Goal: Information Seeking & Learning: Check status

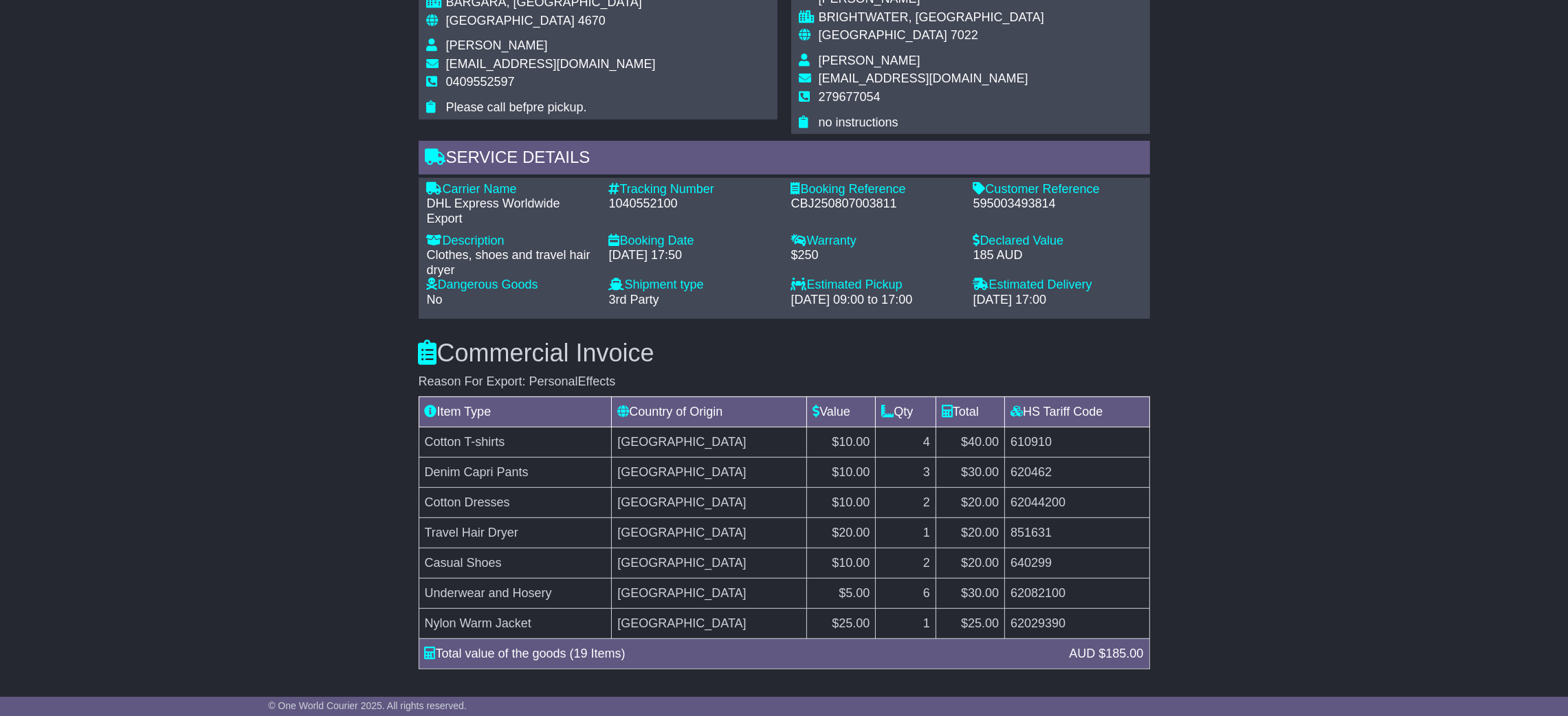
scroll to position [927, 0]
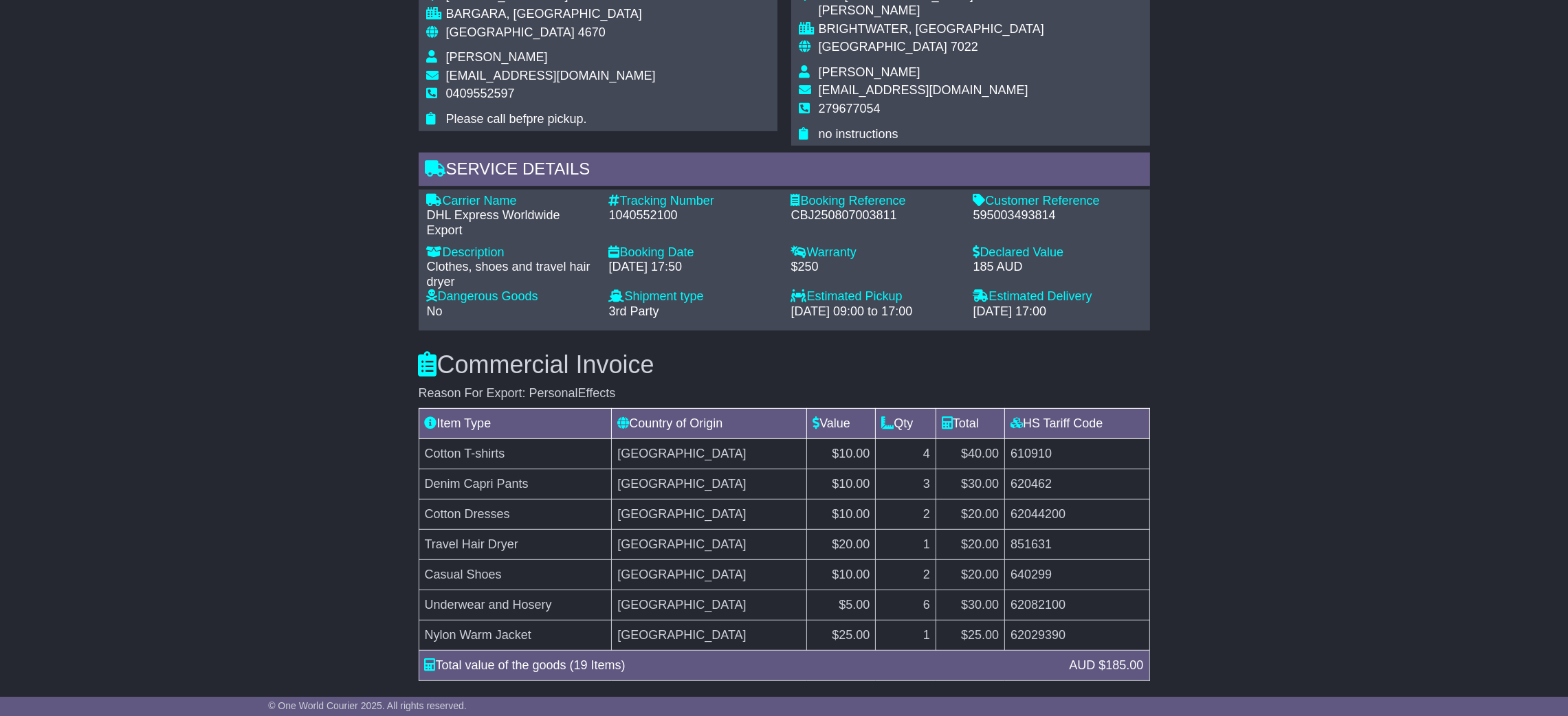
click at [661, 208] on div "1040552100" at bounding box center [693, 216] width 168 height 15
copy div "1040552100"
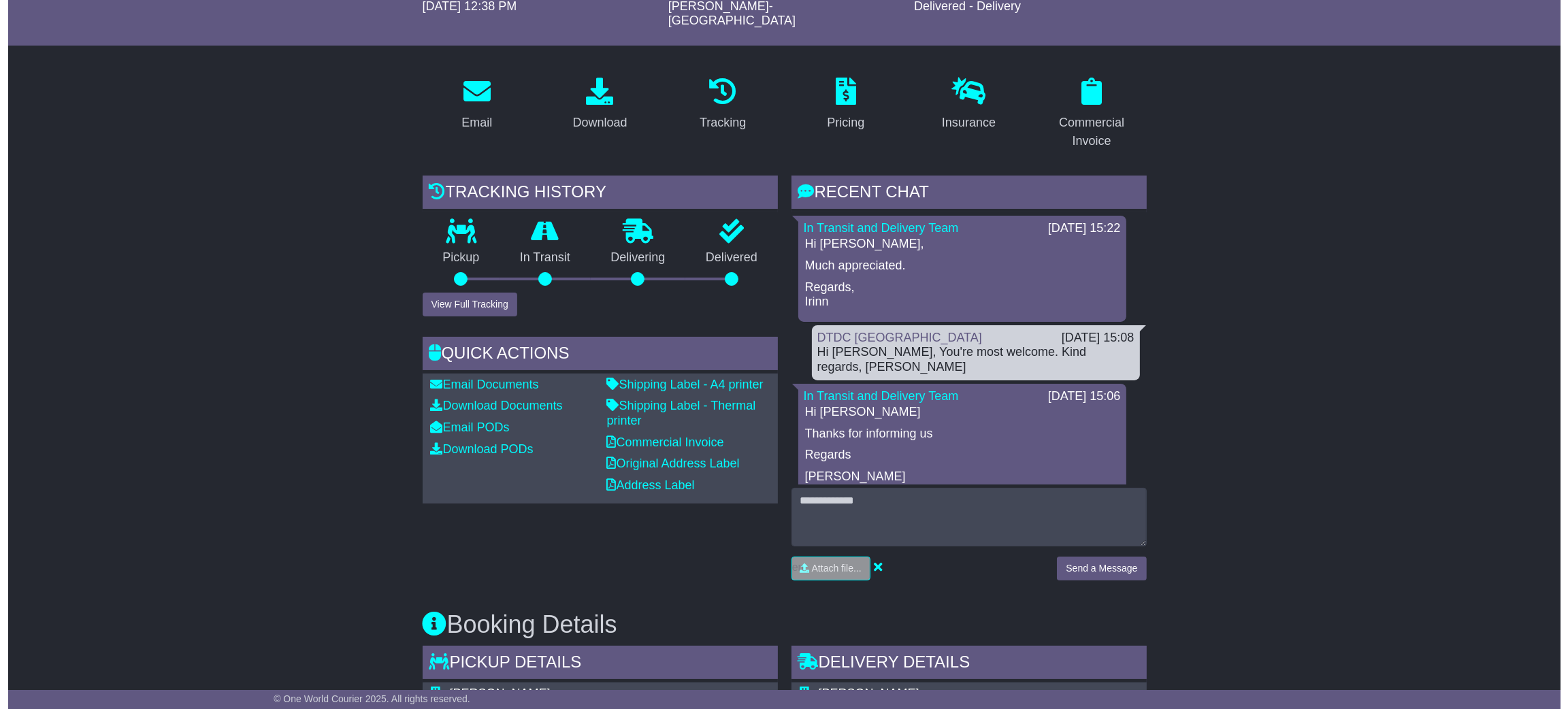
scroll to position [102, 0]
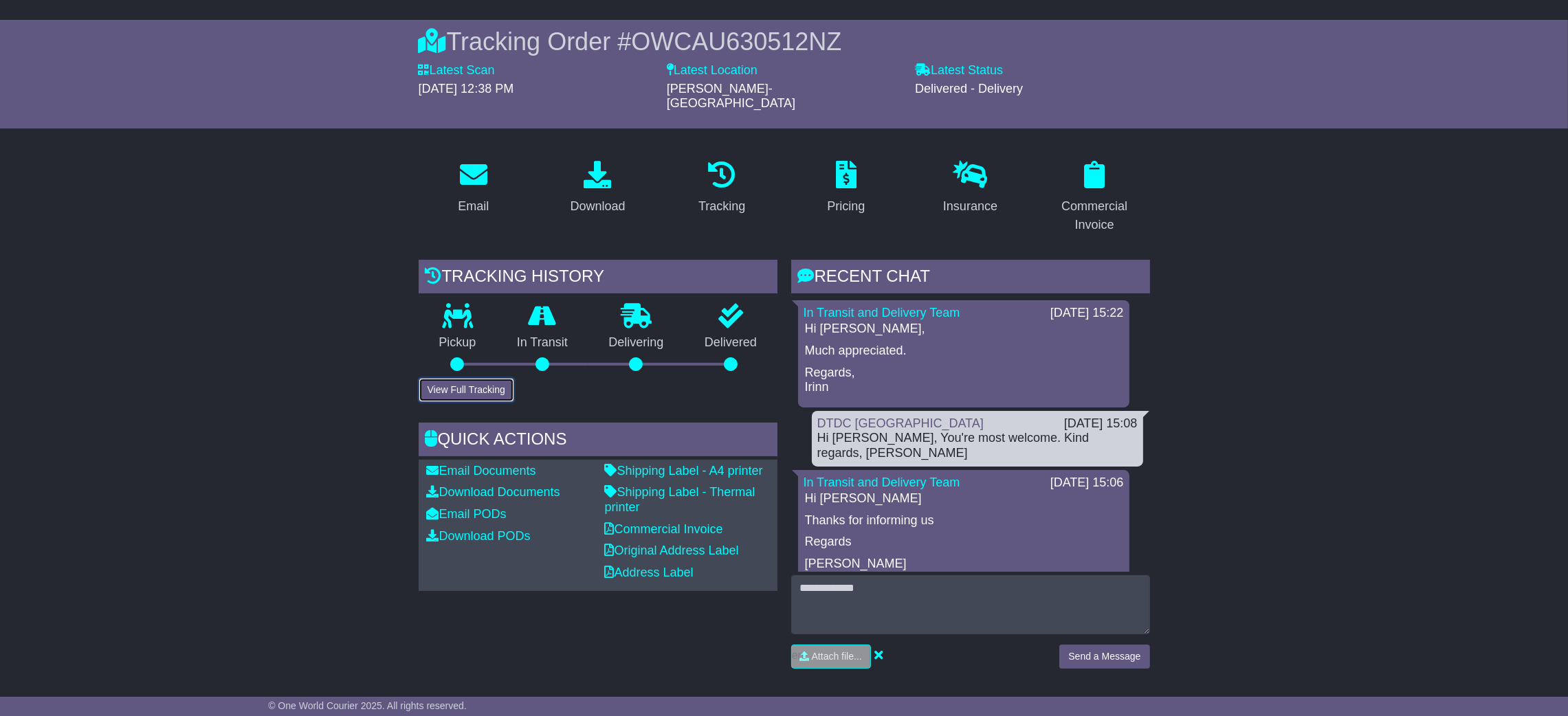
click at [462, 378] on button "View Full Tracking" at bounding box center [466, 389] width 95 height 24
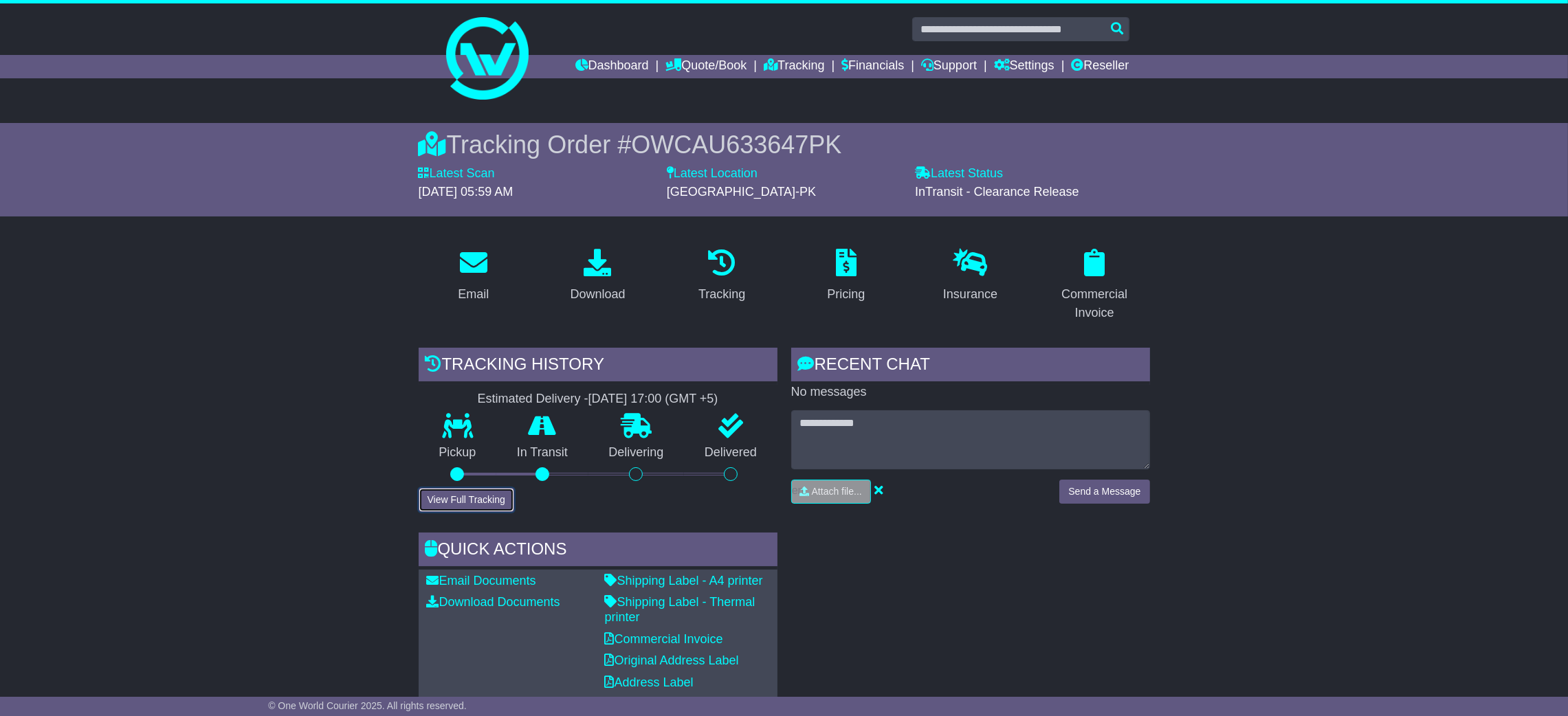
click at [439, 502] on button "View Full Tracking" at bounding box center [466, 499] width 95 height 24
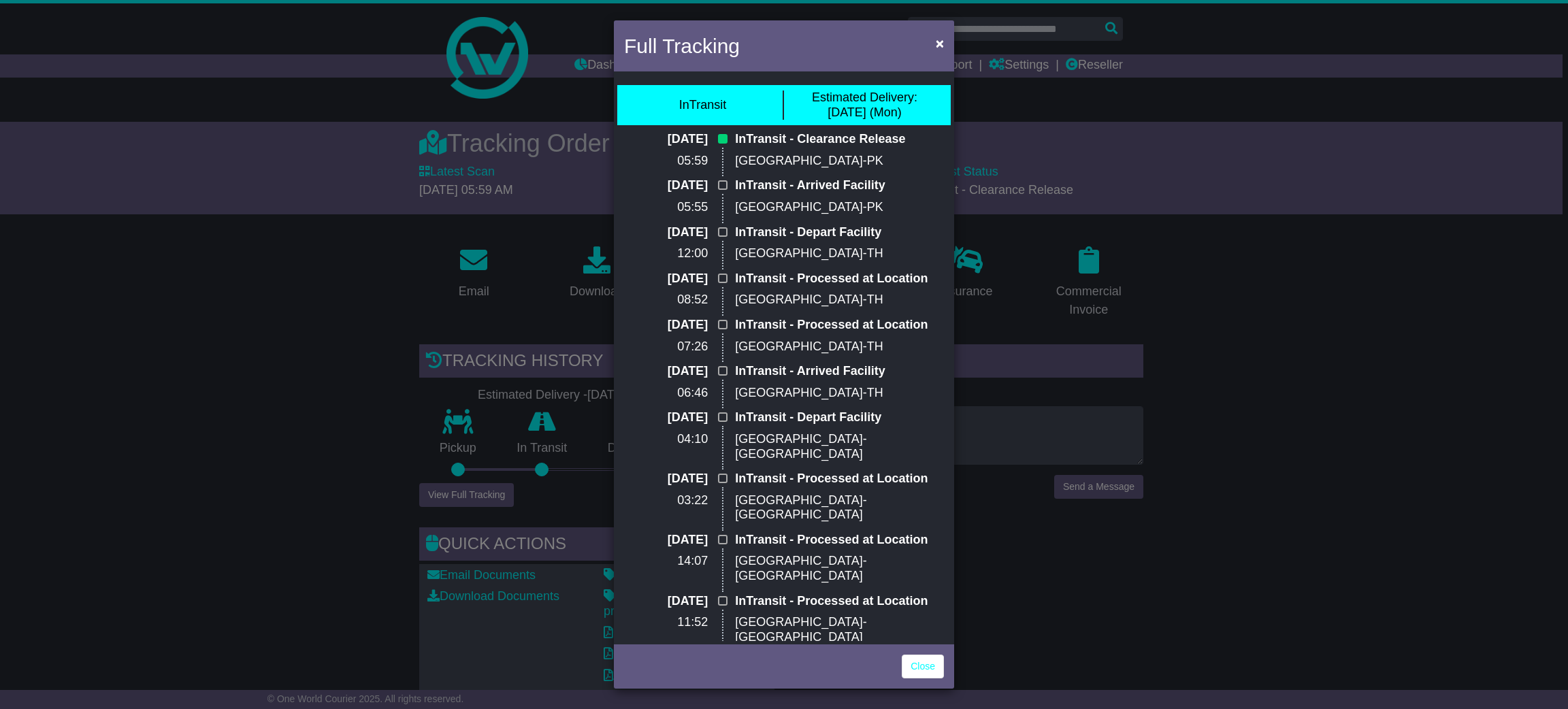
click at [1359, 368] on div "Full Tracking × InTransit Estimated Delivery: 18 Aug (Mon) 18 Aug 2025 05:59 In…" at bounding box center [784, 354] width 1568 height 709
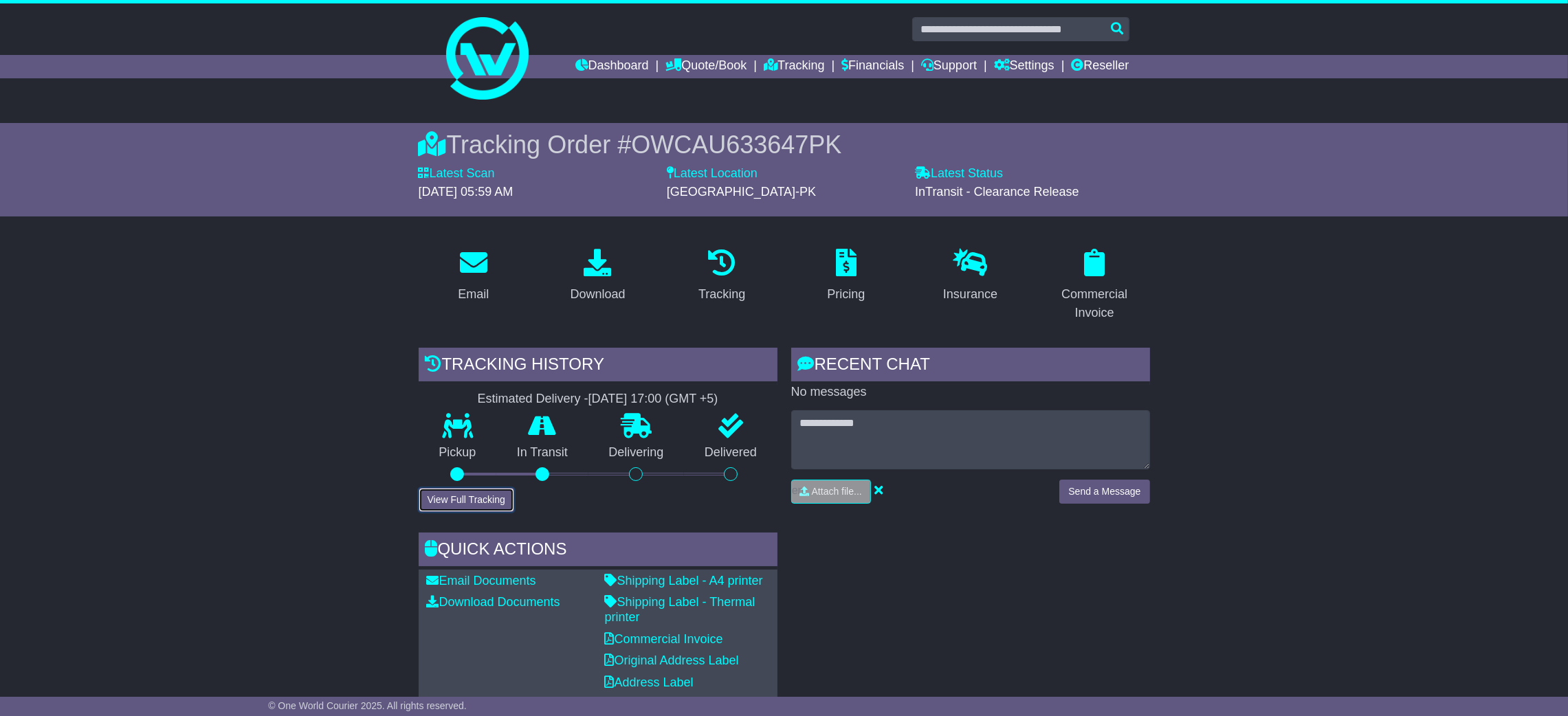
click at [452, 498] on button "View Full Tracking" at bounding box center [466, 499] width 95 height 24
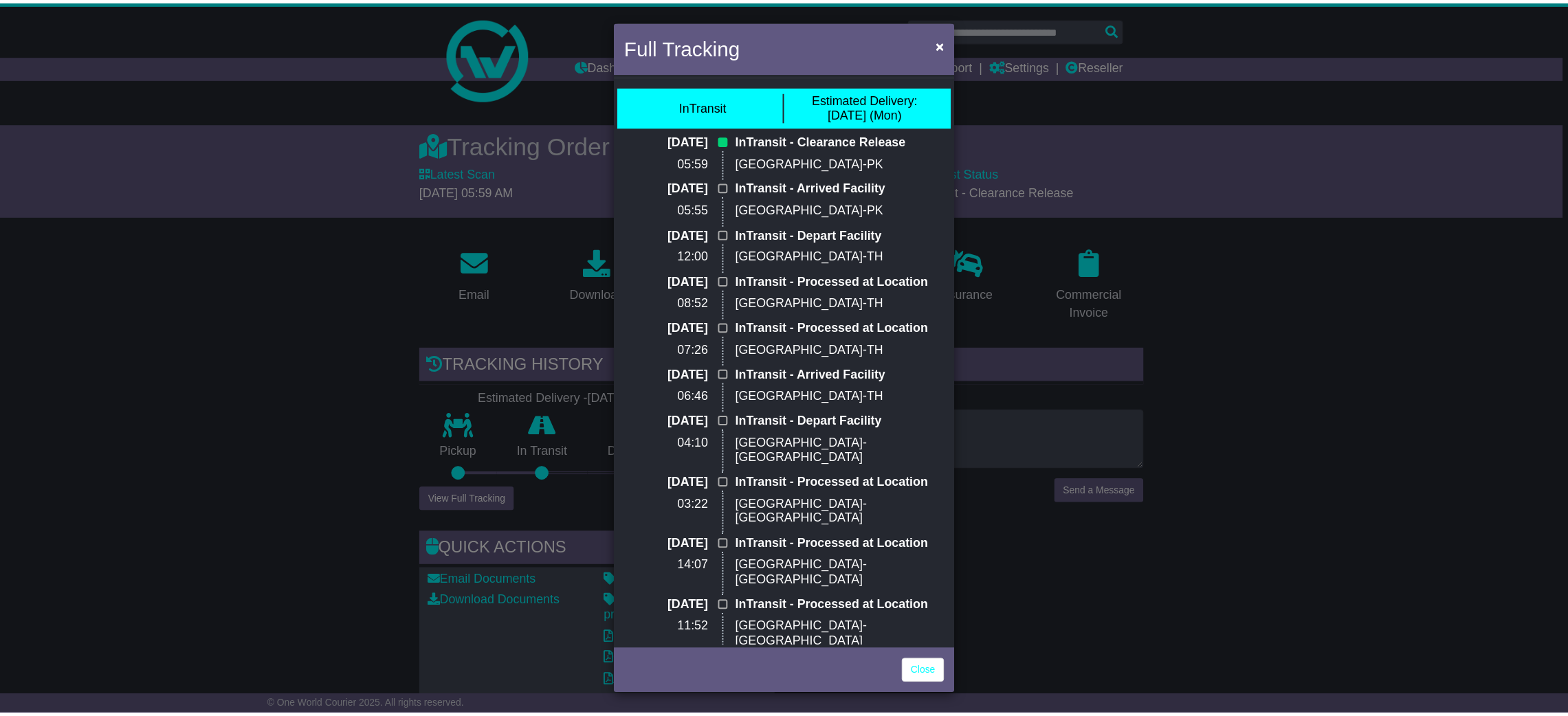
scroll to position [103, 0]
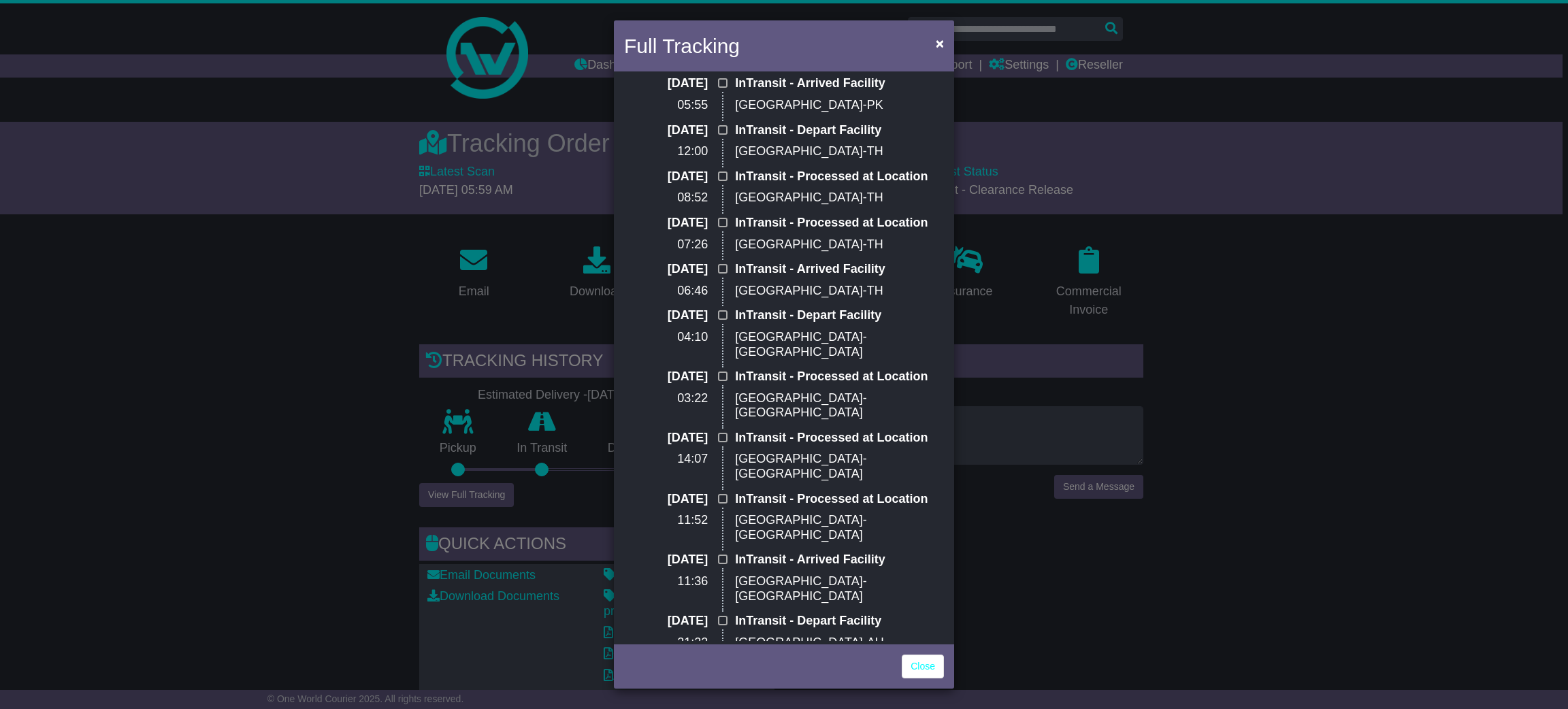
click at [1132, 549] on div "Full Tracking × InTransit Estimated Delivery: 18 Aug (Mon) 18 Aug 2025 05:59 In…" at bounding box center [784, 354] width 1568 height 709
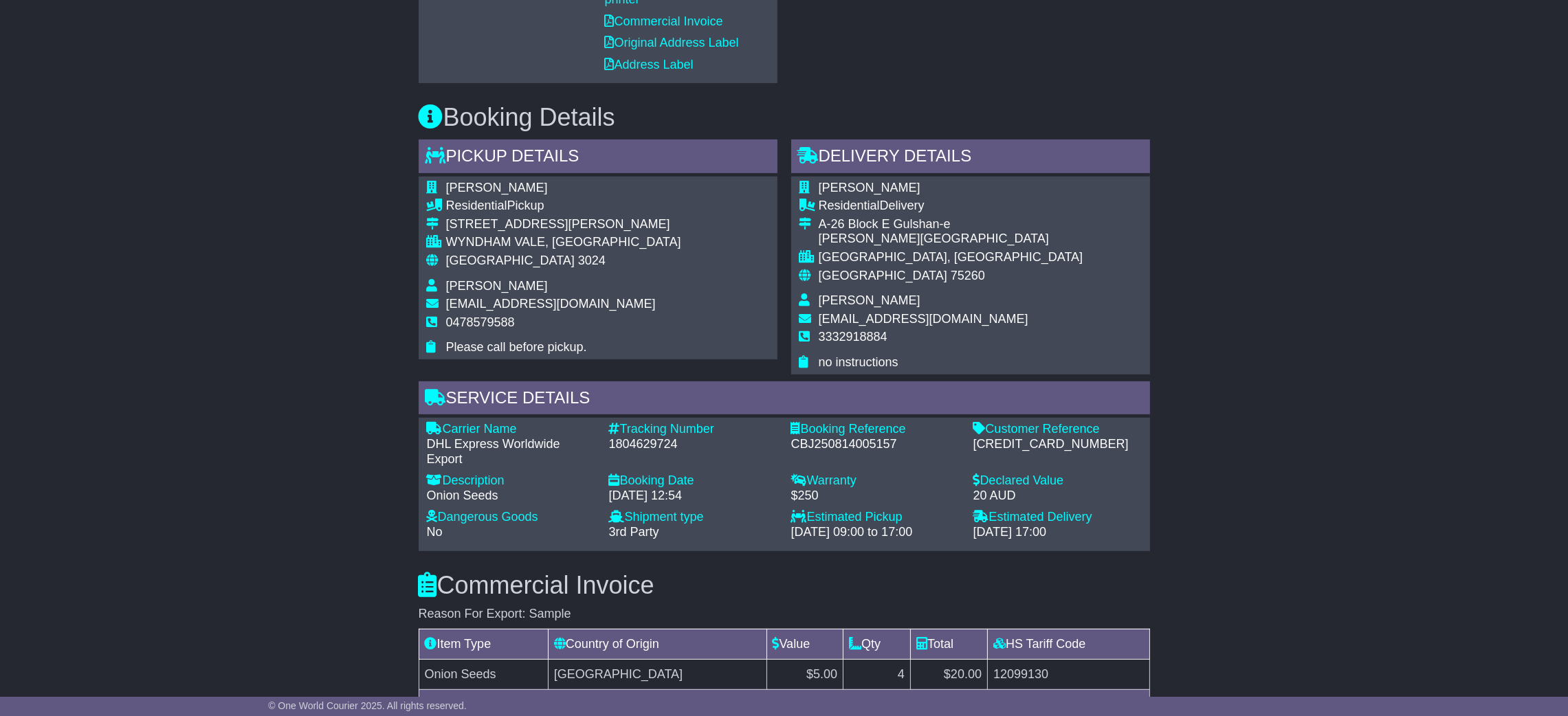
scroll to position [206, 0]
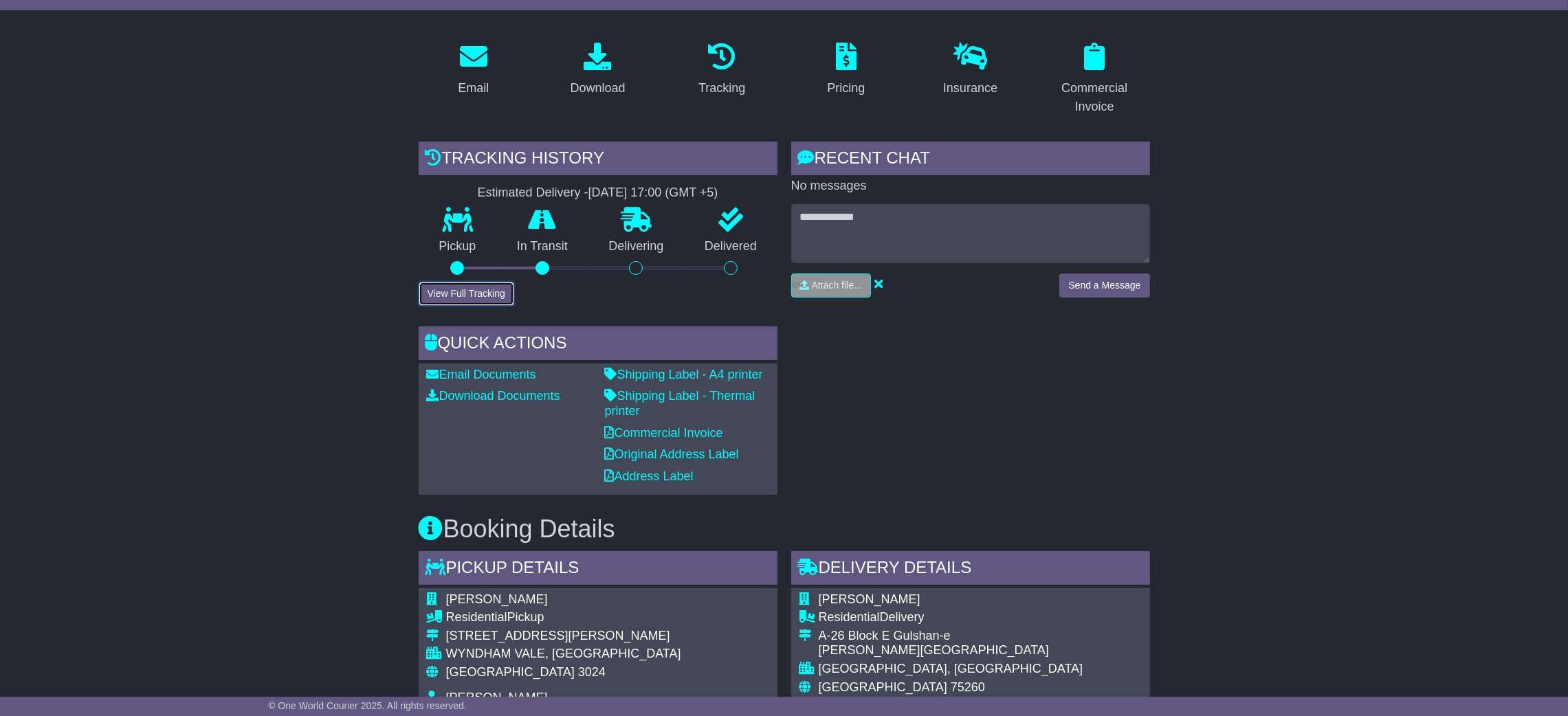
click at [488, 301] on button "View Full Tracking" at bounding box center [466, 293] width 95 height 24
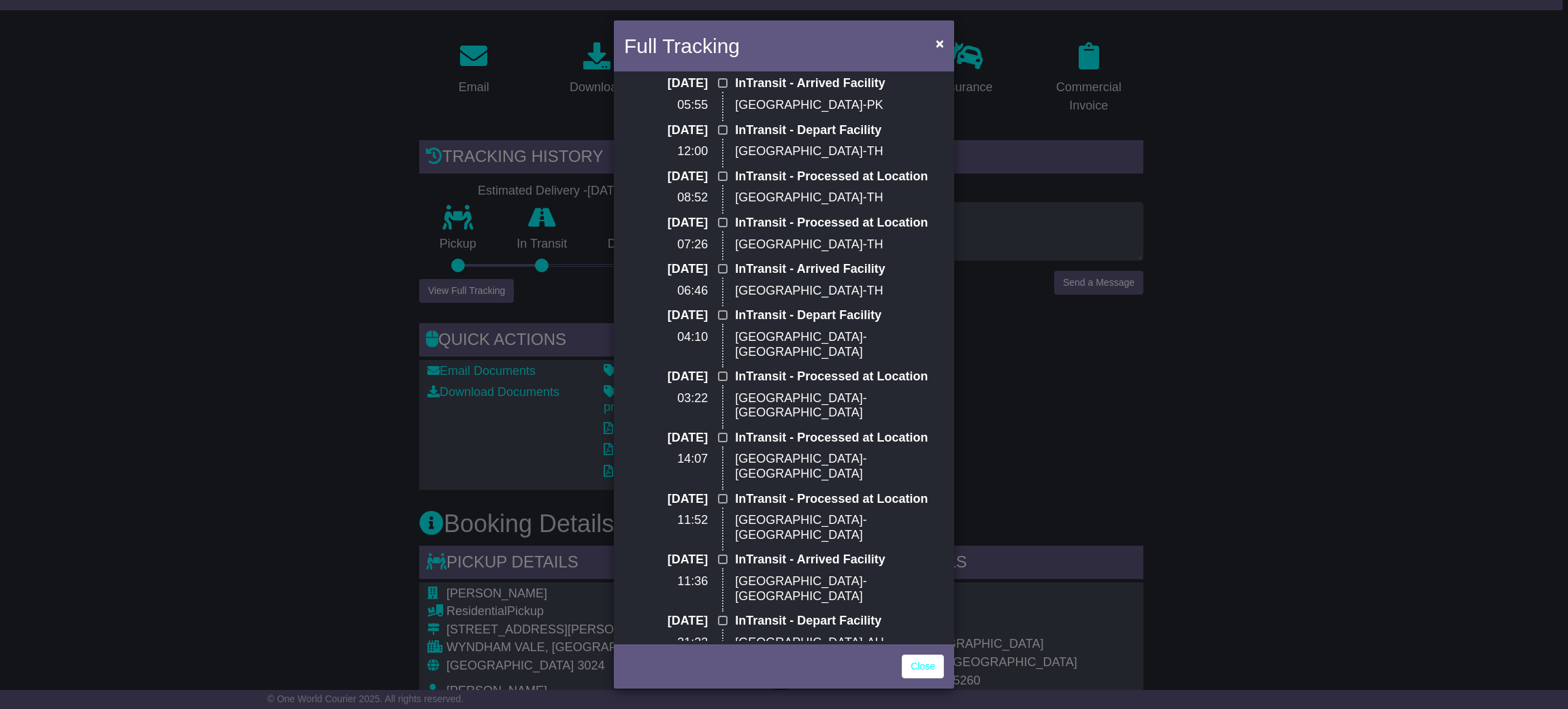
click at [1273, 445] on div "Full Tracking × InTransit Estimated Delivery: 18 Aug (Mon) 18 Aug 2025 05:59 In…" at bounding box center [784, 354] width 1568 height 709
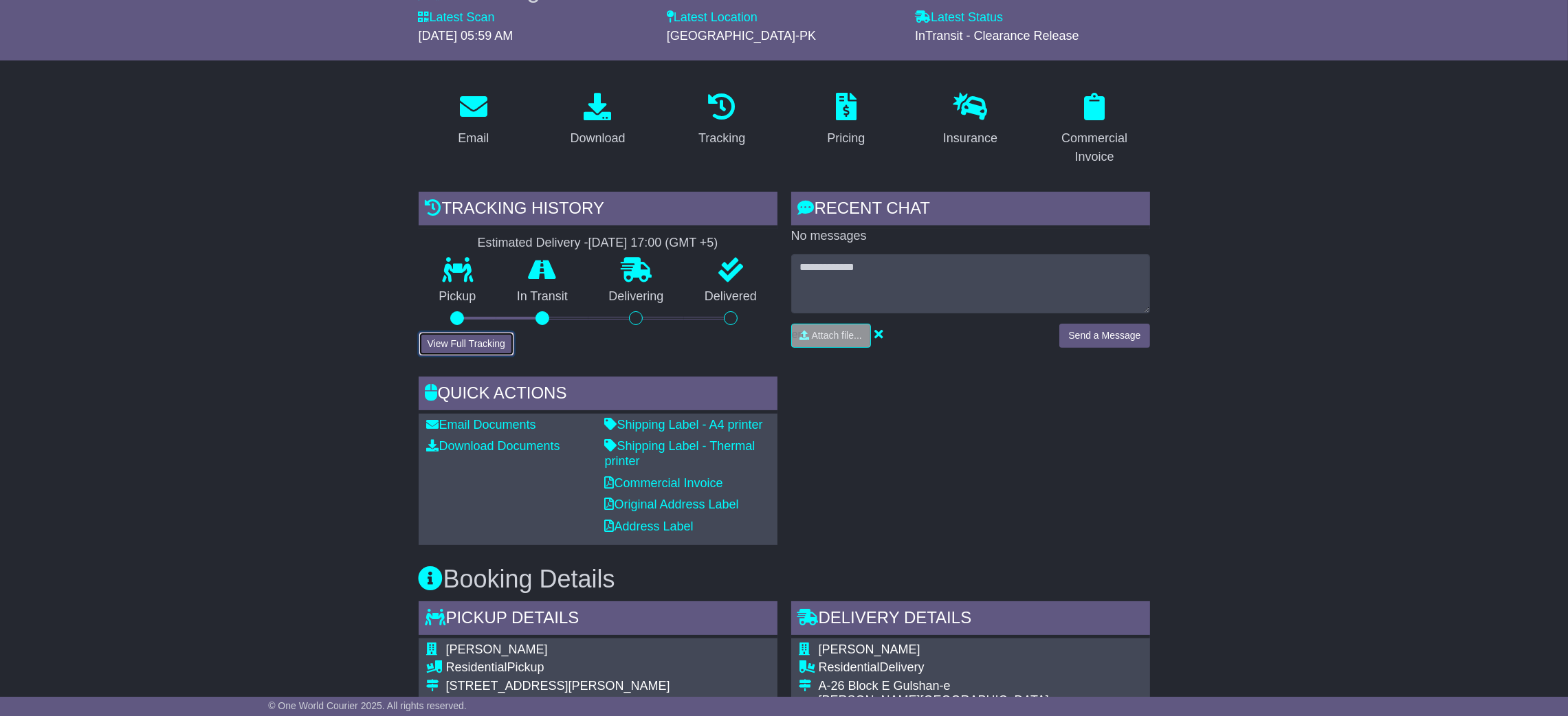
scroll to position [0, 0]
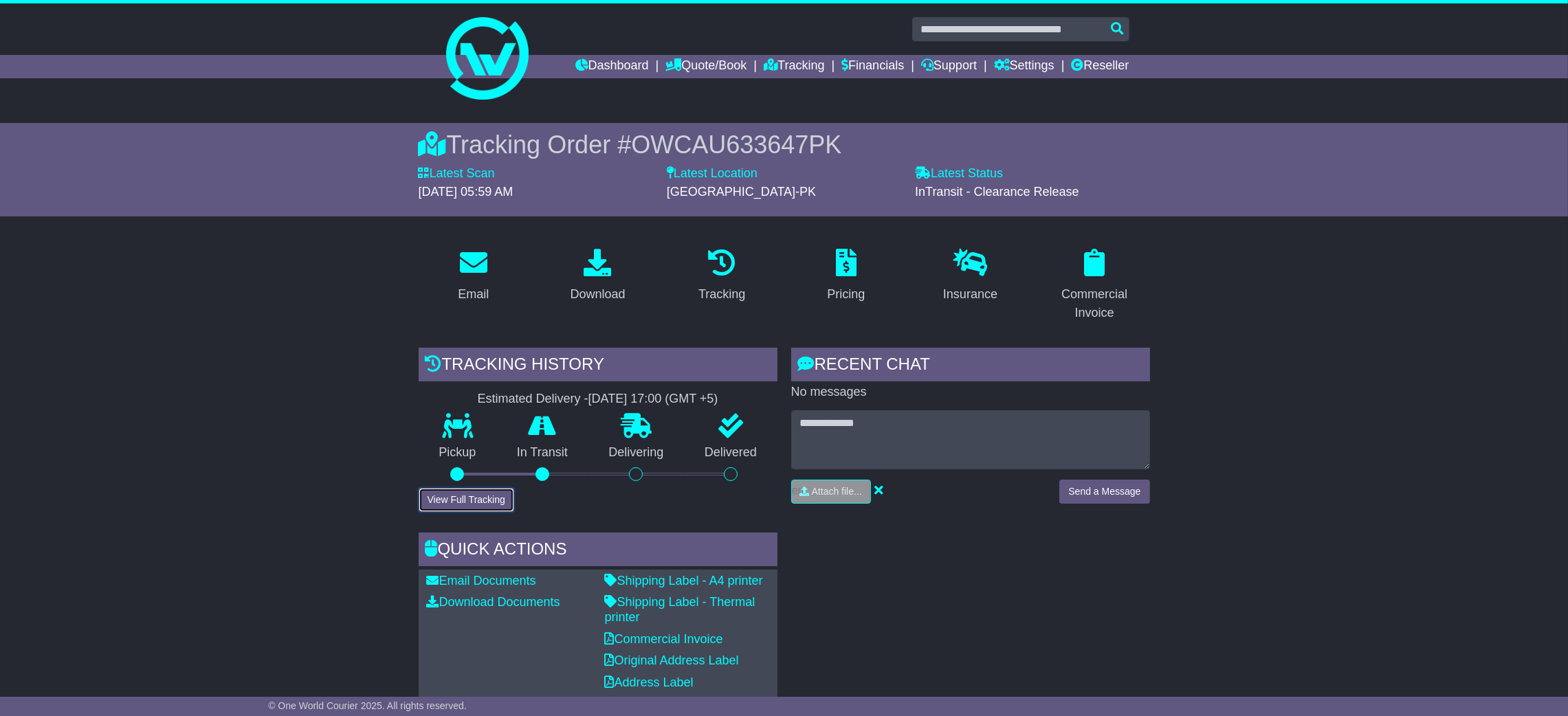
click at [487, 500] on button "View Full Tracking" at bounding box center [466, 499] width 95 height 24
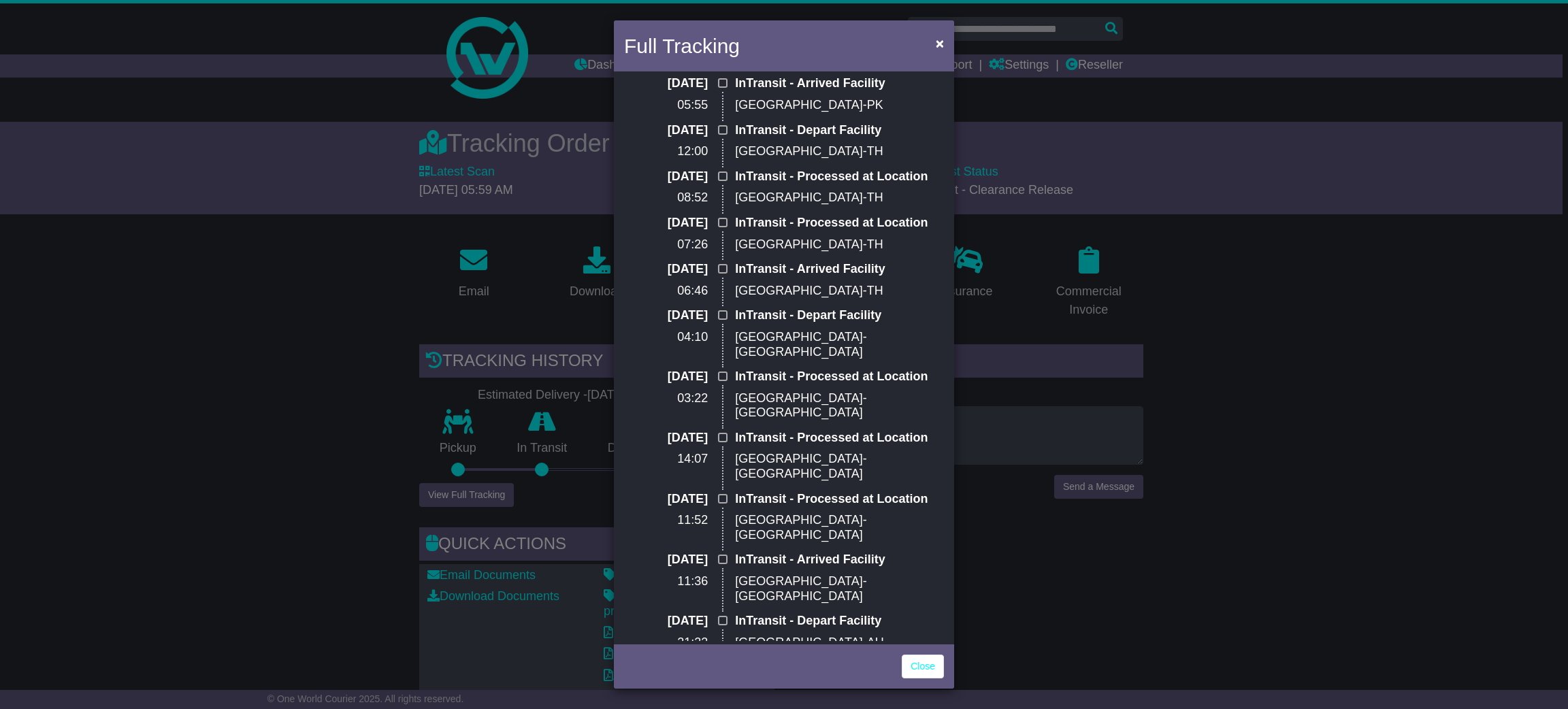
click at [1304, 455] on div "Full Tracking × InTransit Estimated Delivery: 18 Aug (Mon) 18 Aug 2025 05:59 In…" at bounding box center [784, 354] width 1568 height 709
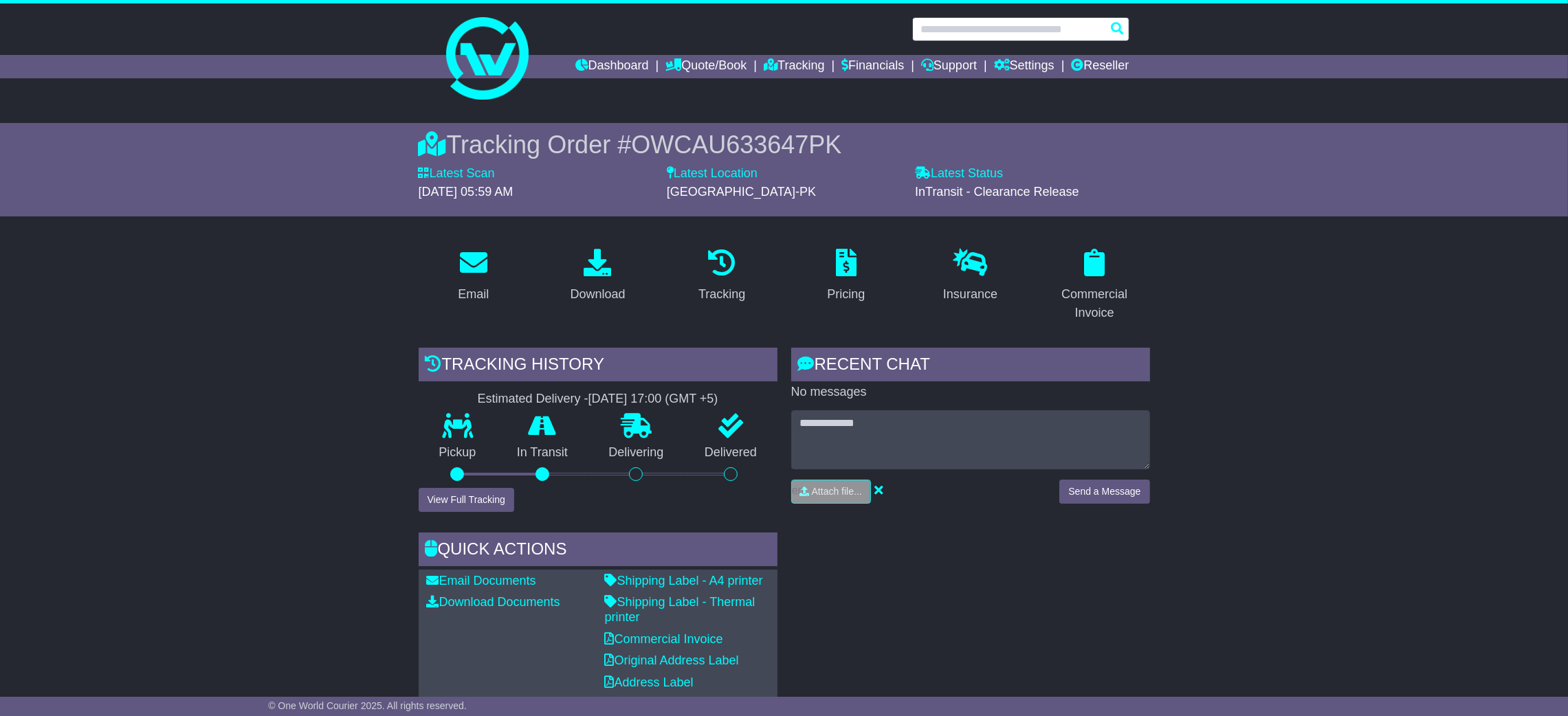
click at [992, 35] on input "text" at bounding box center [1021, 29] width 217 height 24
paste input "**********"
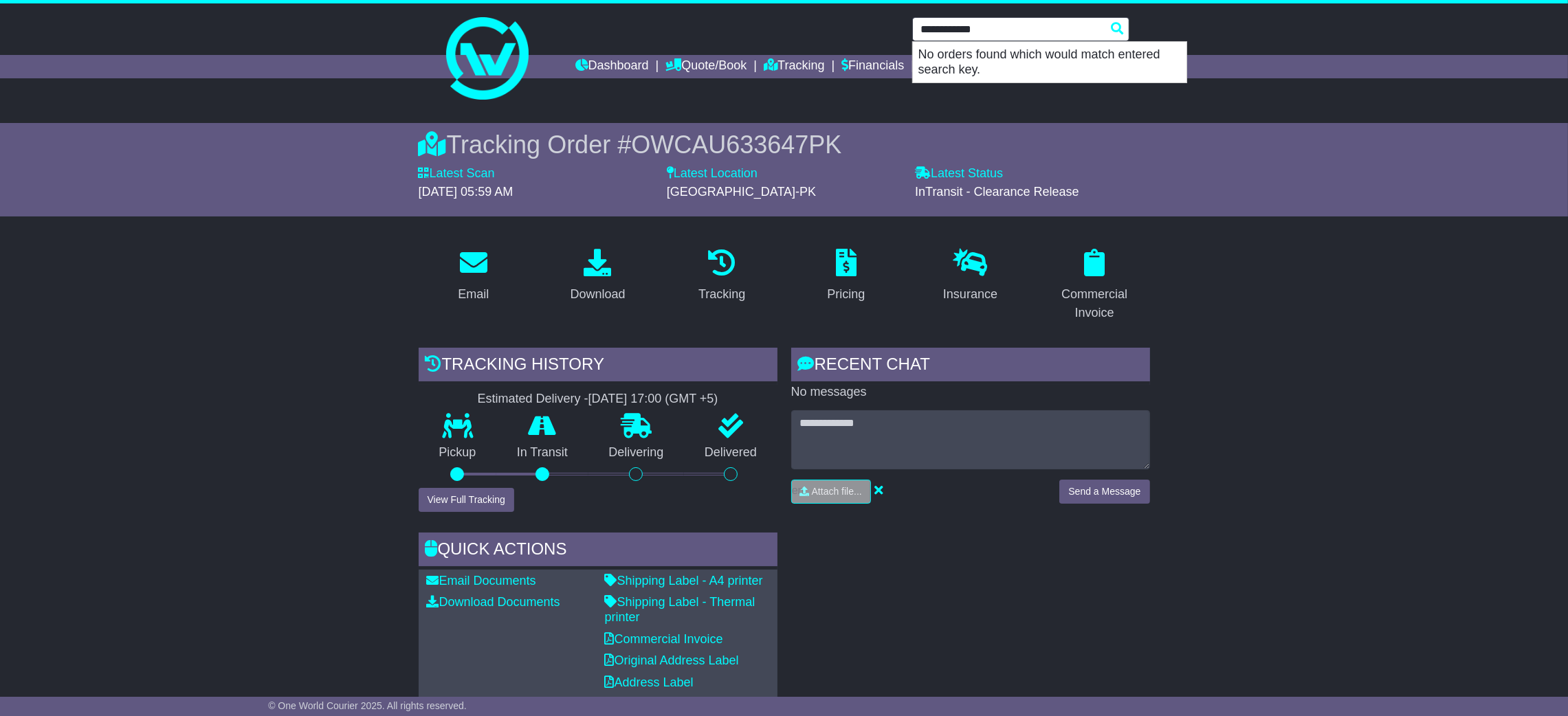
type input "**********"
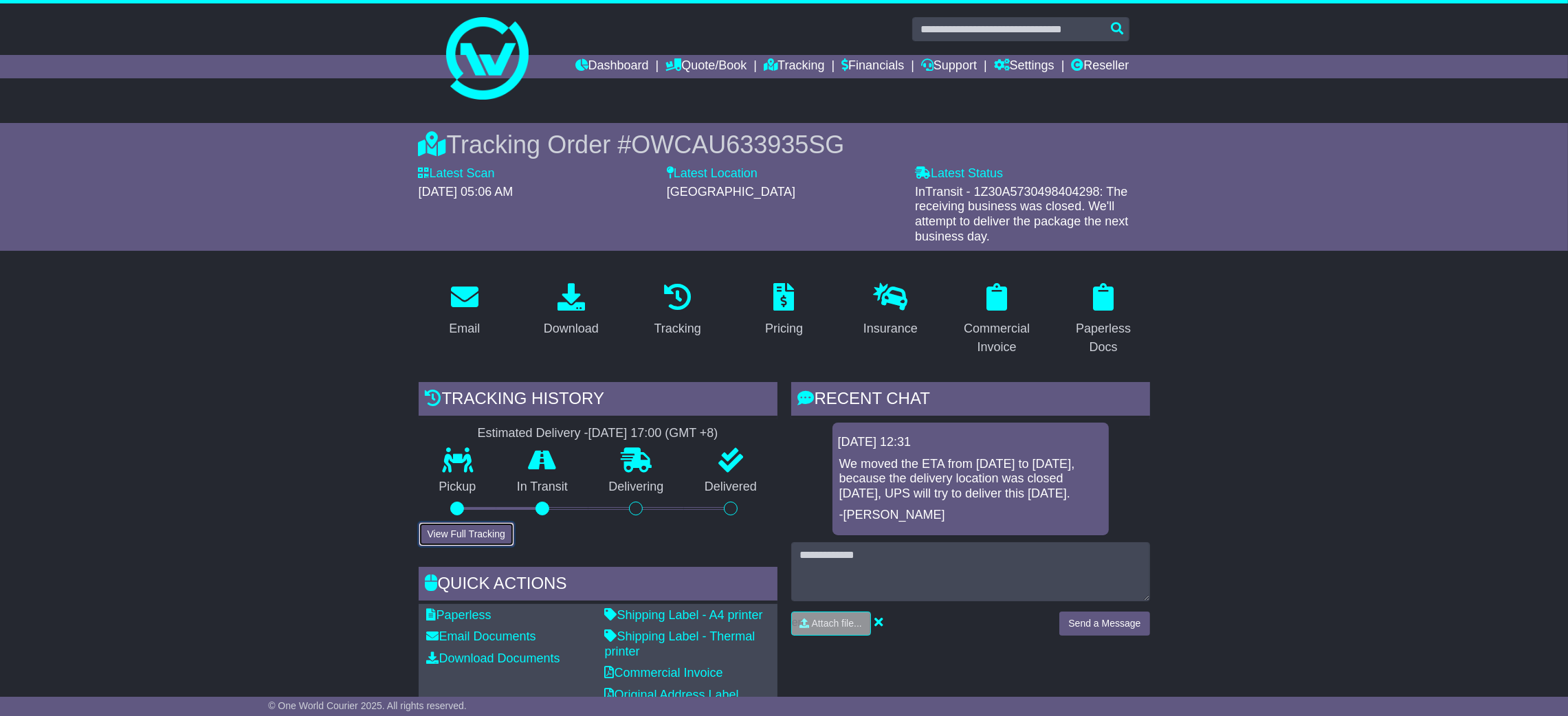
click at [495, 530] on button "View Full Tracking" at bounding box center [466, 534] width 95 height 24
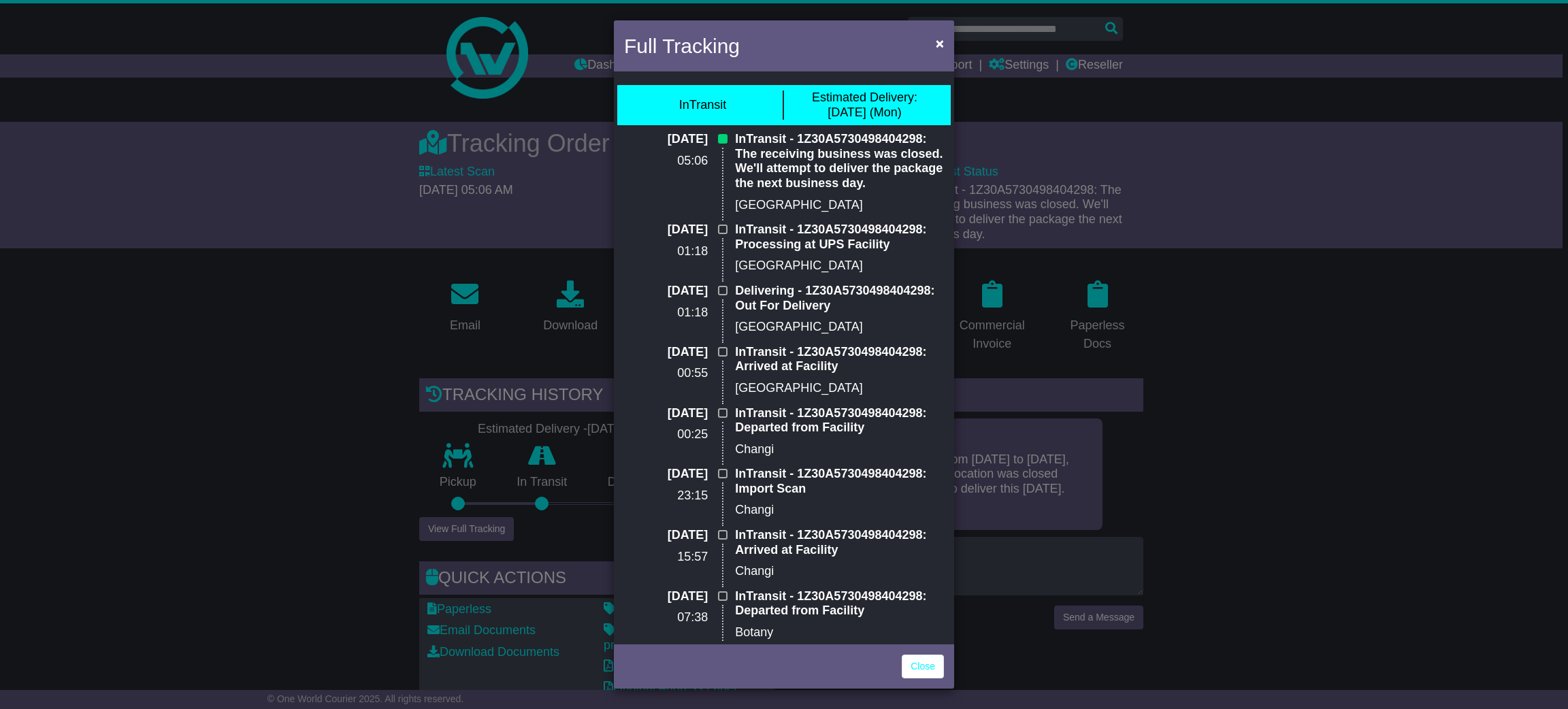
click at [1354, 490] on div "Full Tracking × InTransit Estimated Delivery: 18 Aug (Mon) 16 Aug 2025 05:06 In…" at bounding box center [784, 354] width 1568 height 709
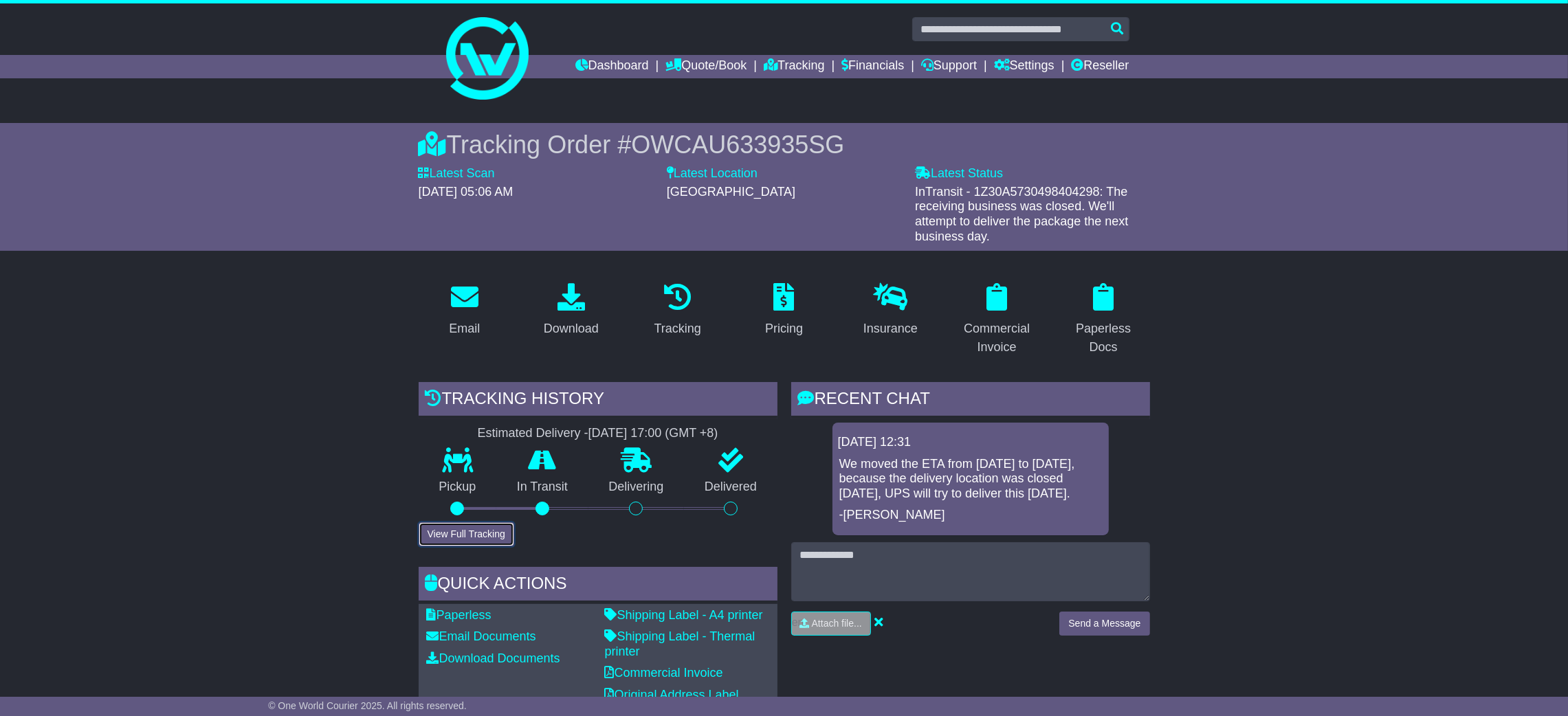
scroll to position [103, 0]
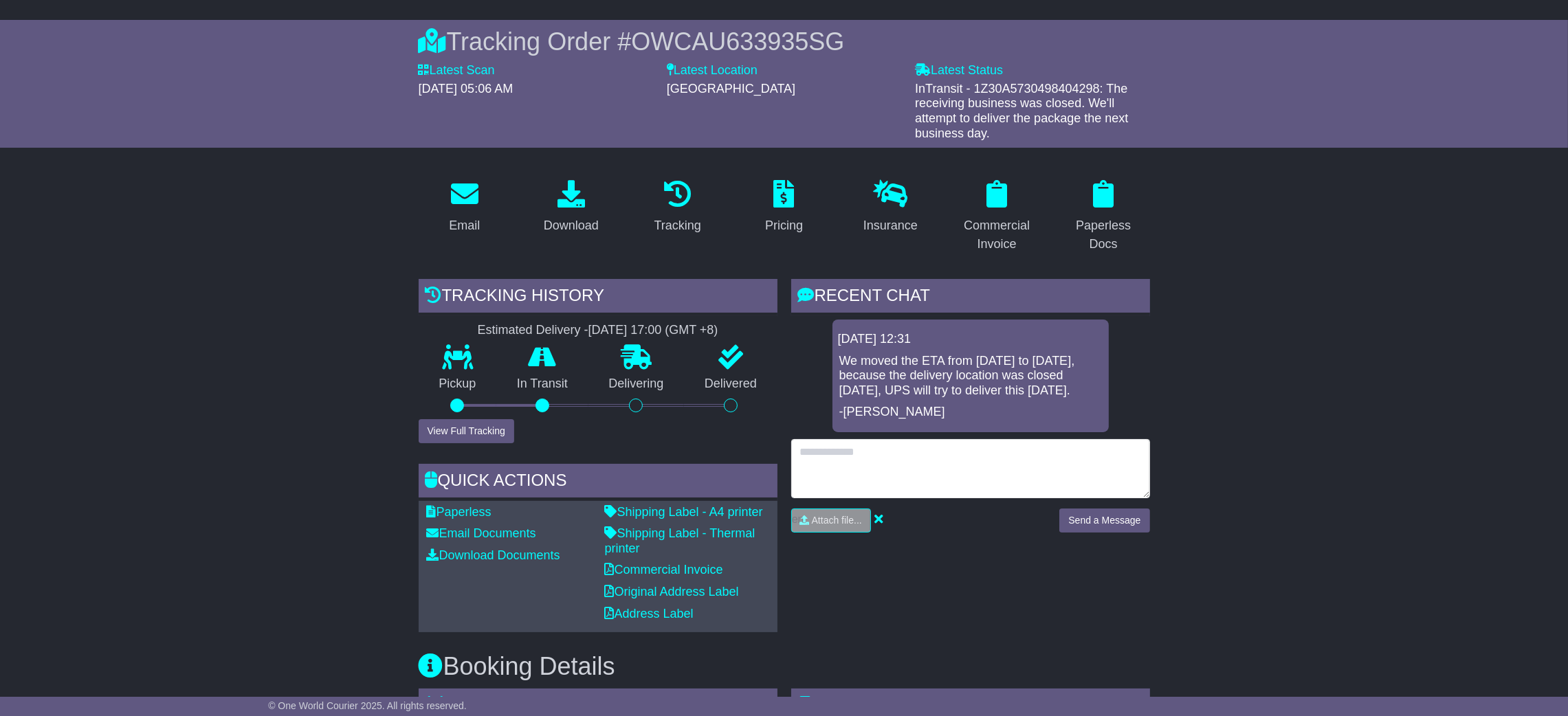
click at [847, 476] on textarea at bounding box center [971, 468] width 359 height 59
type textarea "*"
type textarea "**********"
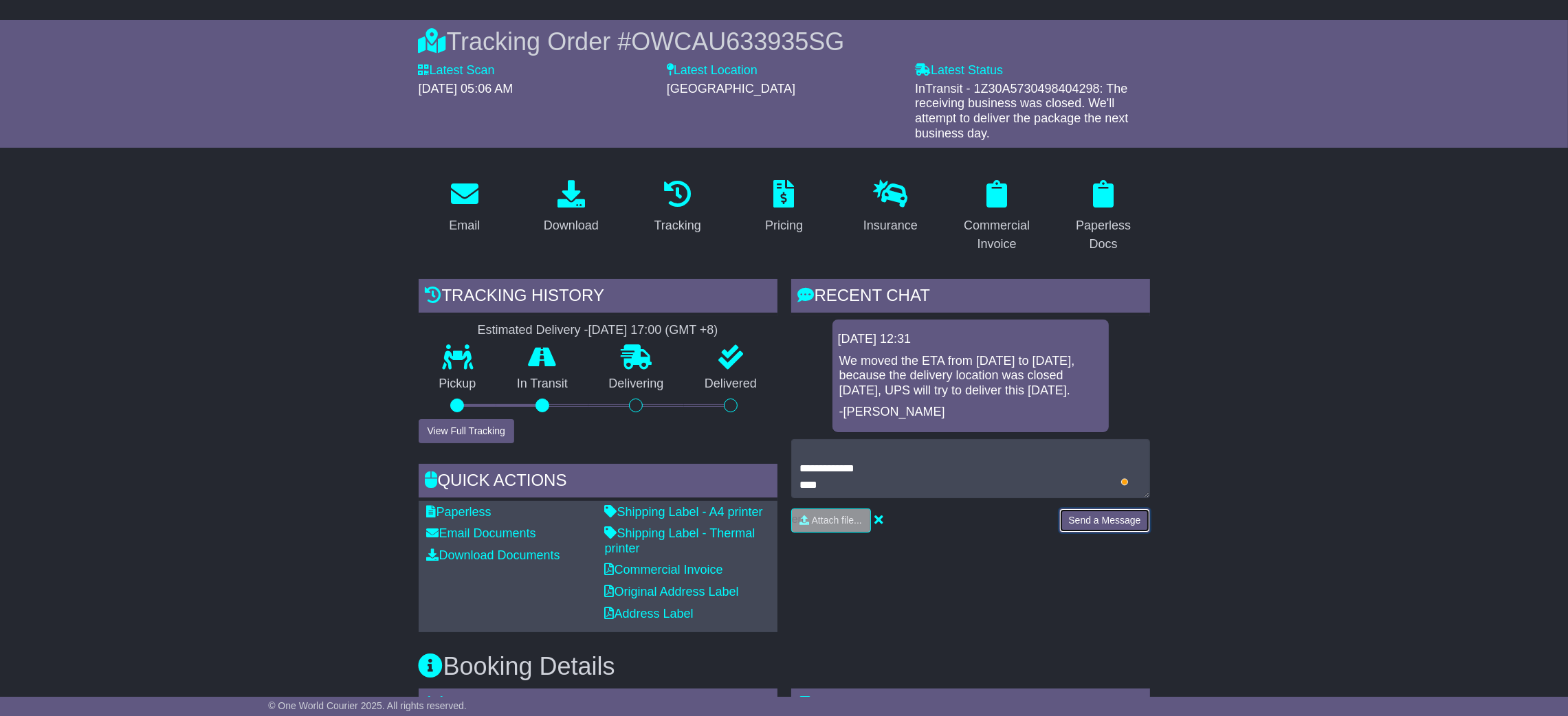
click at [1104, 509] on button "Send a Message" at bounding box center [1104, 520] width 90 height 24
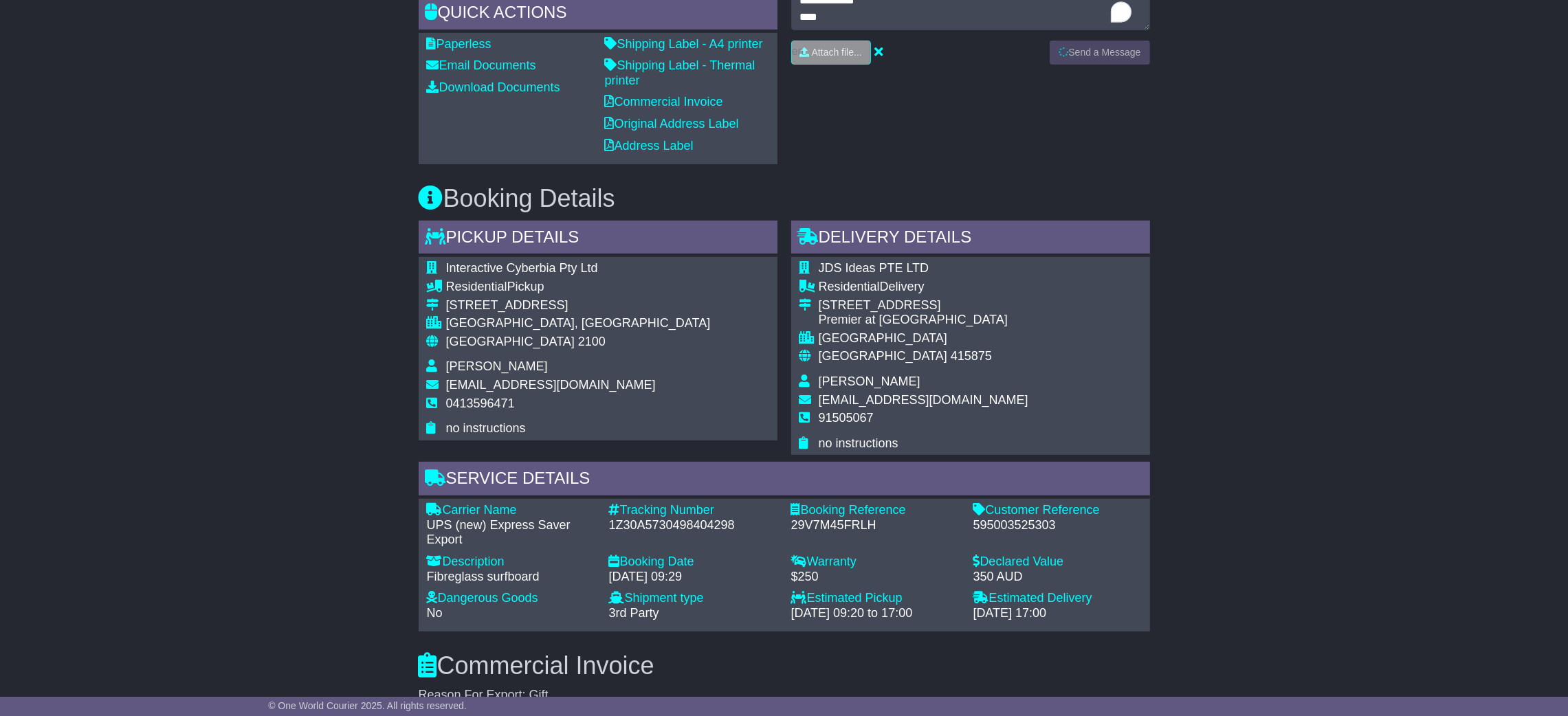
scroll to position [618, 0]
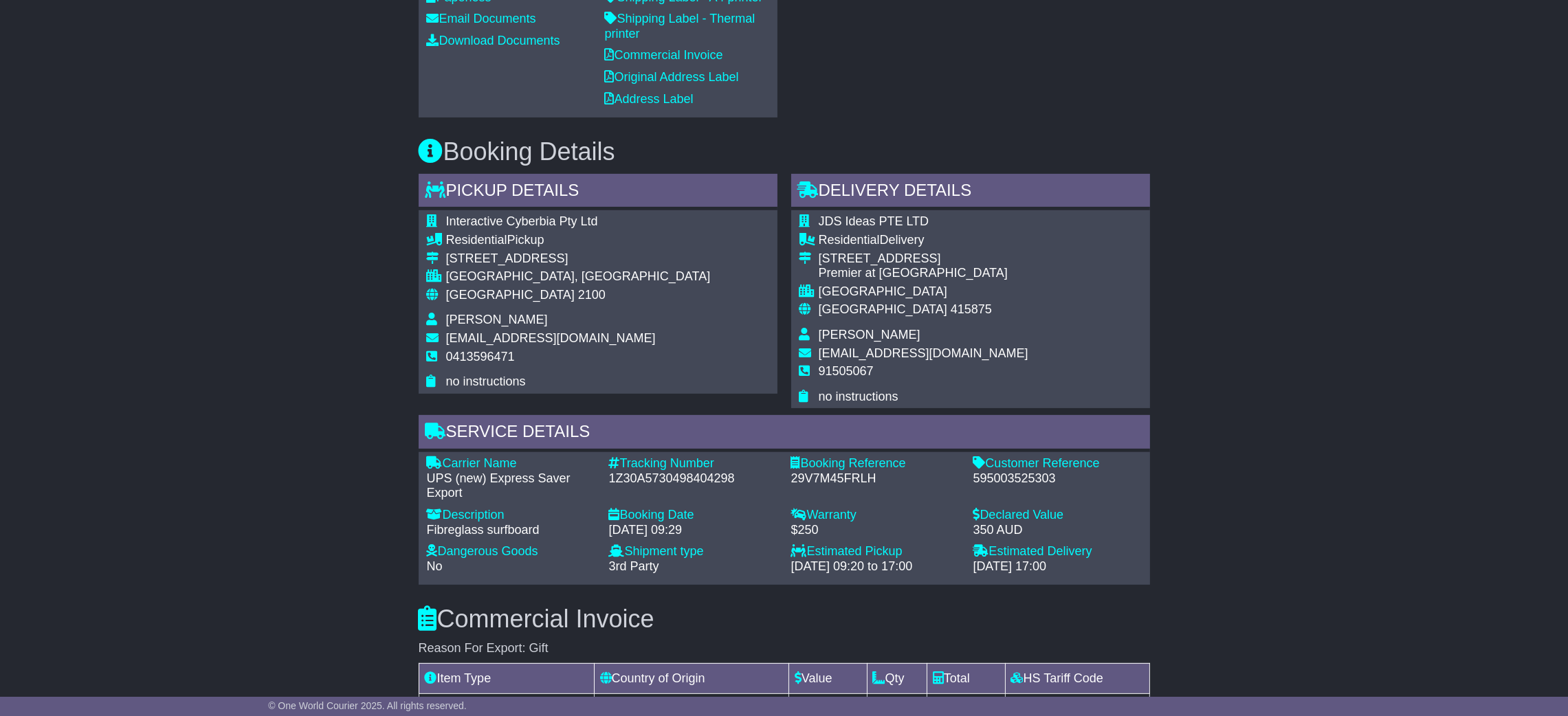
click at [236, 360] on div "Email Download Tracking Pricing Insurance" at bounding box center [784, 472] width 1568 height 1639
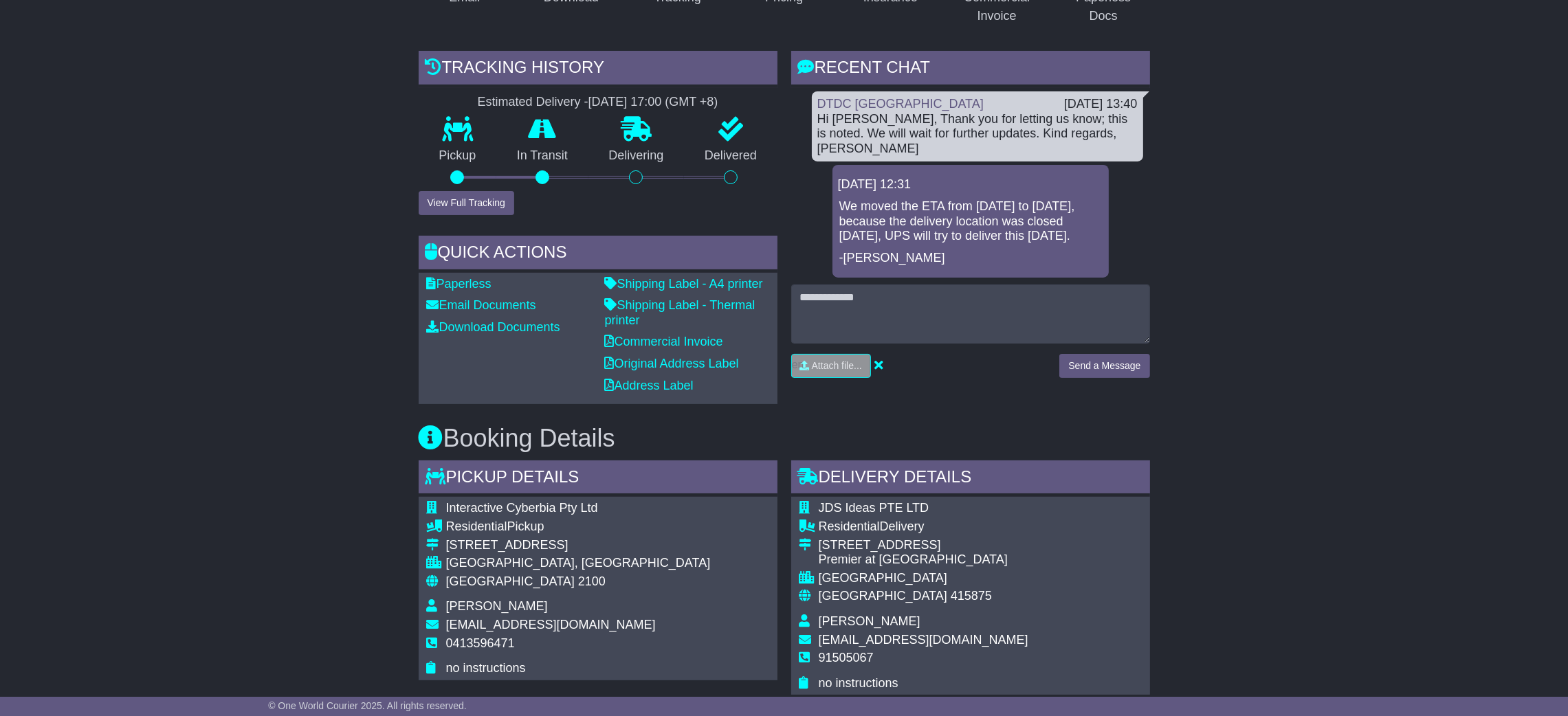
scroll to position [309, 0]
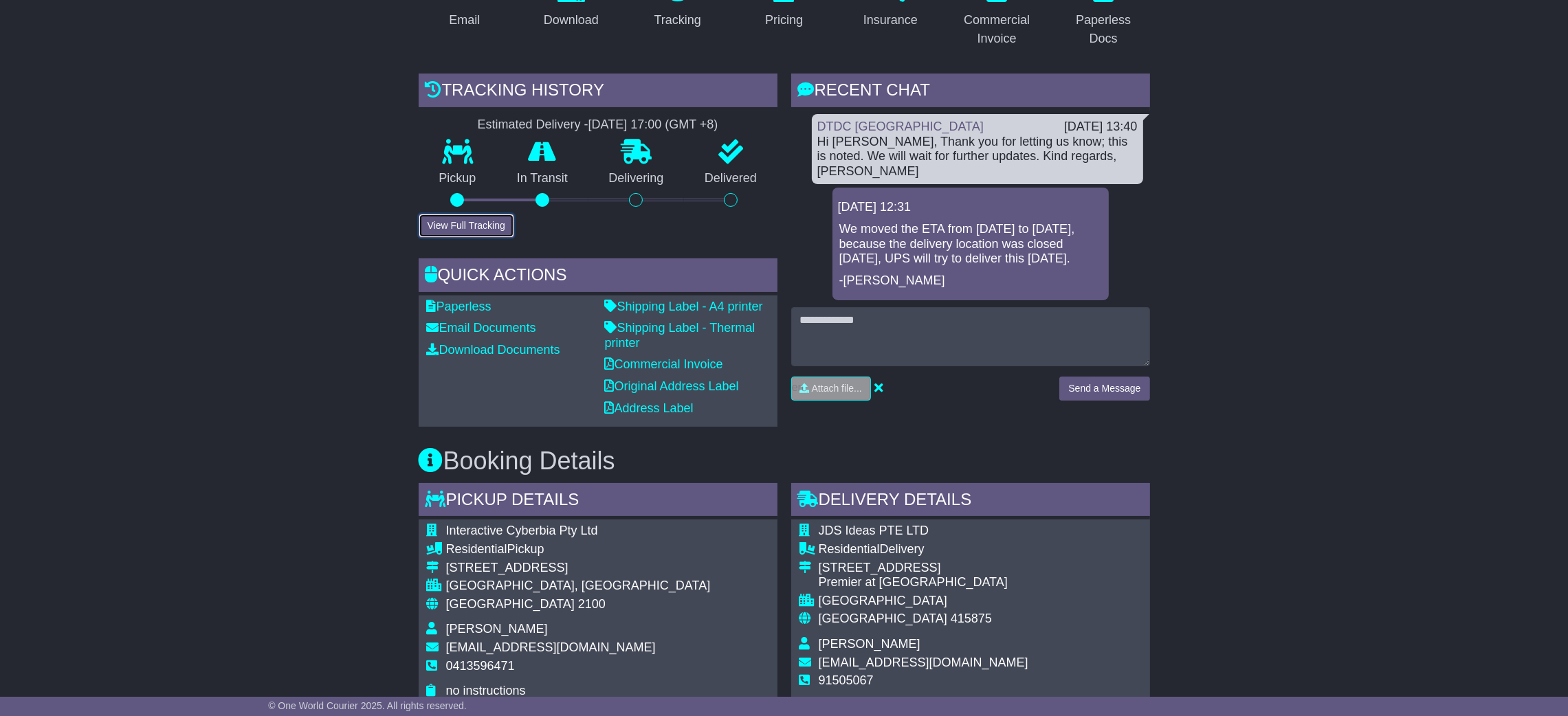
click at [468, 227] on button "View Full Tracking" at bounding box center [466, 226] width 95 height 24
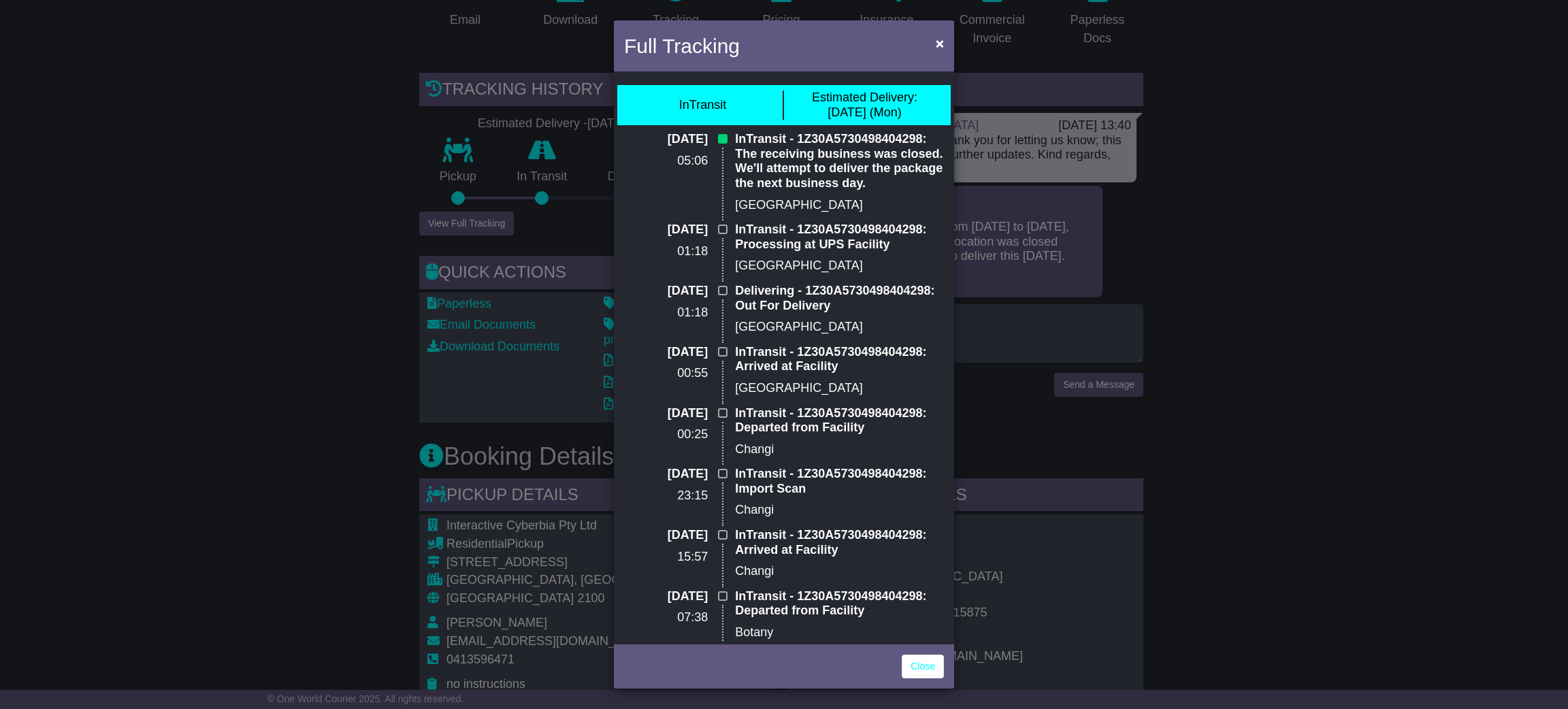
click at [1304, 362] on div "Full Tracking × InTransit Estimated Delivery: 18 Aug (Mon) 16 Aug 2025 05:06 In…" at bounding box center [784, 354] width 1568 height 709
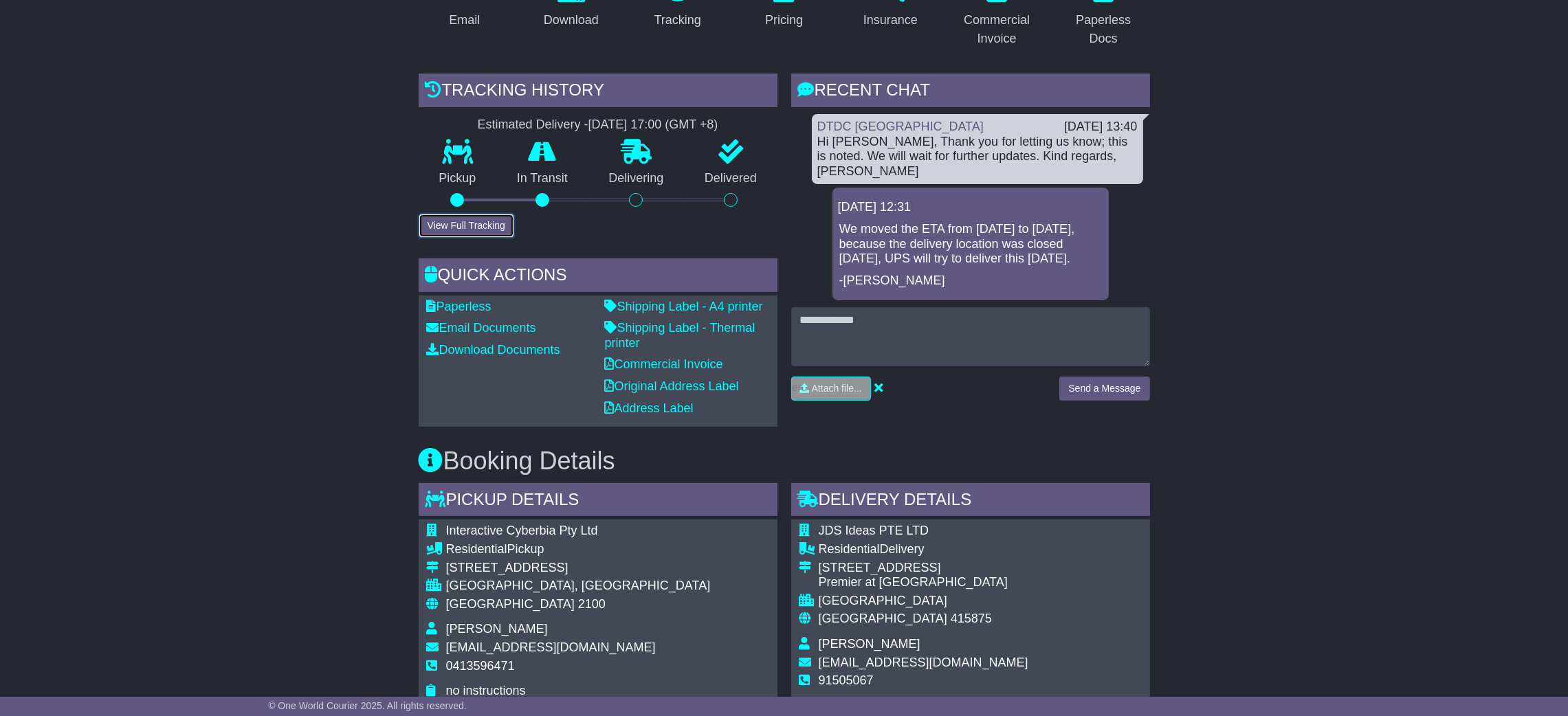
click at [462, 222] on button "View Full Tracking" at bounding box center [466, 226] width 95 height 24
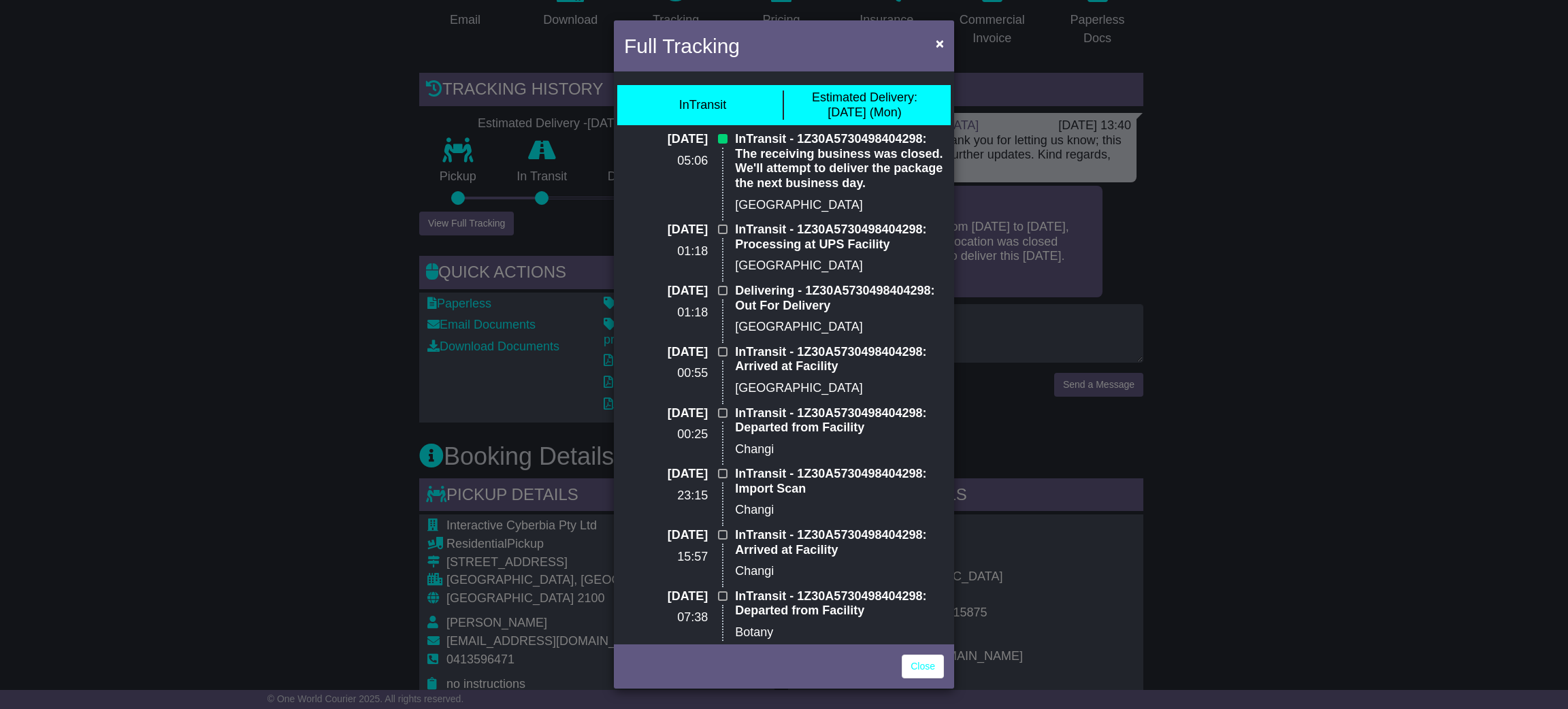
click at [1281, 256] on div "Full Tracking × InTransit Estimated Delivery: 18 Aug (Mon) 16 Aug 2025 05:06 In…" at bounding box center [784, 354] width 1568 height 709
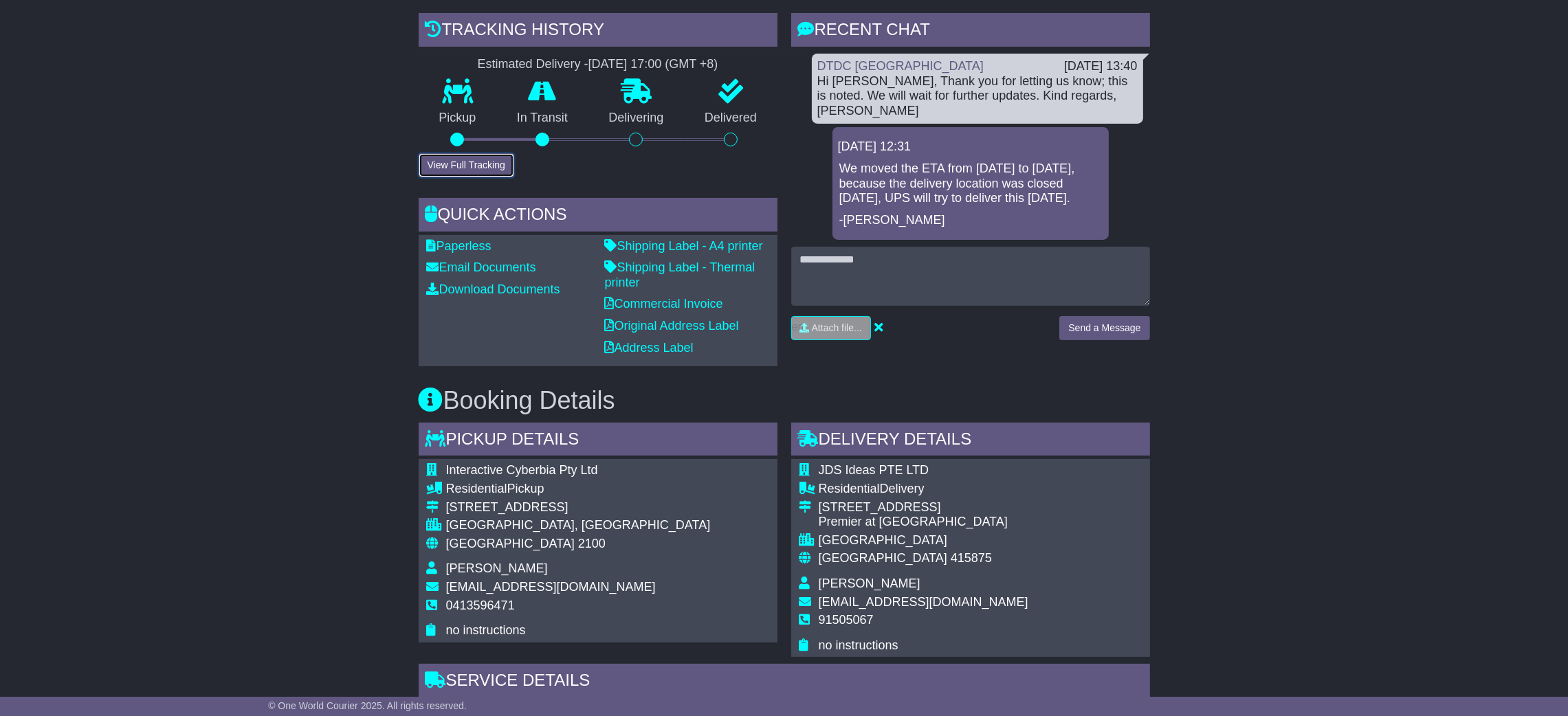
scroll to position [927, 0]
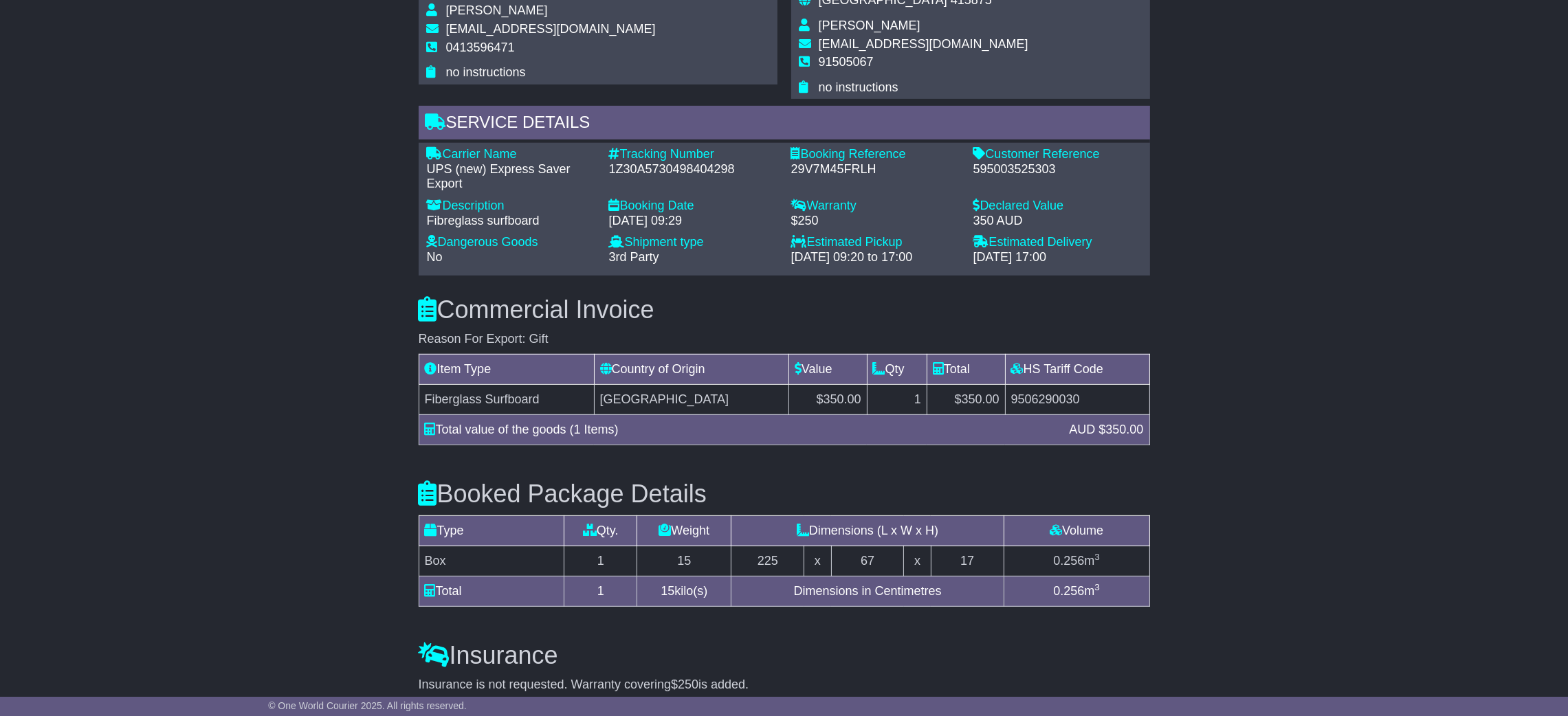
click at [619, 167] on div "1Z30A5730498404298" at bounding box center [693, 169] width 168 height 15
copy div "1Z30A5730498404298"
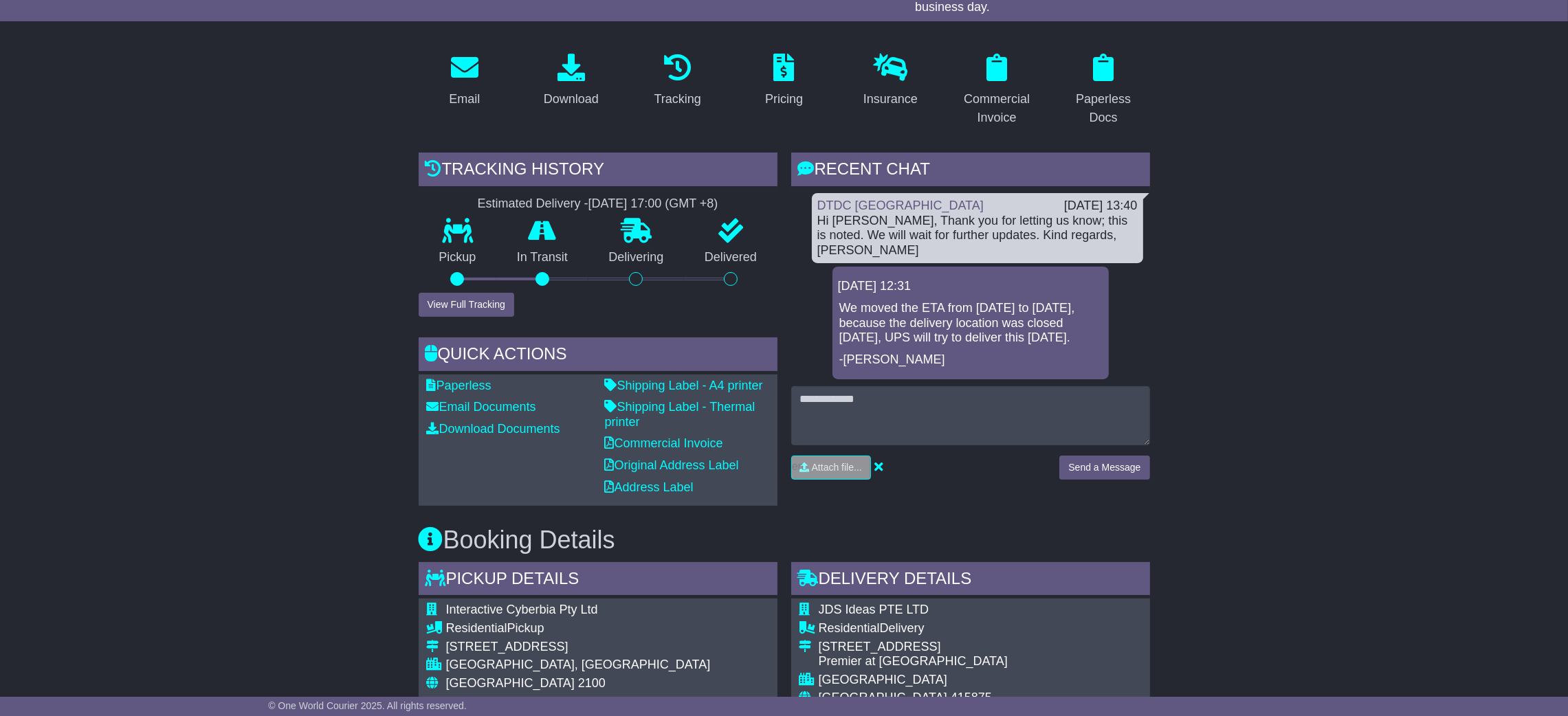
scroll to position [206, 0]
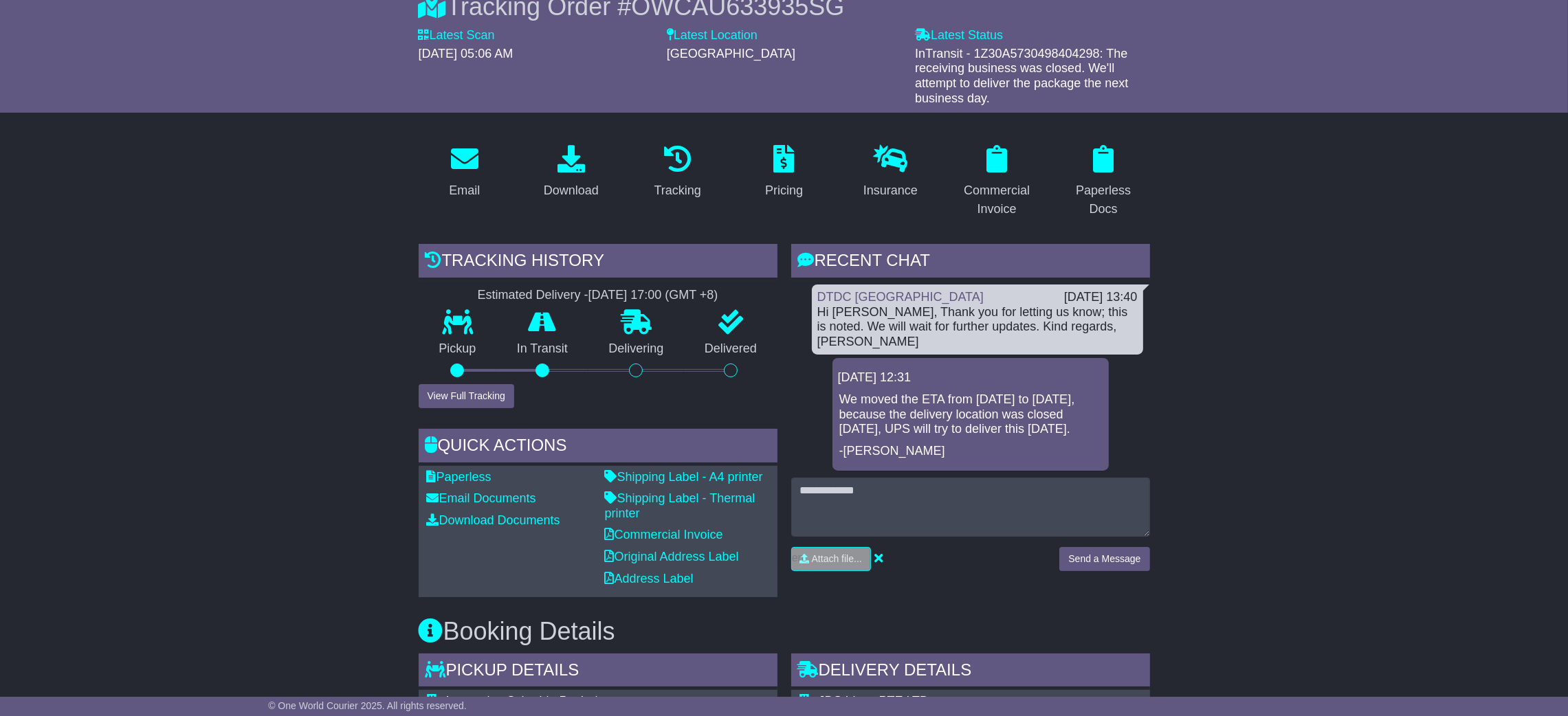
scroll to position [103, 0]
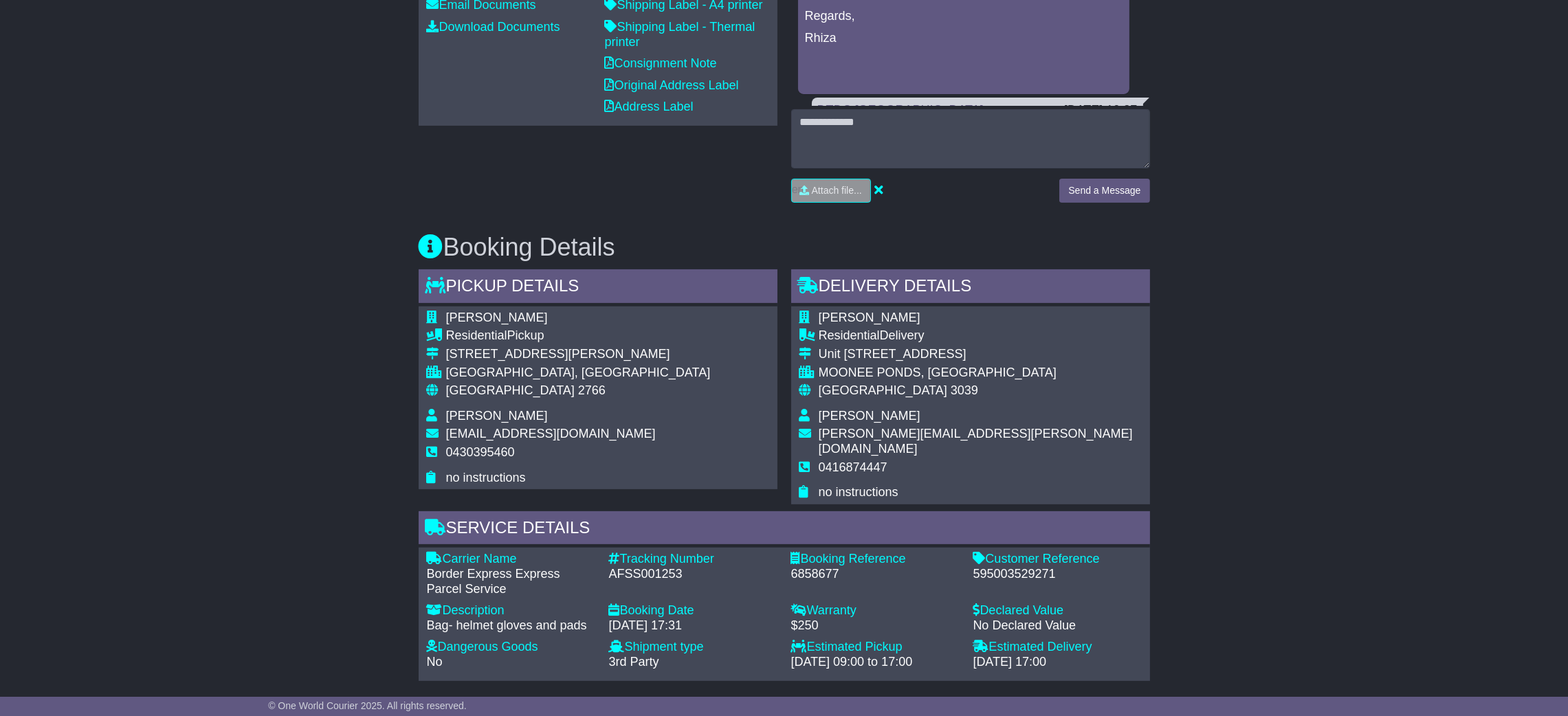
scroll to position [618, 0]
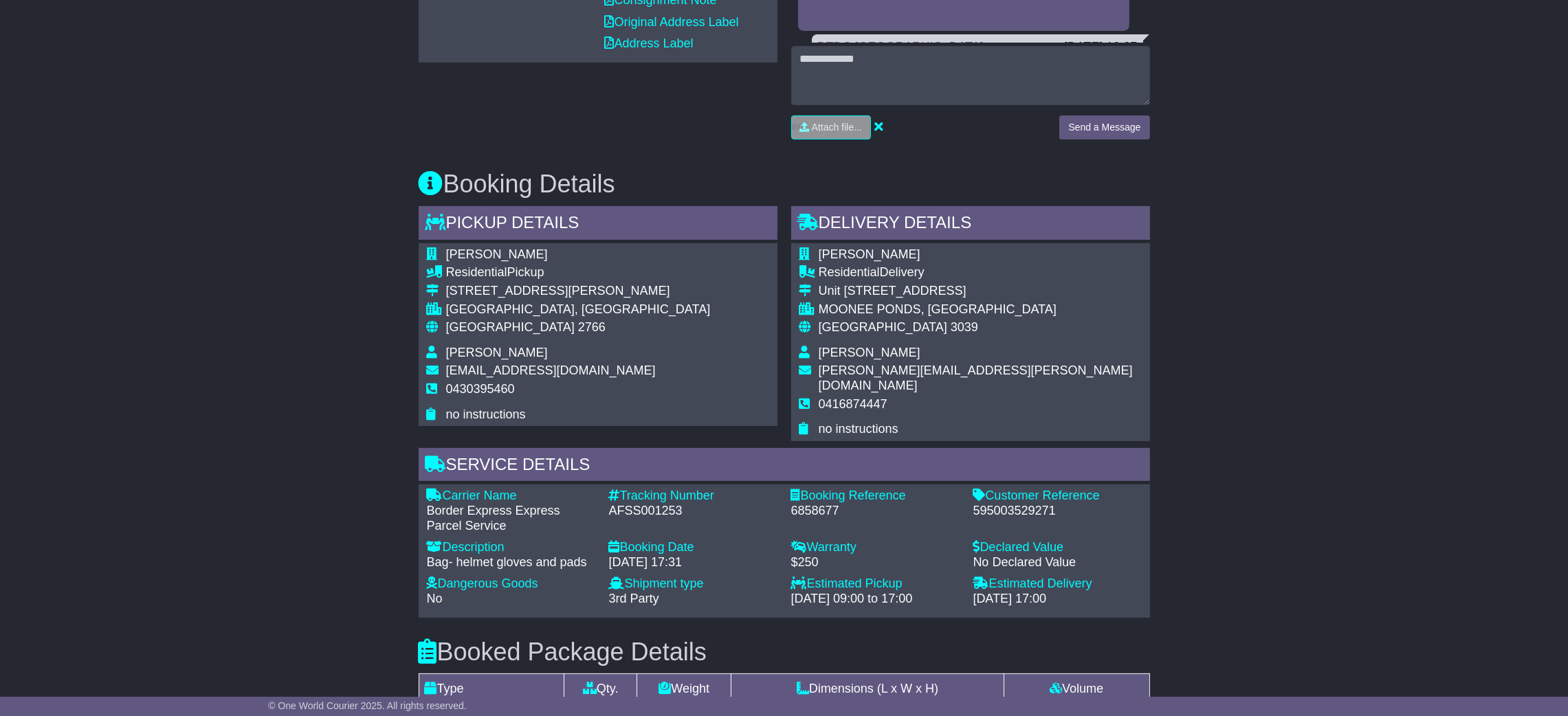
click at [653, 504] on div "AFSS001253" at bounding box center [693, 511] width 168 height 15
copy div "AFSS001253"
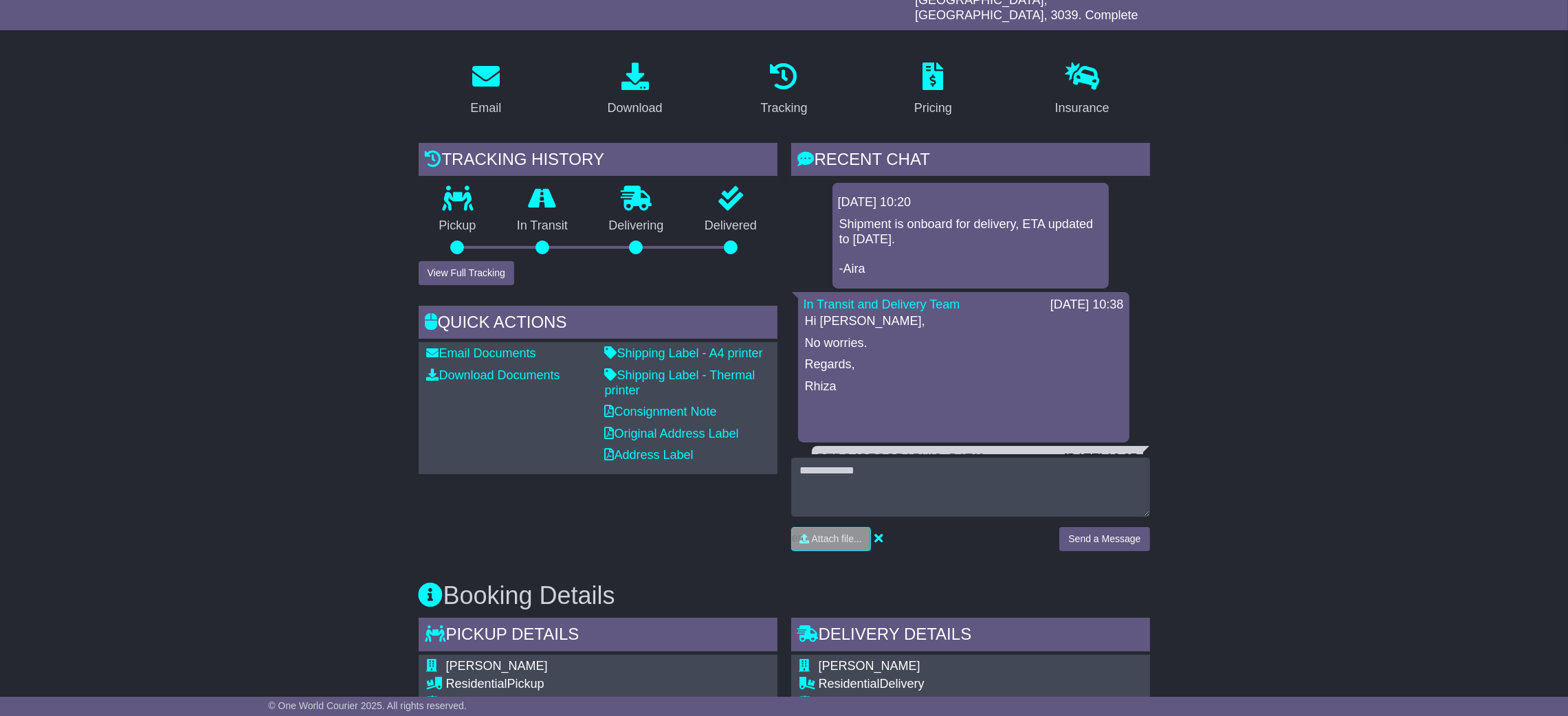
scroll to position [0, 0]
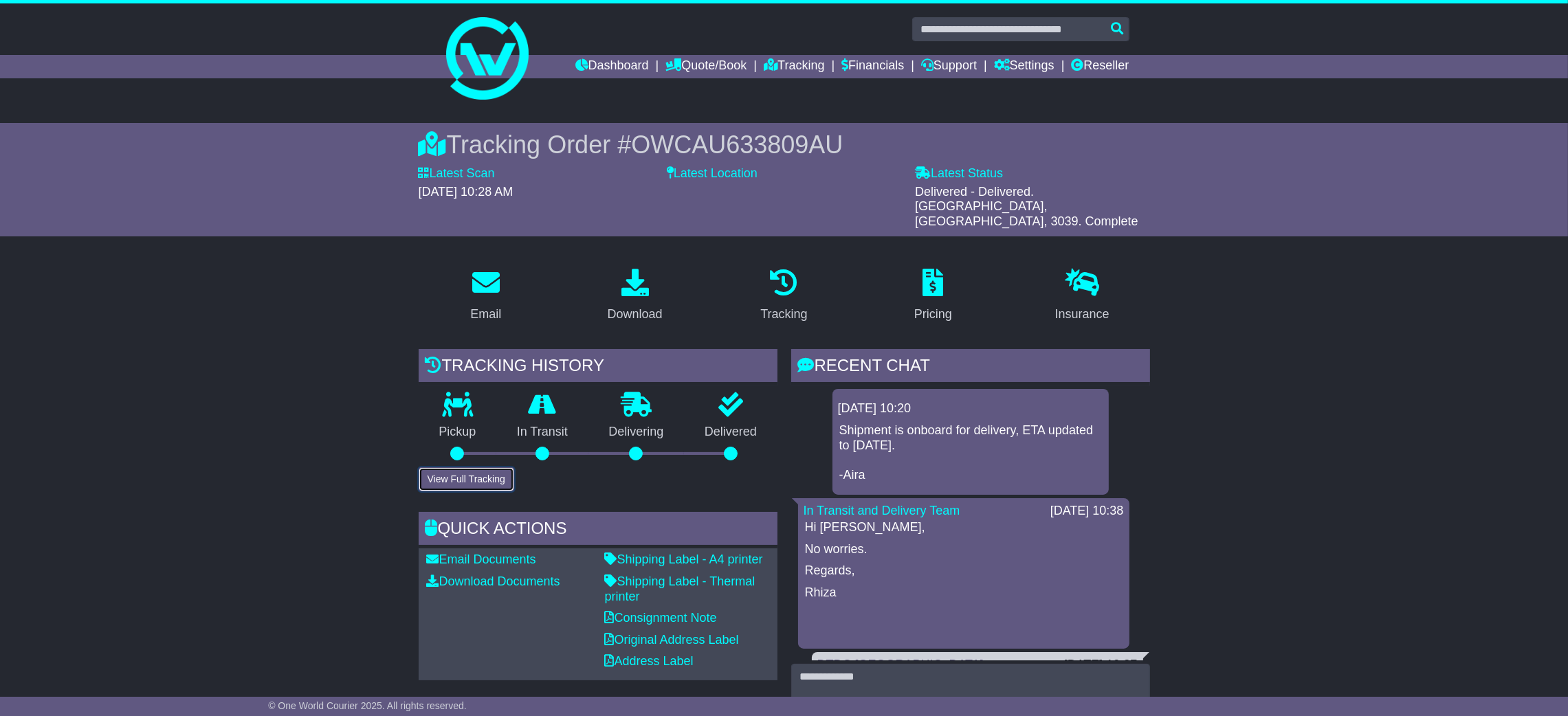
click at [471, 468] on button "View Full Tracking" at bounding box center [466, 479] width 95 height 24
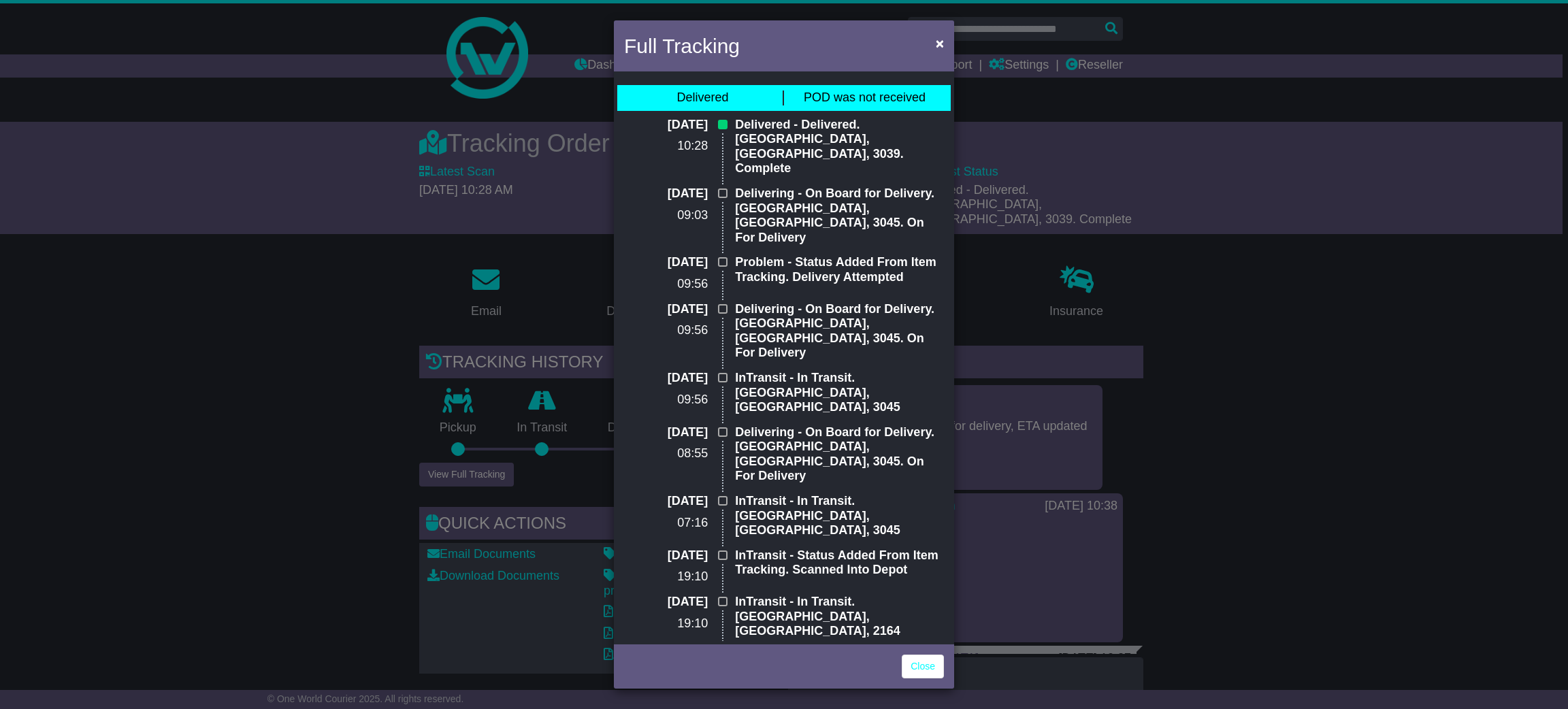
click at [1249, 188] on div "Full Tracking × Delivered POD was not received 18 Aug 2025 10:28 Delivered - De…" at bounding box center [784, 354] width 1568 height 709
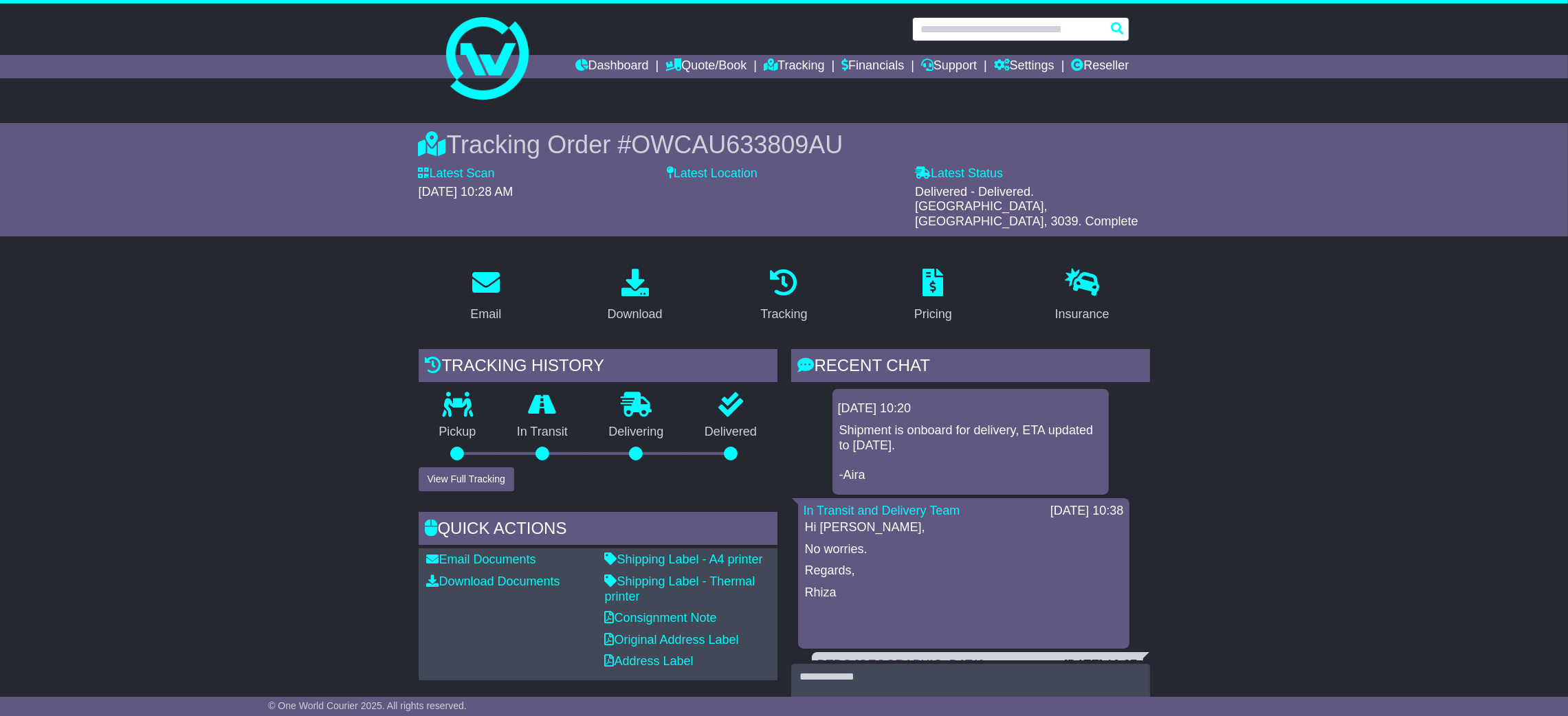
click at [1003, 32] on input "text" at bounding box center [1021, 29] width 217 height 24
paste input "**********"
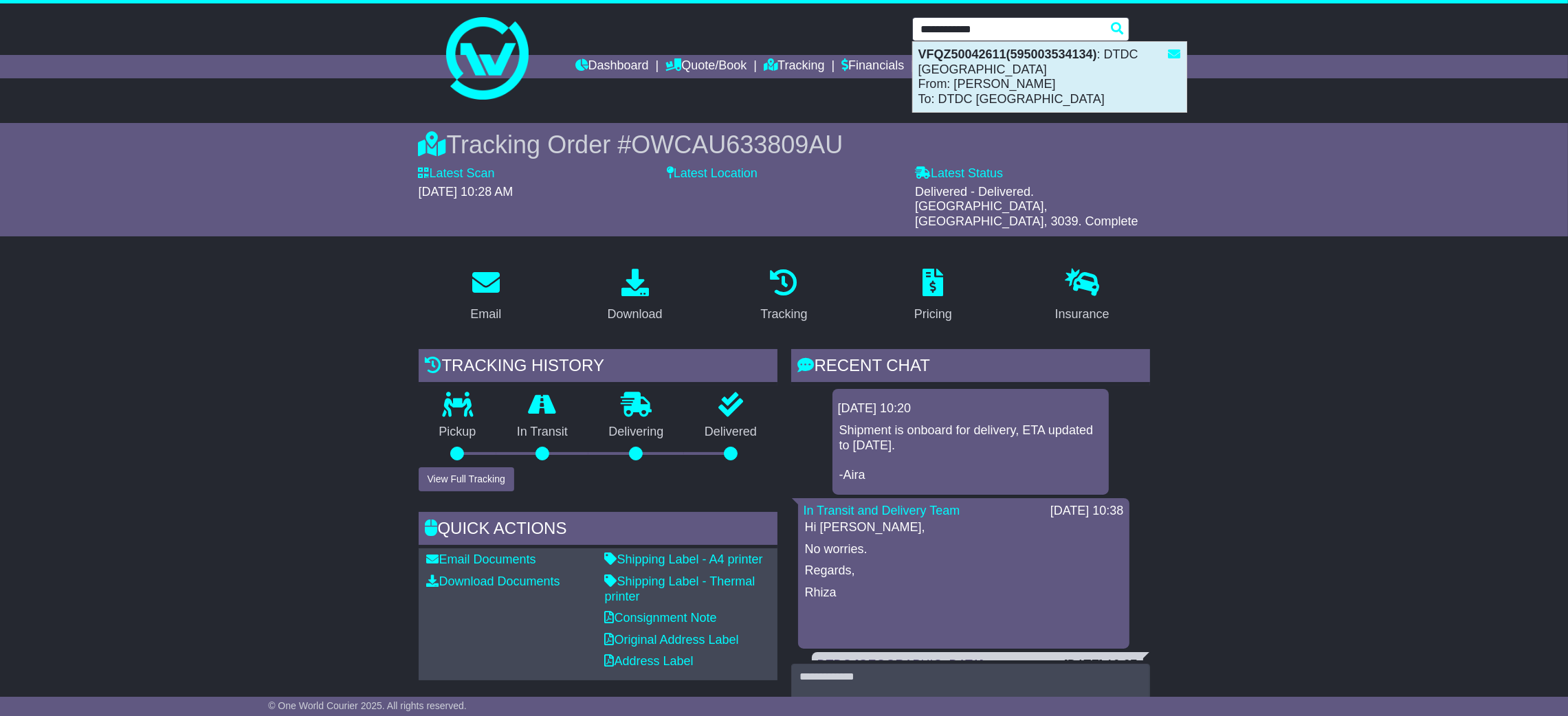
click at [1014, 61] on div "VFQZ50042611(595003534134) : DTDC Australia From: Ruchira Shidhaye To: DTDC Aus…" at bounding box center [1049, 77] width 273 height 70
type input "**********"
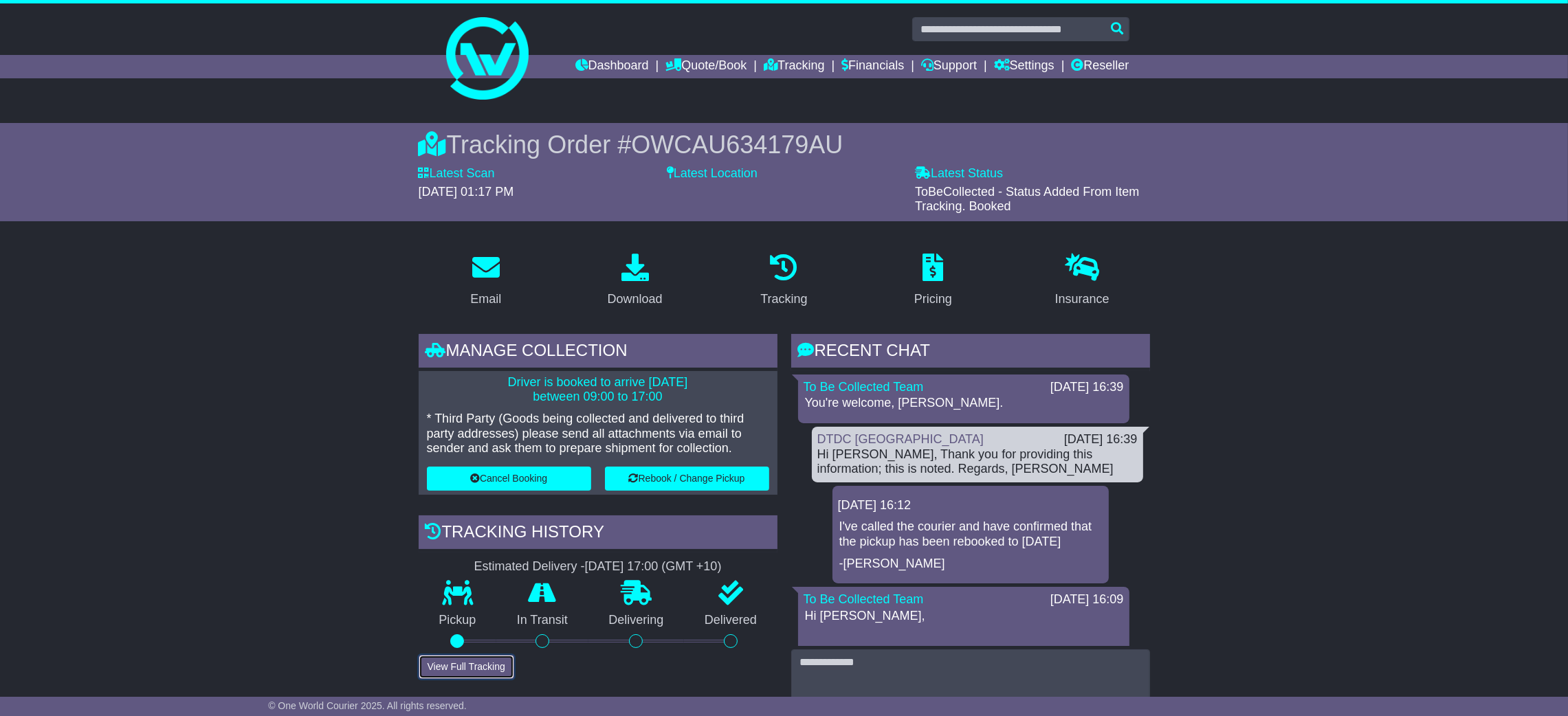
click at [470, 670] on button "View Full Tracking" at bounding box center [466, 667] width 95 height 24
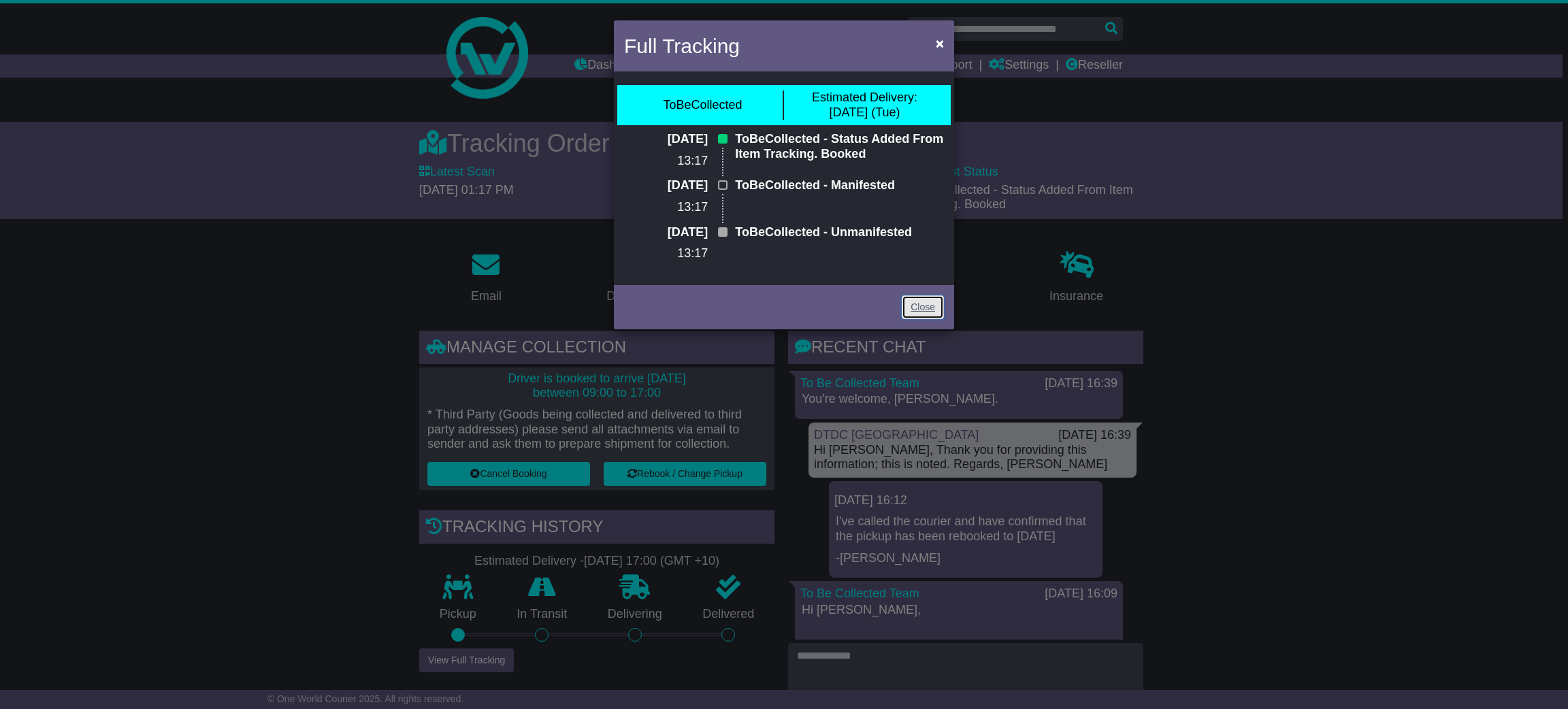
click at [915, 316] on link "Close" at bounding box center [923, 307] width 42 height 24
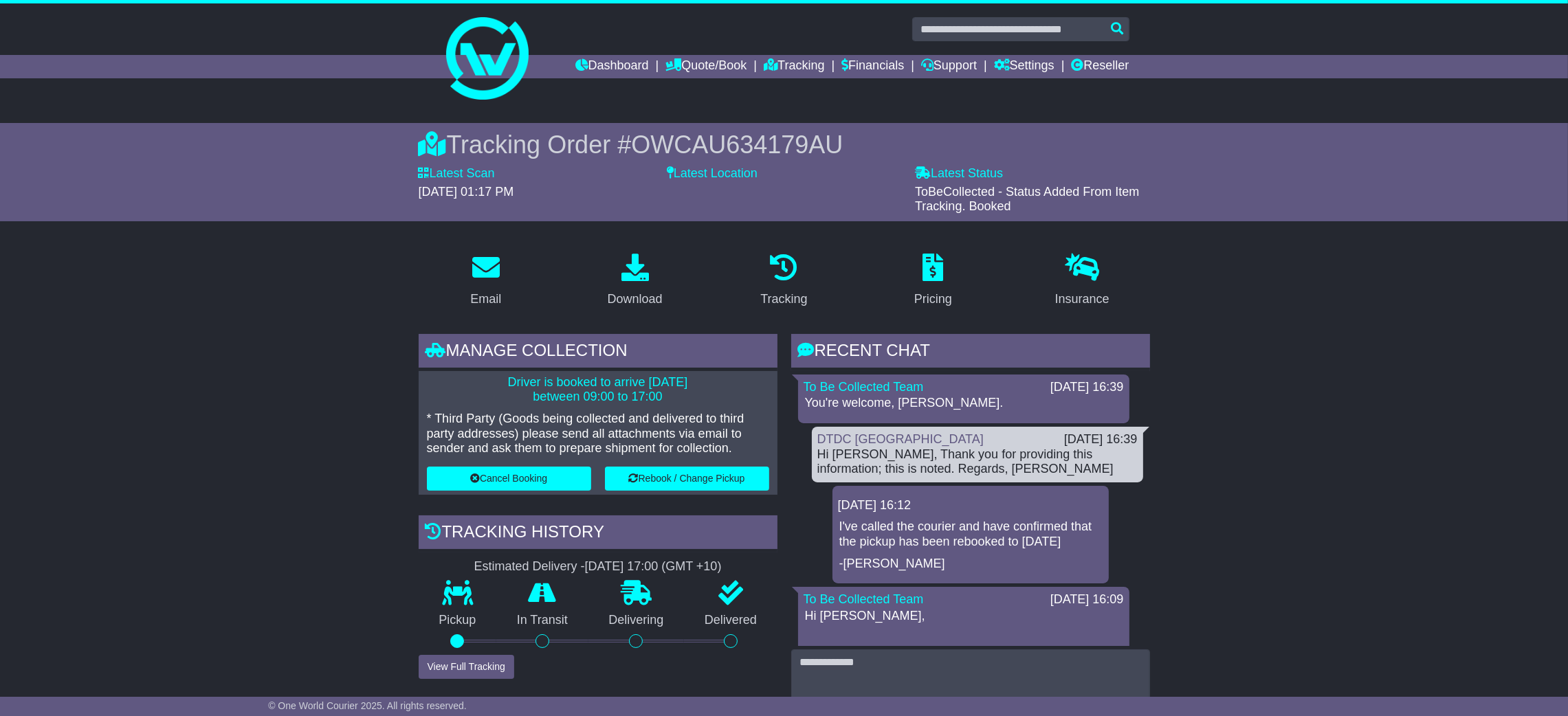
drag, startPoint x: 1229, startPoint y: 319, endPoint x: 947, endPoint y: 36, distance: 399.5
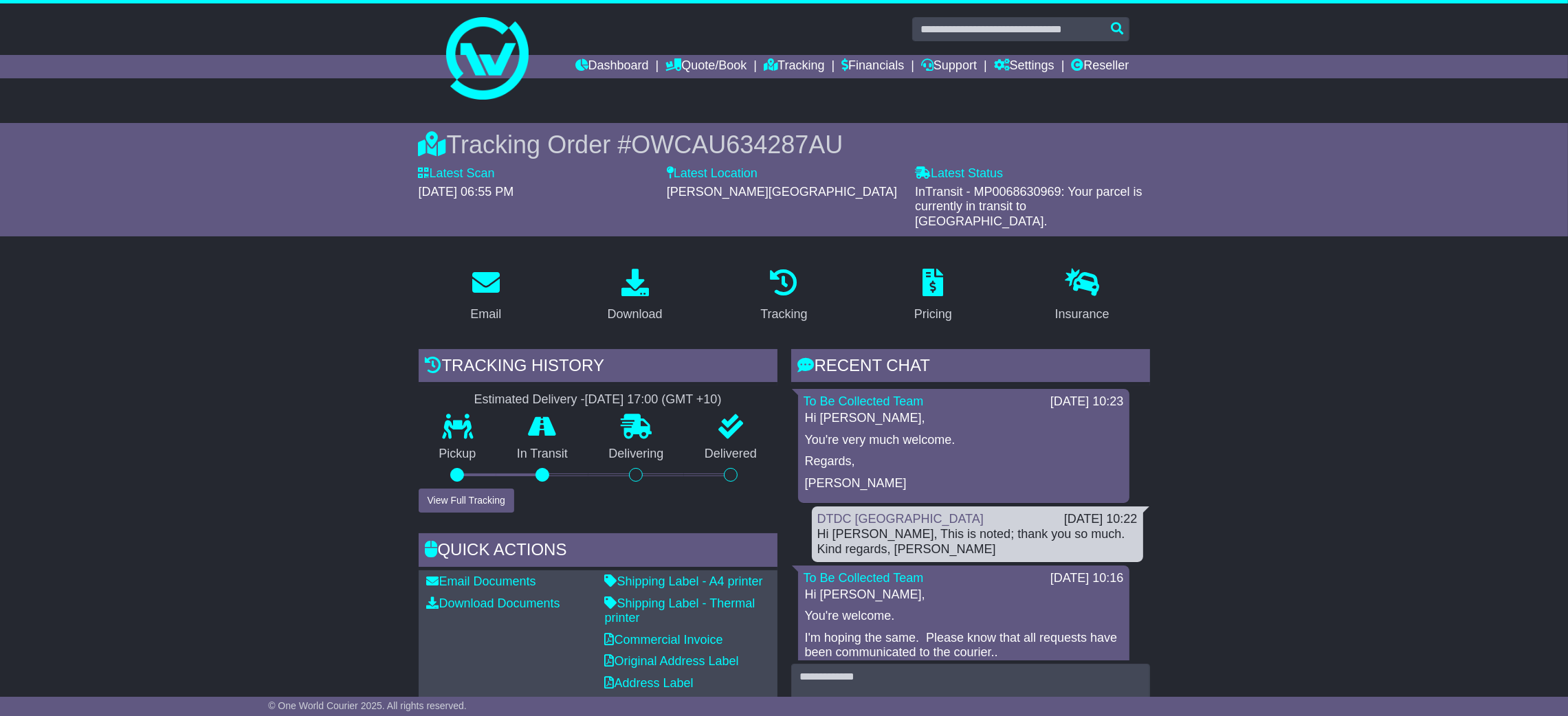
drag, startPoint x: 1338, startPoint y: 462, endPoint x: 721, endPoint y: 462, distance: 617.0
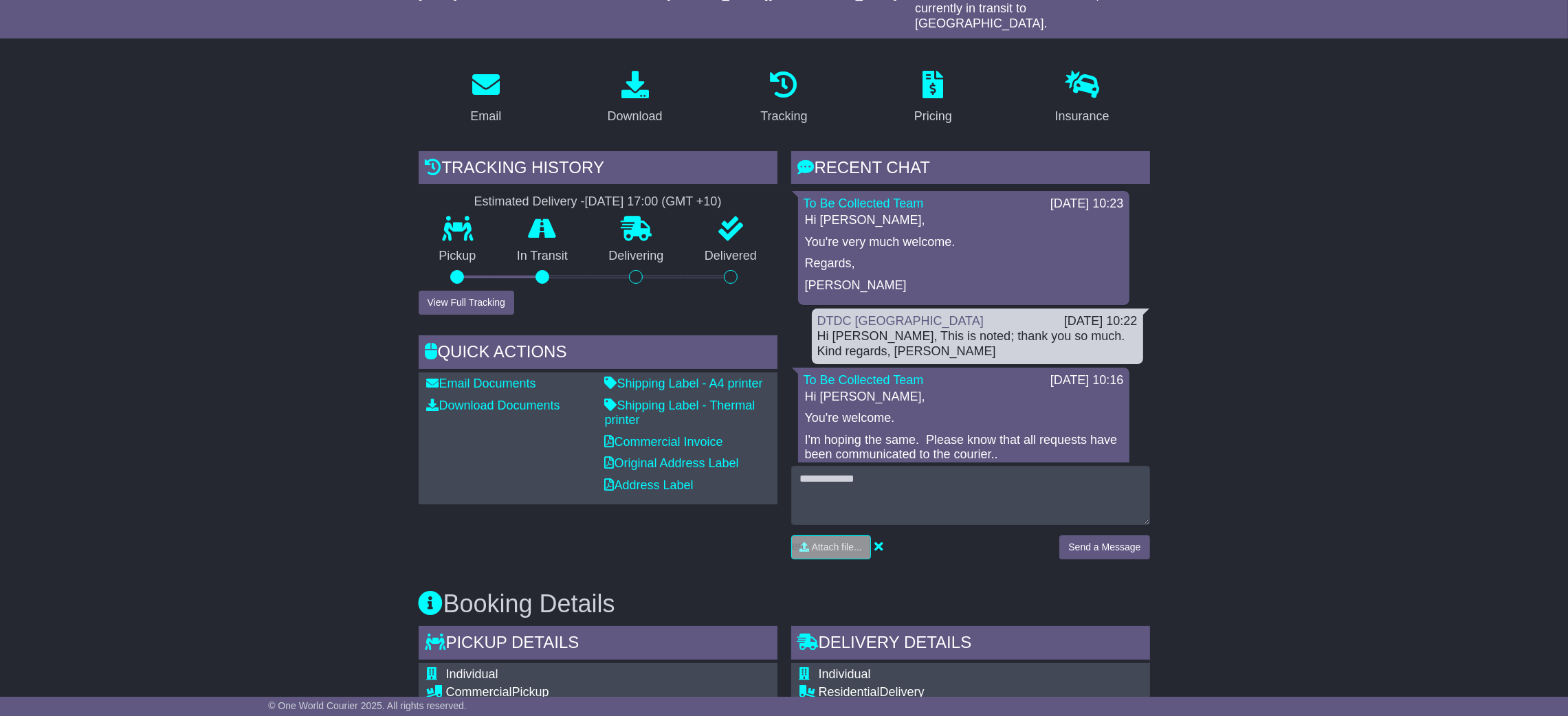
scroll to position [206, 0]
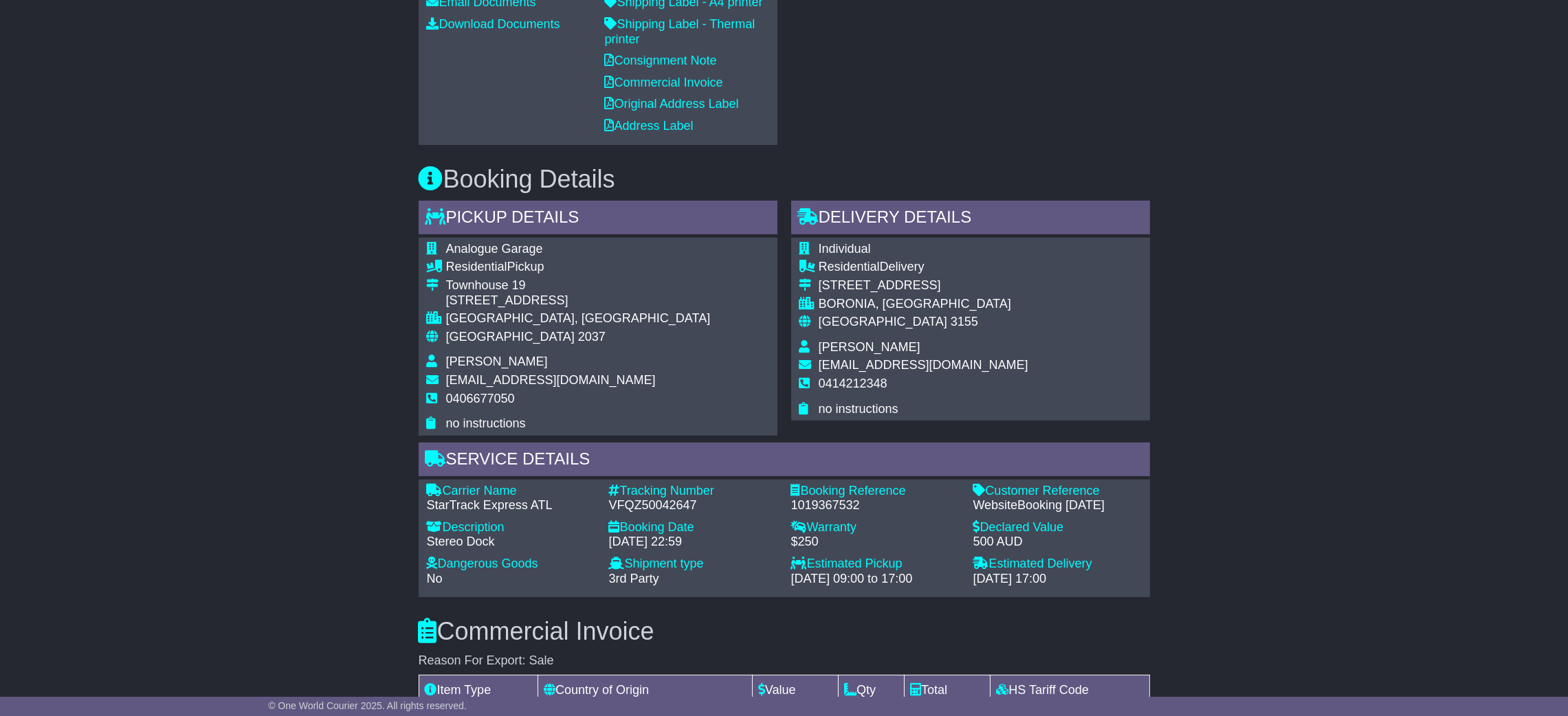
scroll to position [515, 0]
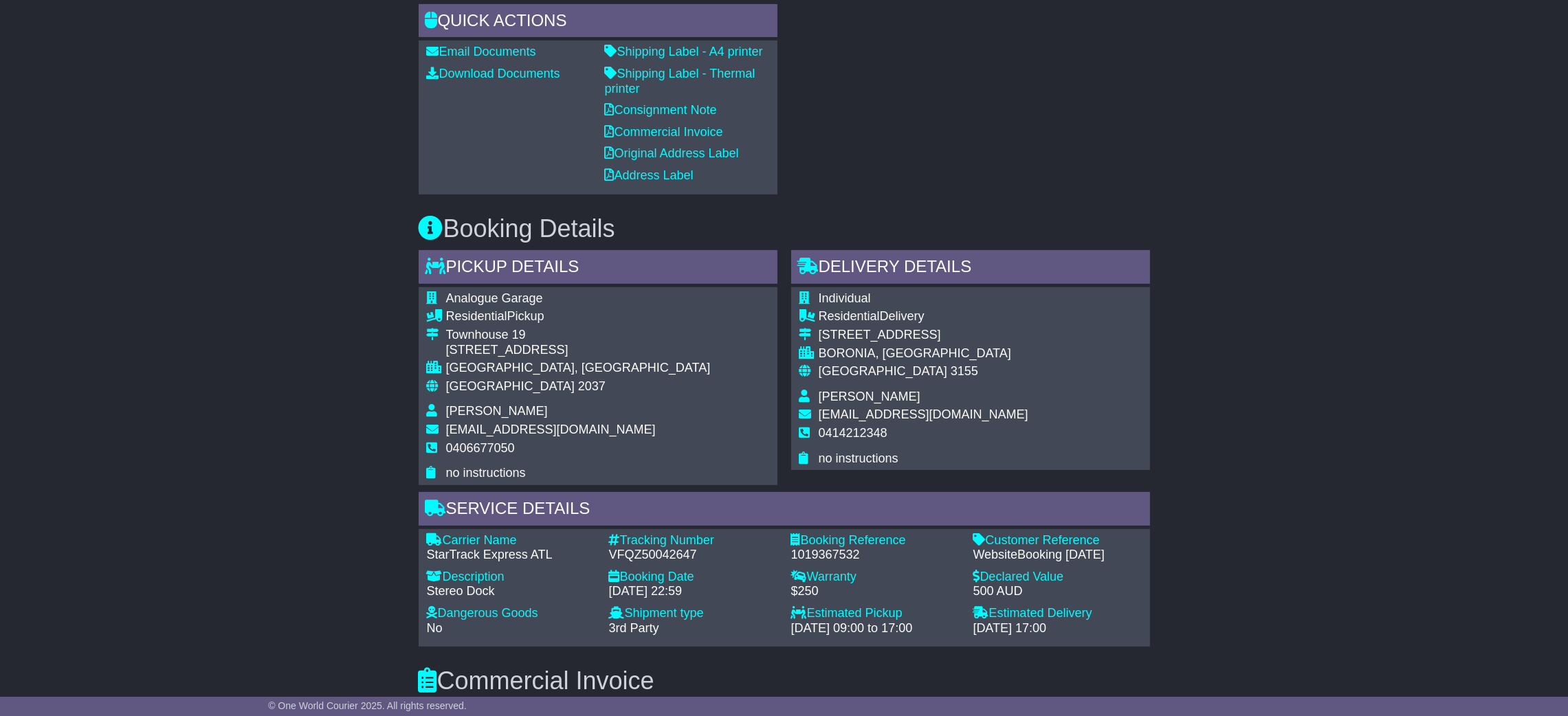
click at [670, 549] on div "VFQZ50042647" at bounding box center [693, 556] width 168 height 15
copy div "VFQZ50042647"
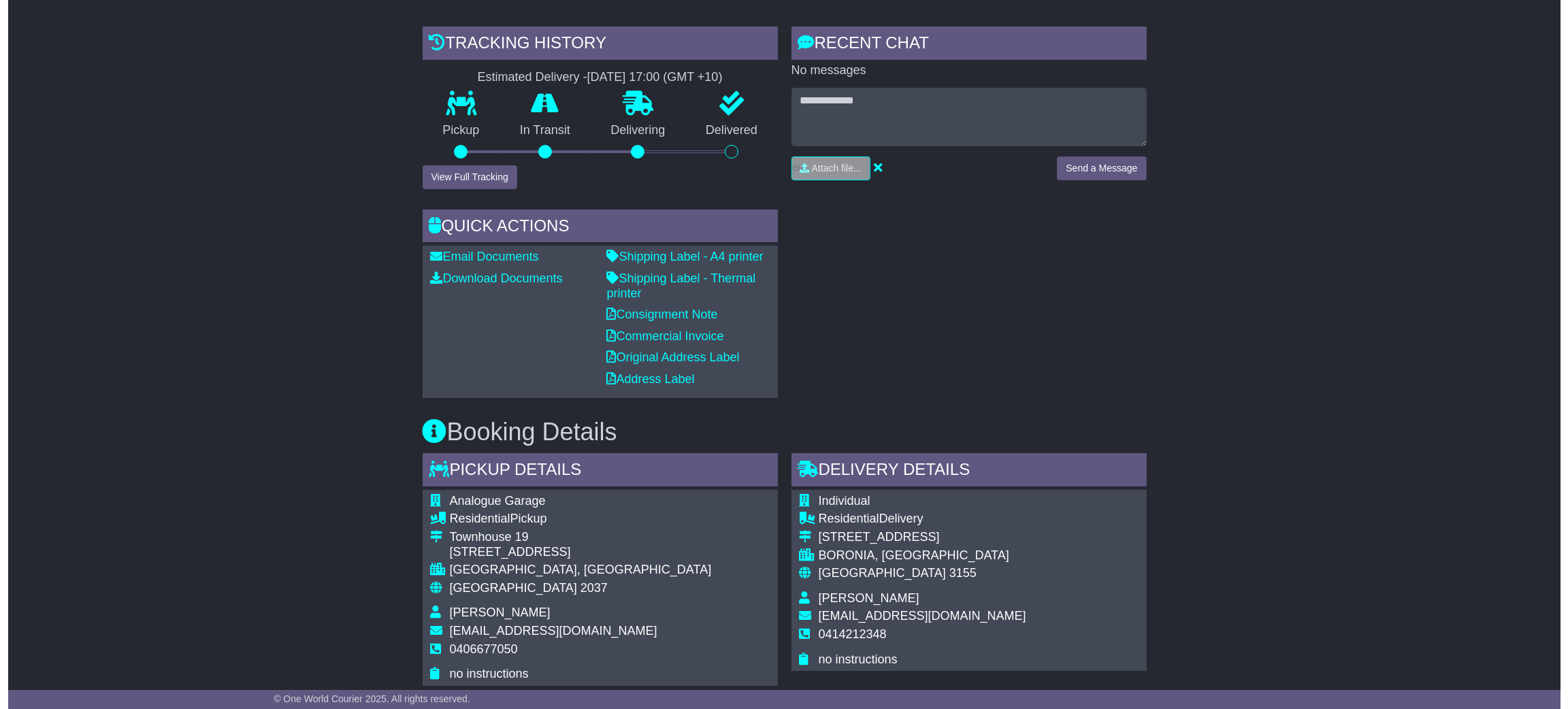
scroll to position [306, 0]
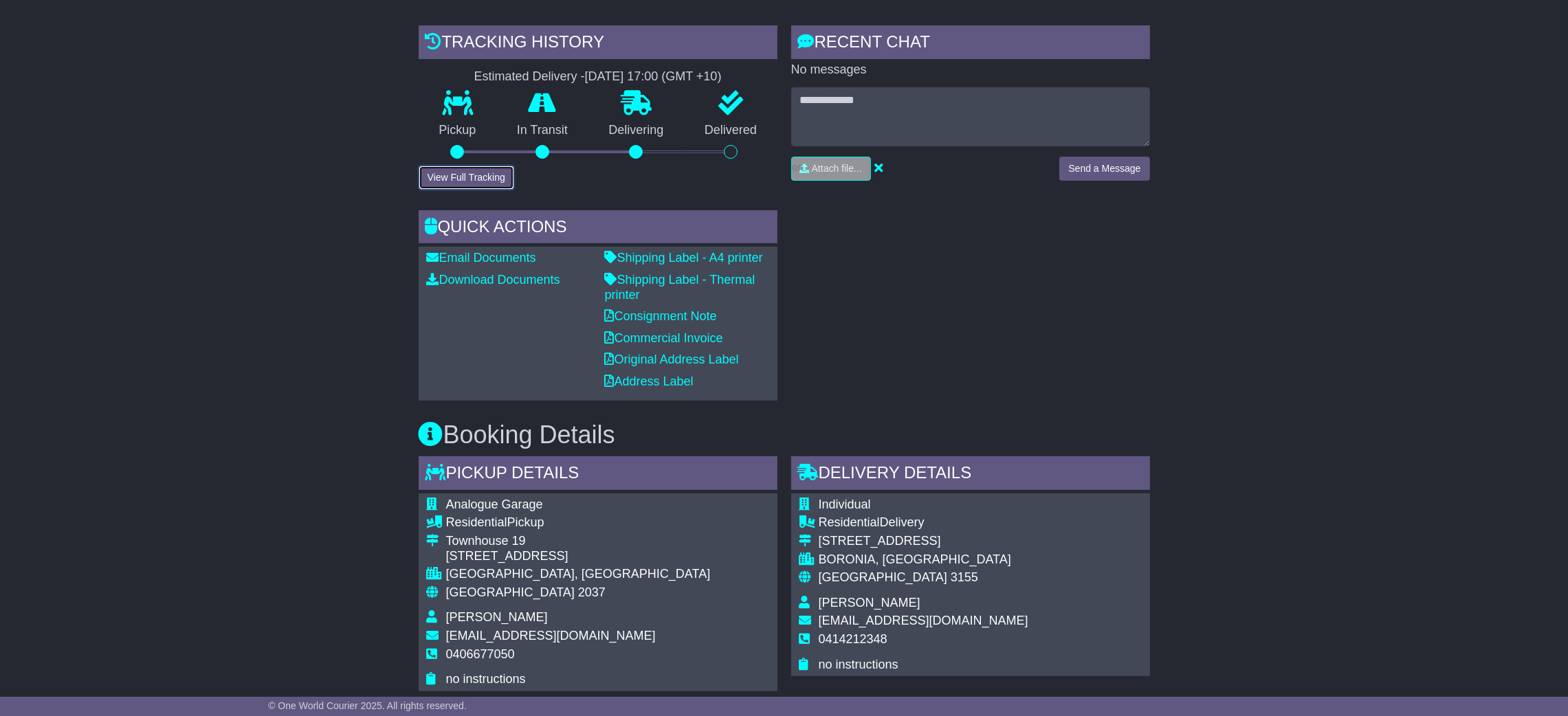
click at [475, 167] on button "View Full Tracking" at bounding box center [466, 177] width 95 height 24
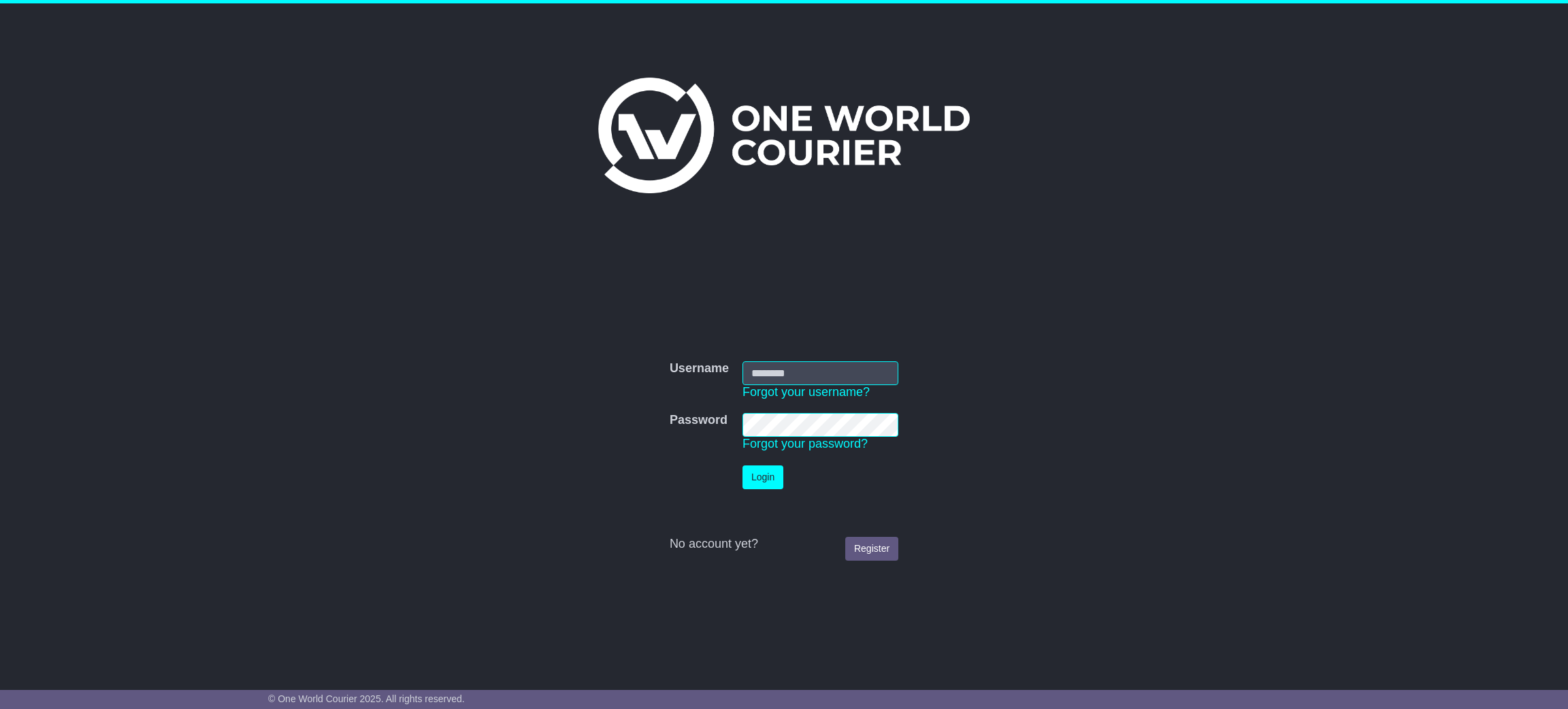
type input "**********"
click at [753, 473] on button "Login" at bounding box center [763, 477] width 41 height 24
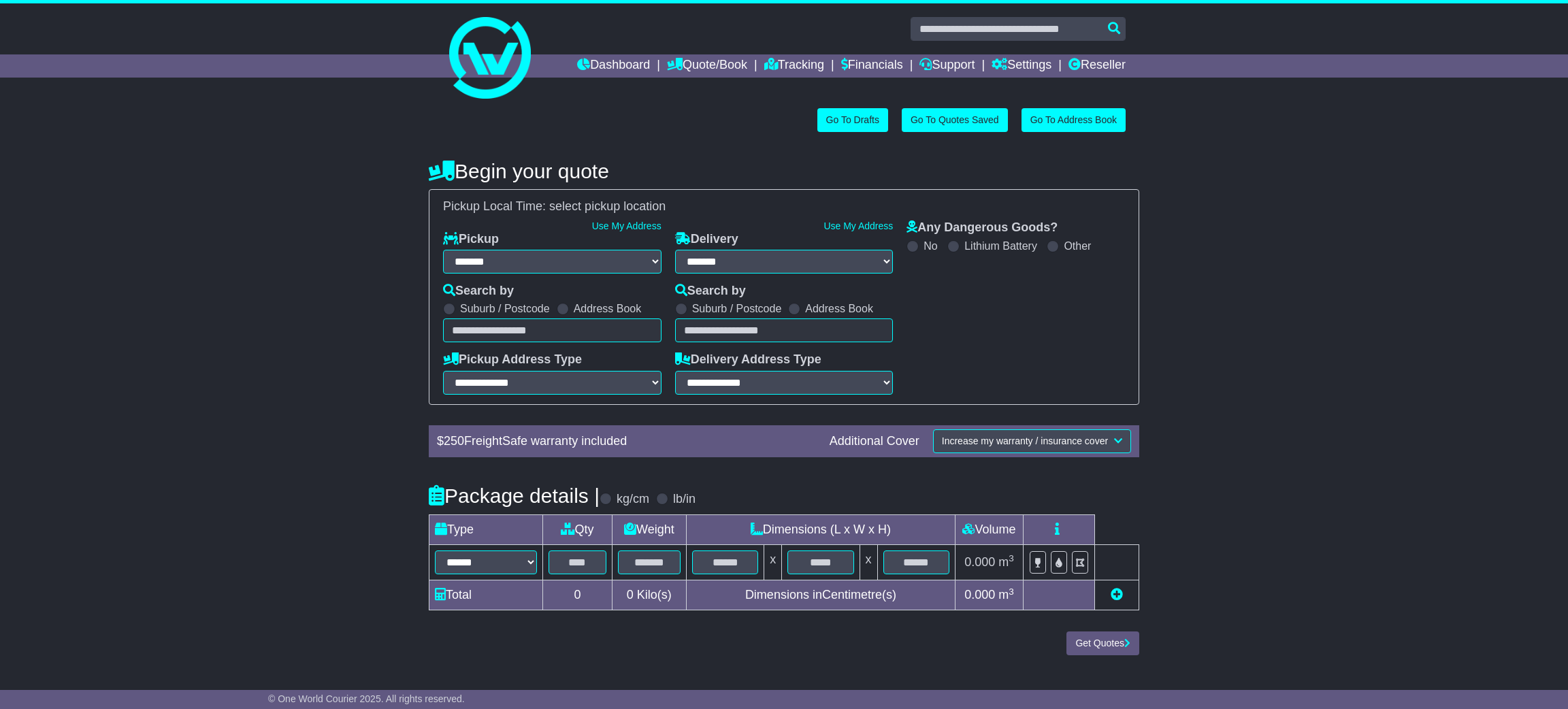
select select "**"
type input "**********"
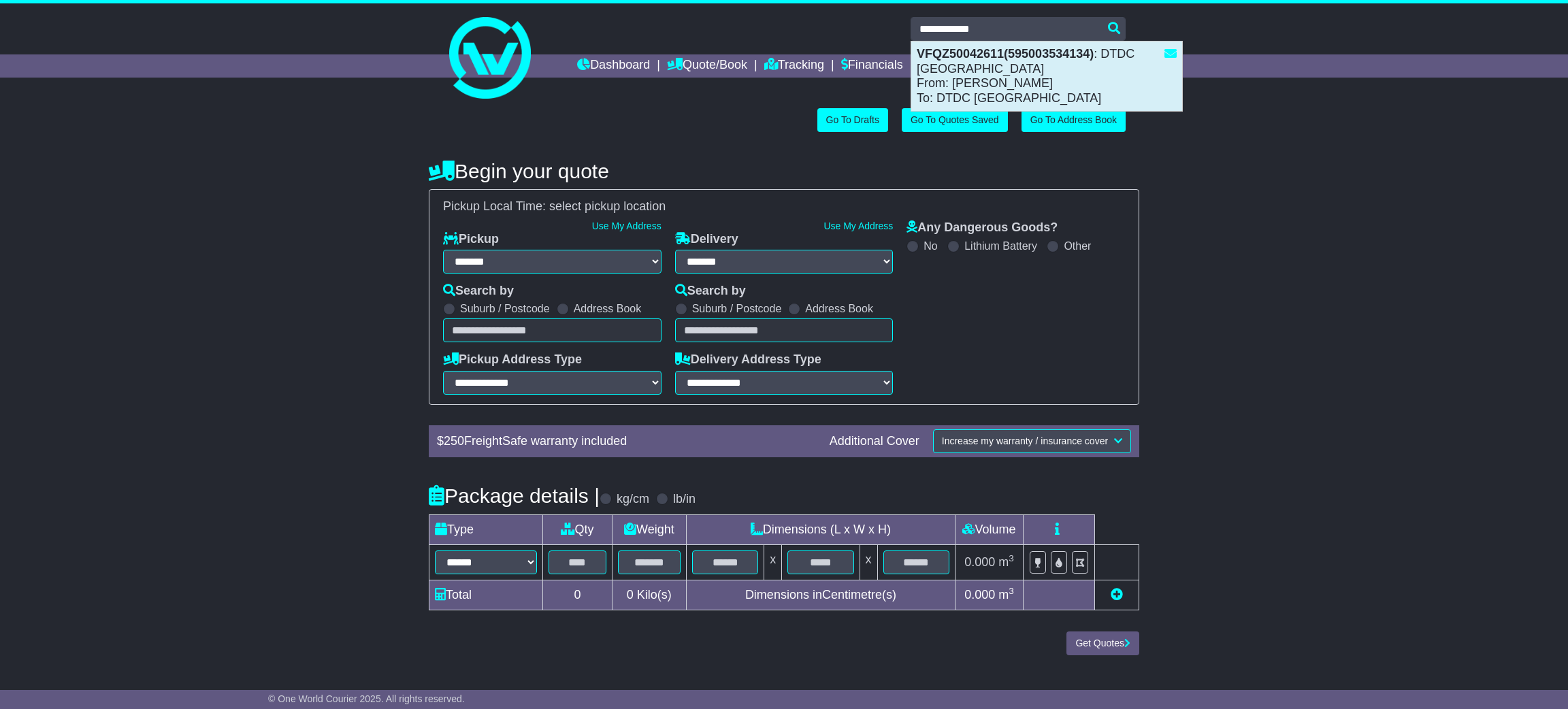
click at [1050, 64] on div "VFQZ50042611(595003534134) : DTDC [GEOGRAPHIC_DATA] From: [PERSON_NAME] To: DTD…" at bounding box center [1046, 76] width 271 height 69
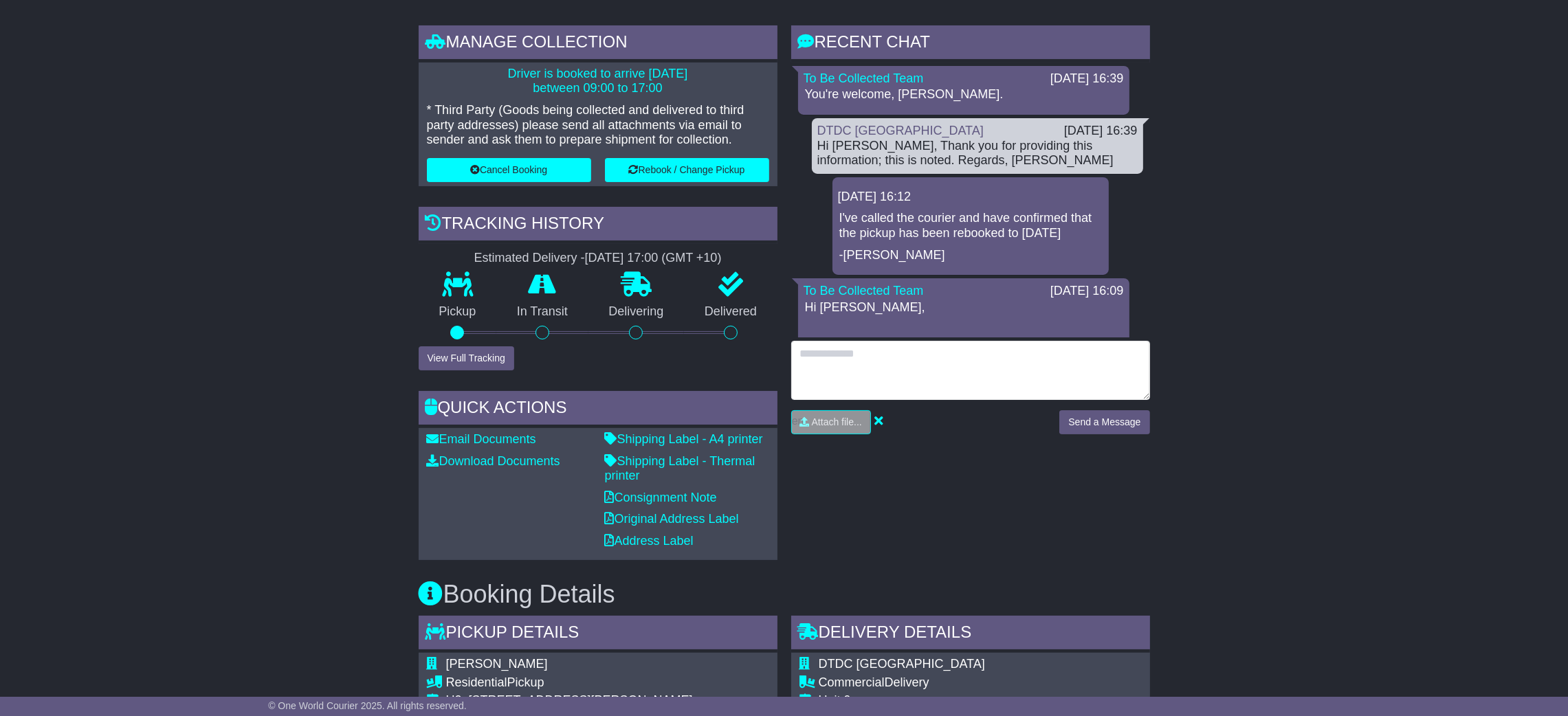
click at [919, 373] on textarea at bounding box center [971, 370] width 359 height 59
type textarea "**********"
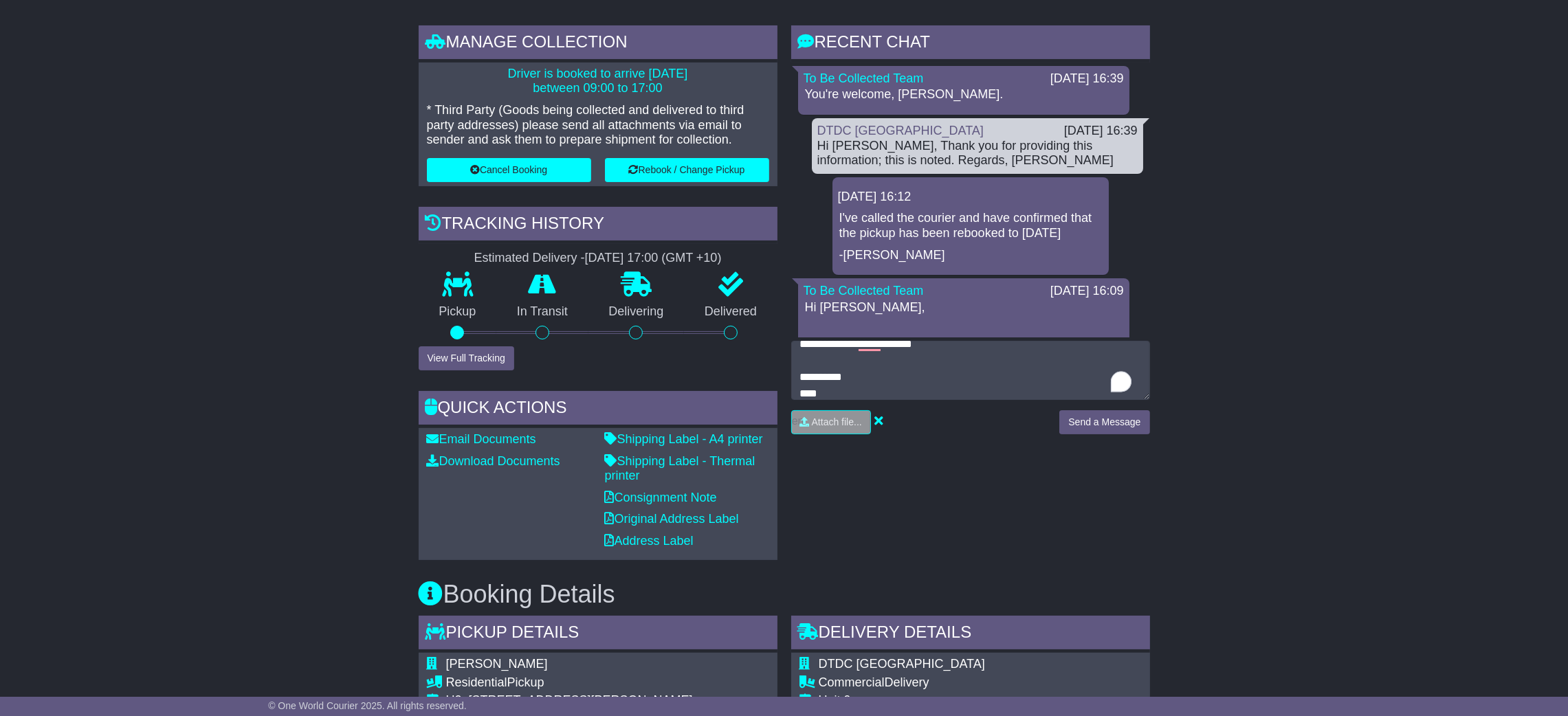
click at [873, 338] on div "RECENT CHAT Loading... No messages To Be Collected Team 15 Aug 2025 16:39 You'r…" at bounding box center [971, 235] width 359 height 419
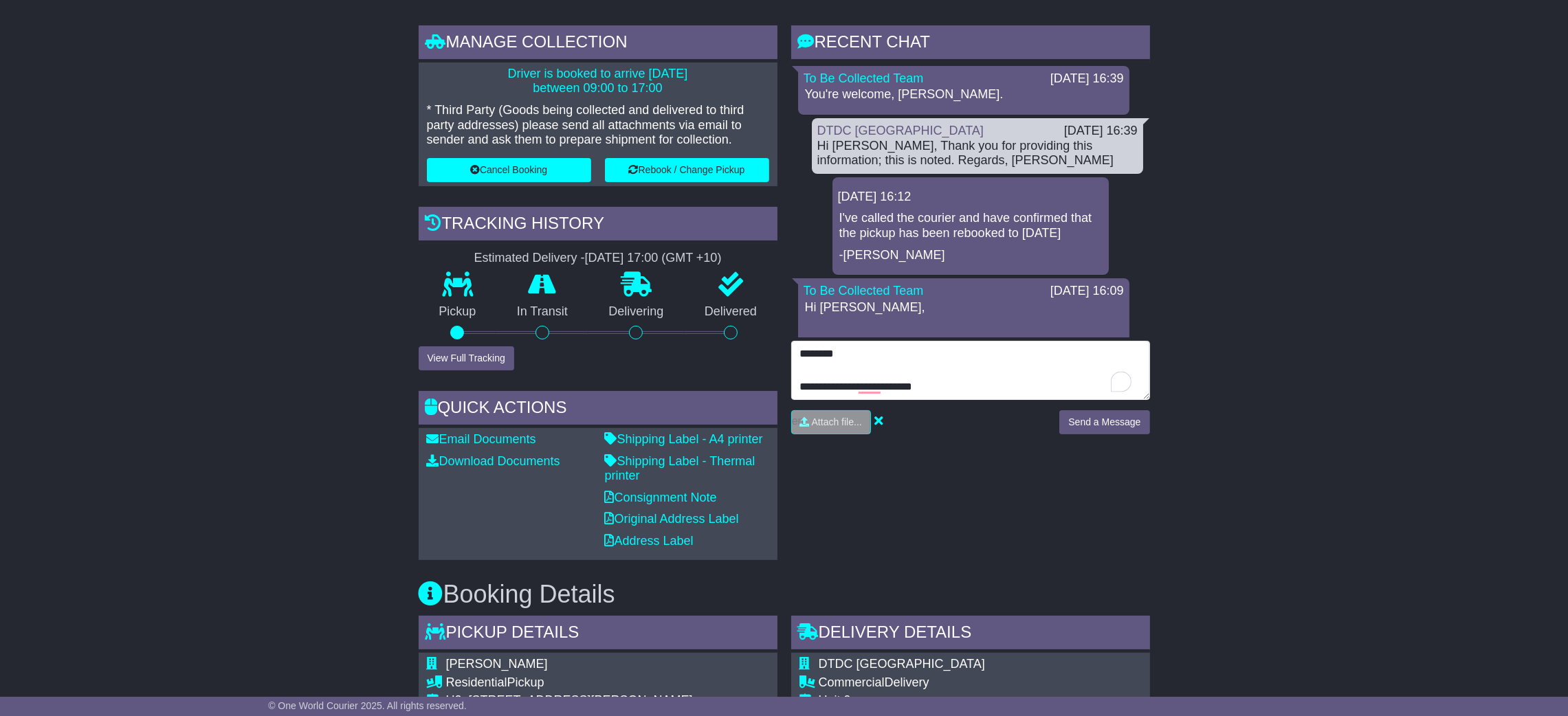
click at [903, 379] on textarea "**********" at bounding box center [971, 370] width 359 height 59
click at [931, 367] on textarea "**********" at bounding box center [971, 370] width 359 height 59
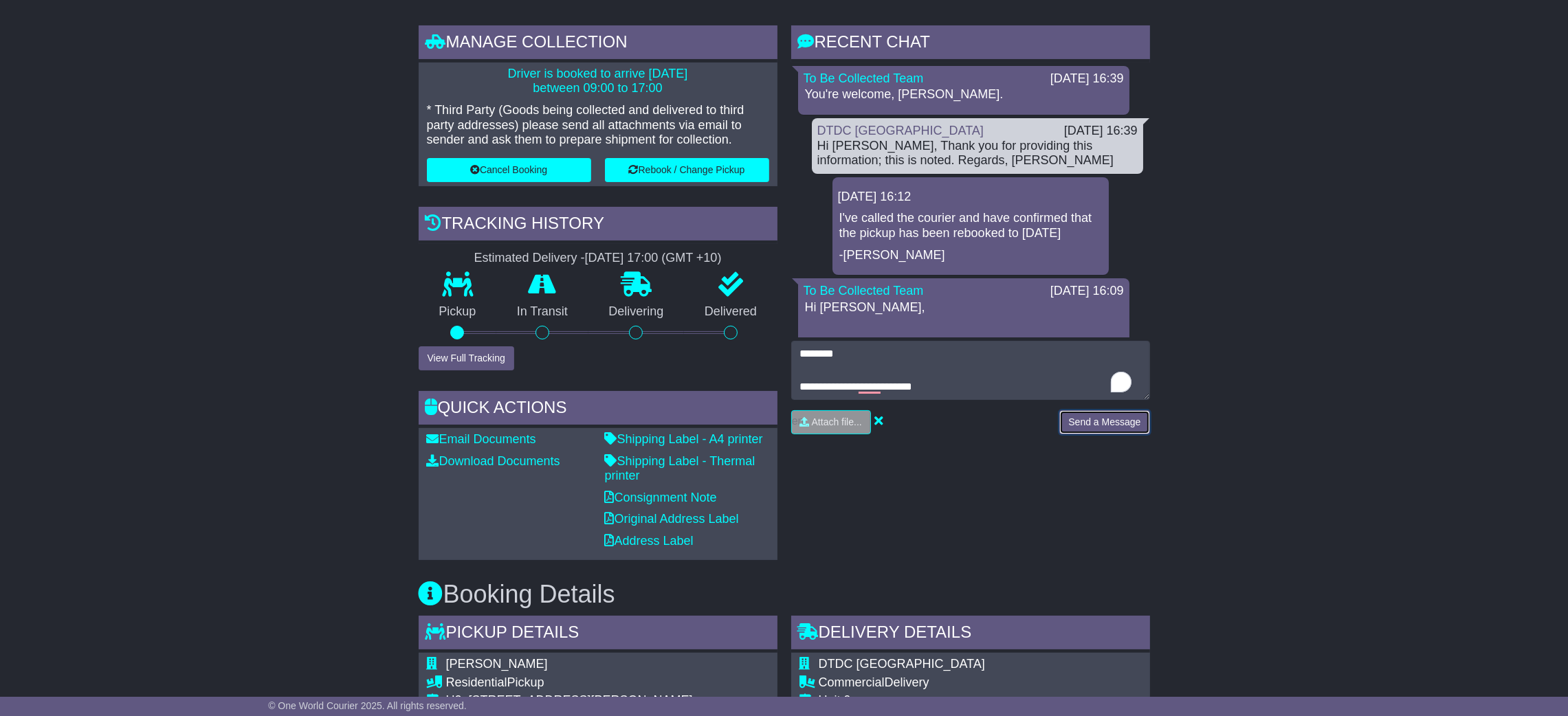
click at [1125, 424] on button "Send a Message" at bounding box center [1104, 422] width 90 height 24
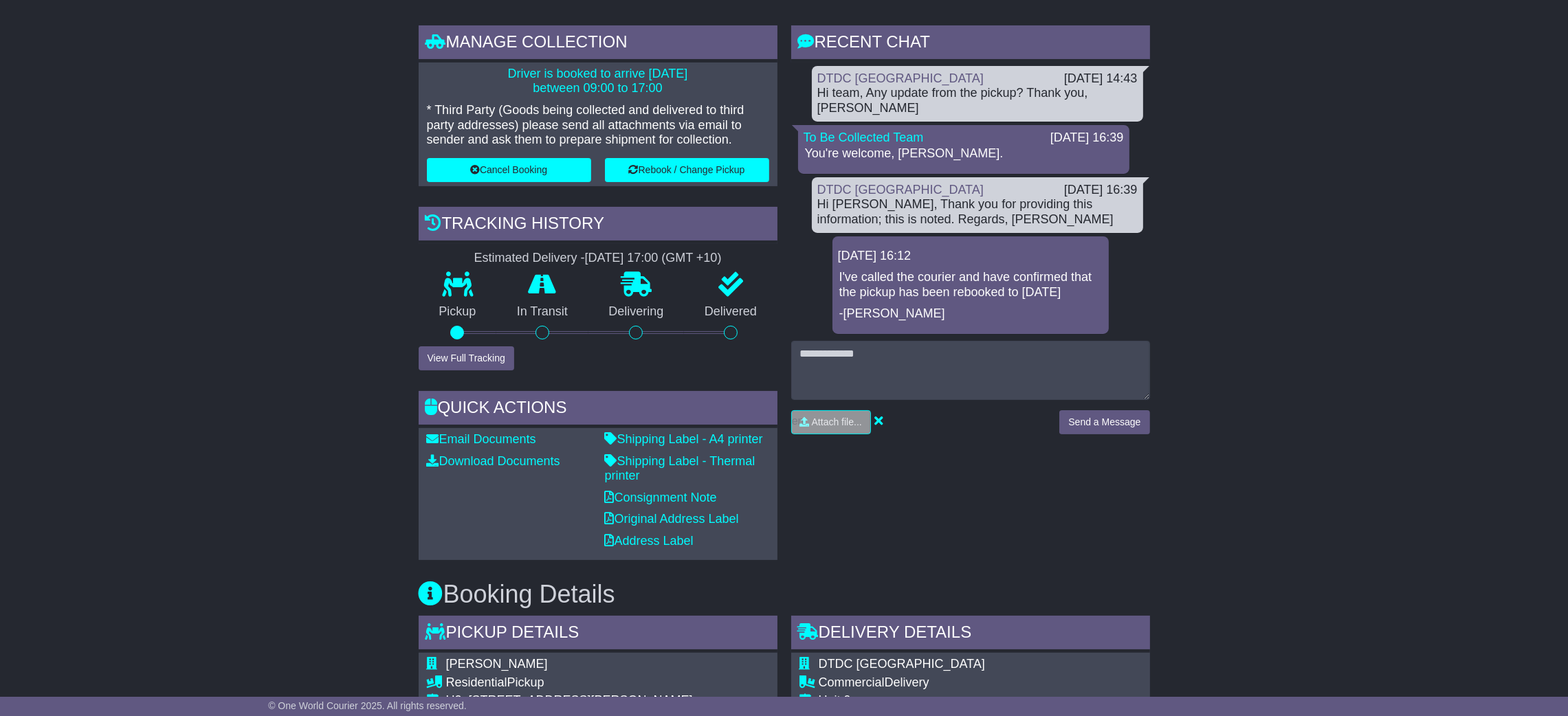
drag, startPoint x: 158, startPoint y: 317, endPoint x: 643, endPoint y: 222, distance: 494.2
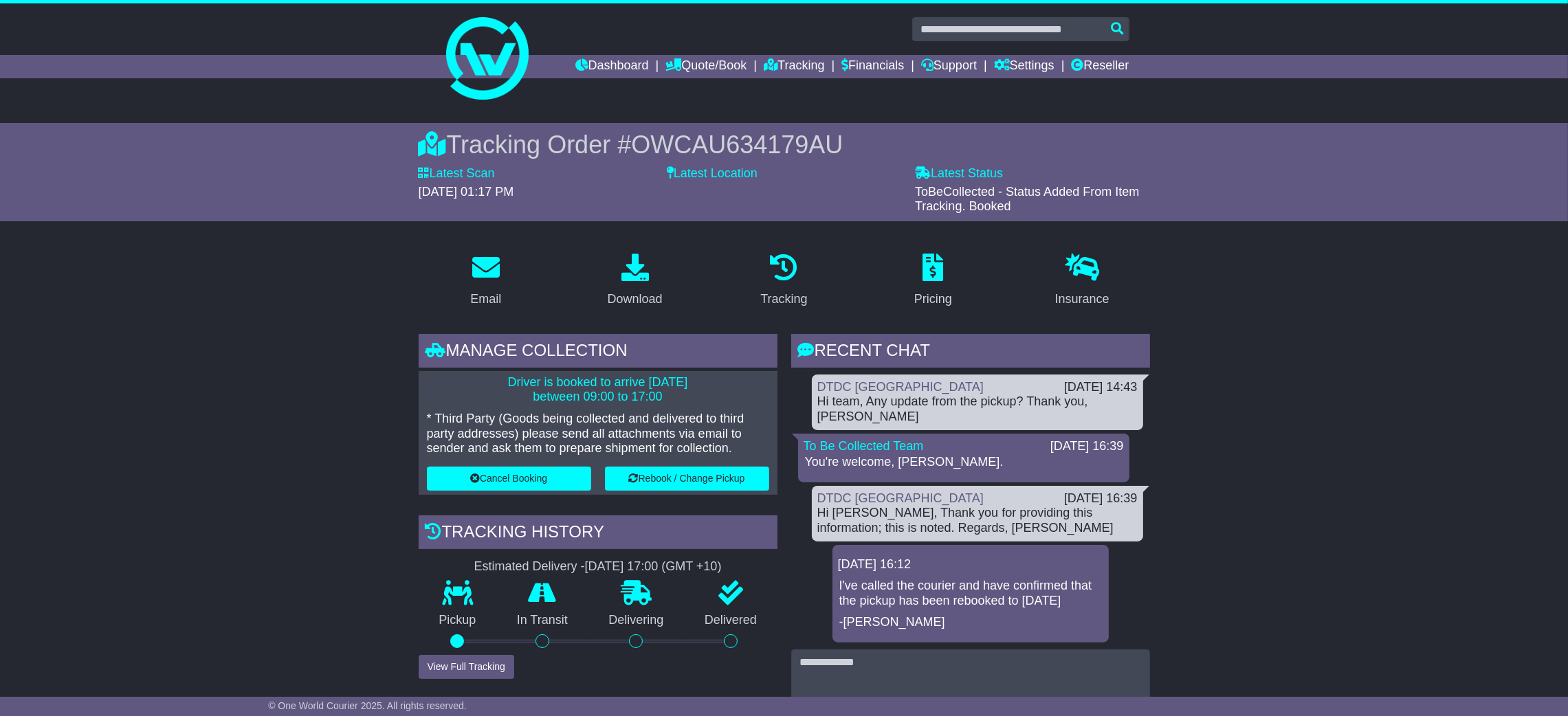
drag, startPoint x: 1310, startPoint y: 524, endPoint x: 1196, endPoint y: 441, distance: 141.0
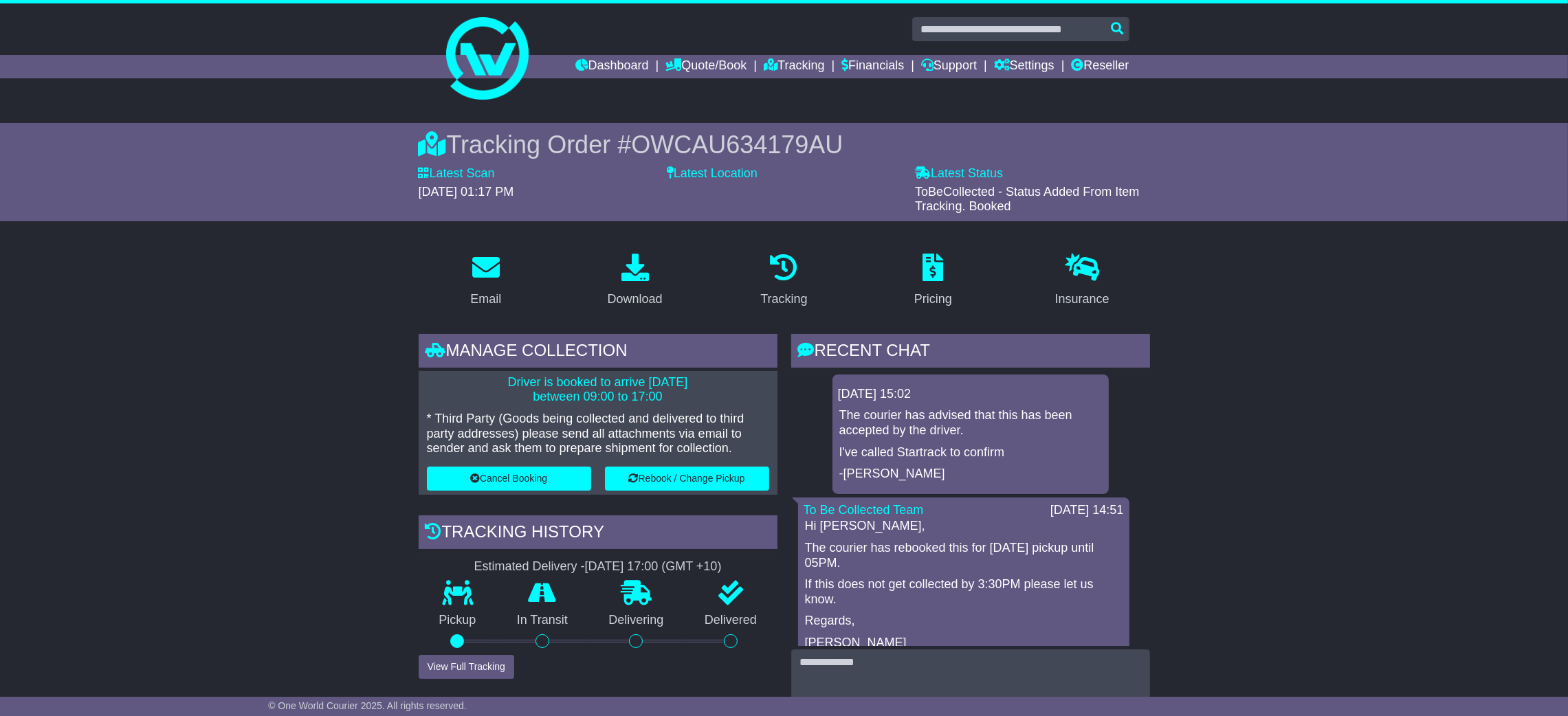
click at [838, 270] on div "Tracking" at bounding box center [784, 281] width 149 height 64
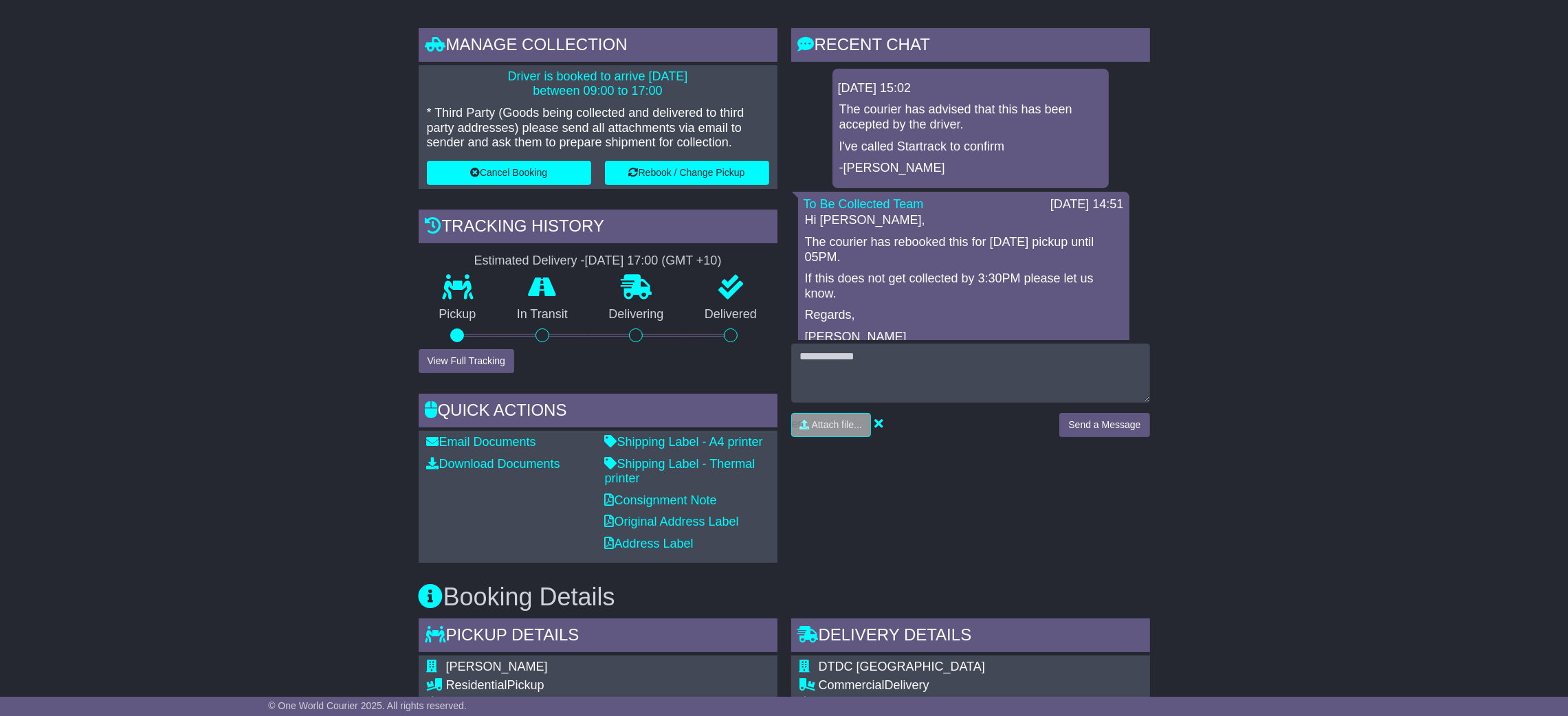
scroll to position [309, 0]
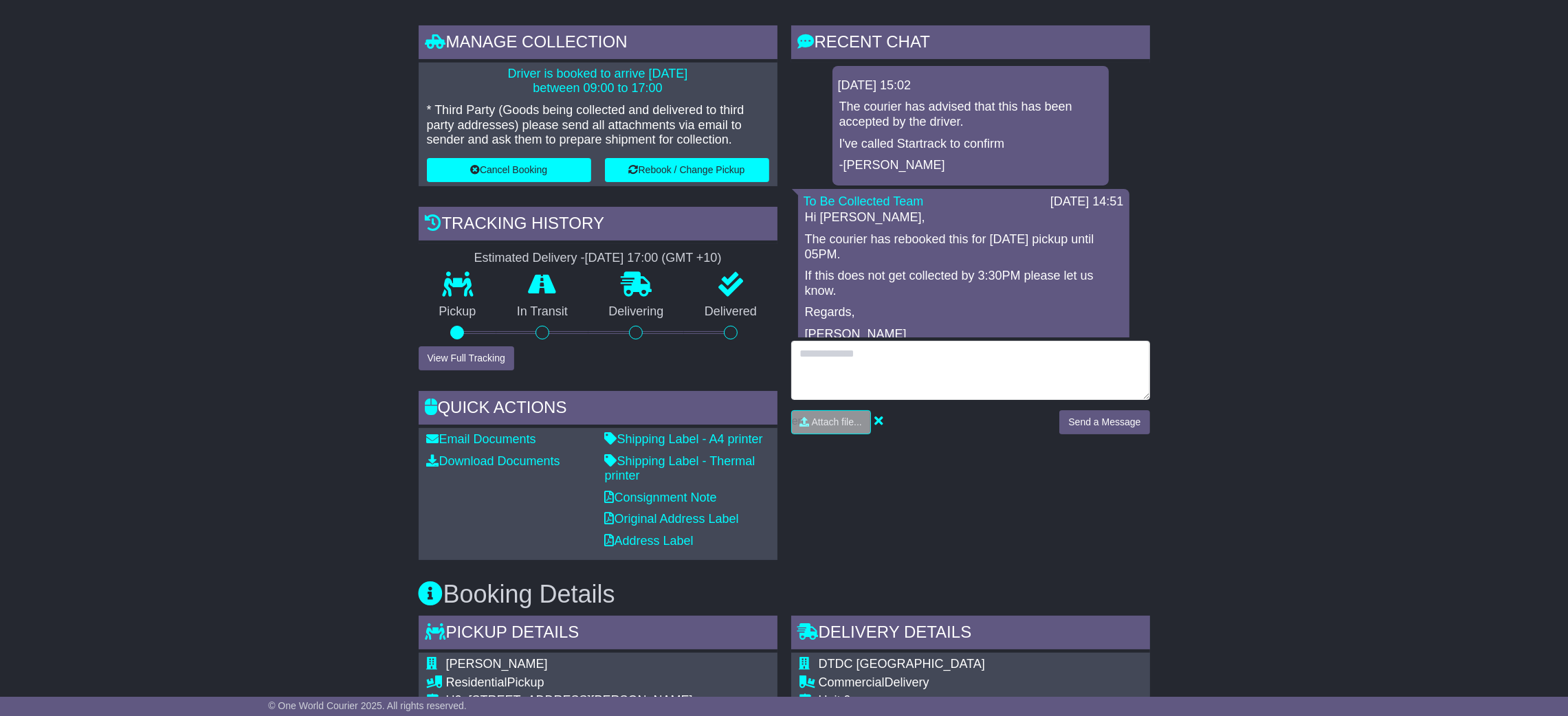
click at [860, 348] on textarea at bounding box center [971, 370] width 359 height 59
type textarea "*"
type textarea "**********"
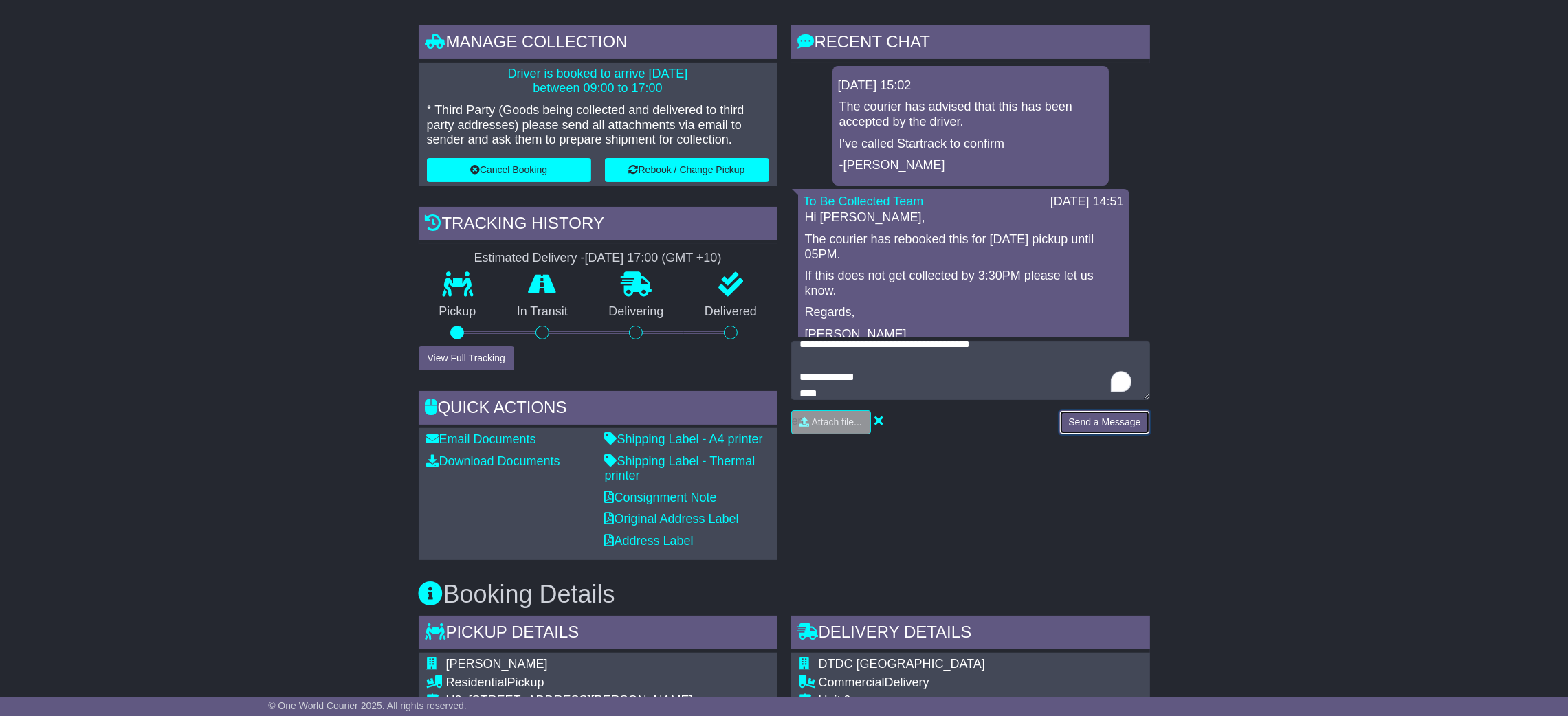
click at [1094, 432] on button "Send a Message" at bounding box center [1104, 422] width 90 height 24
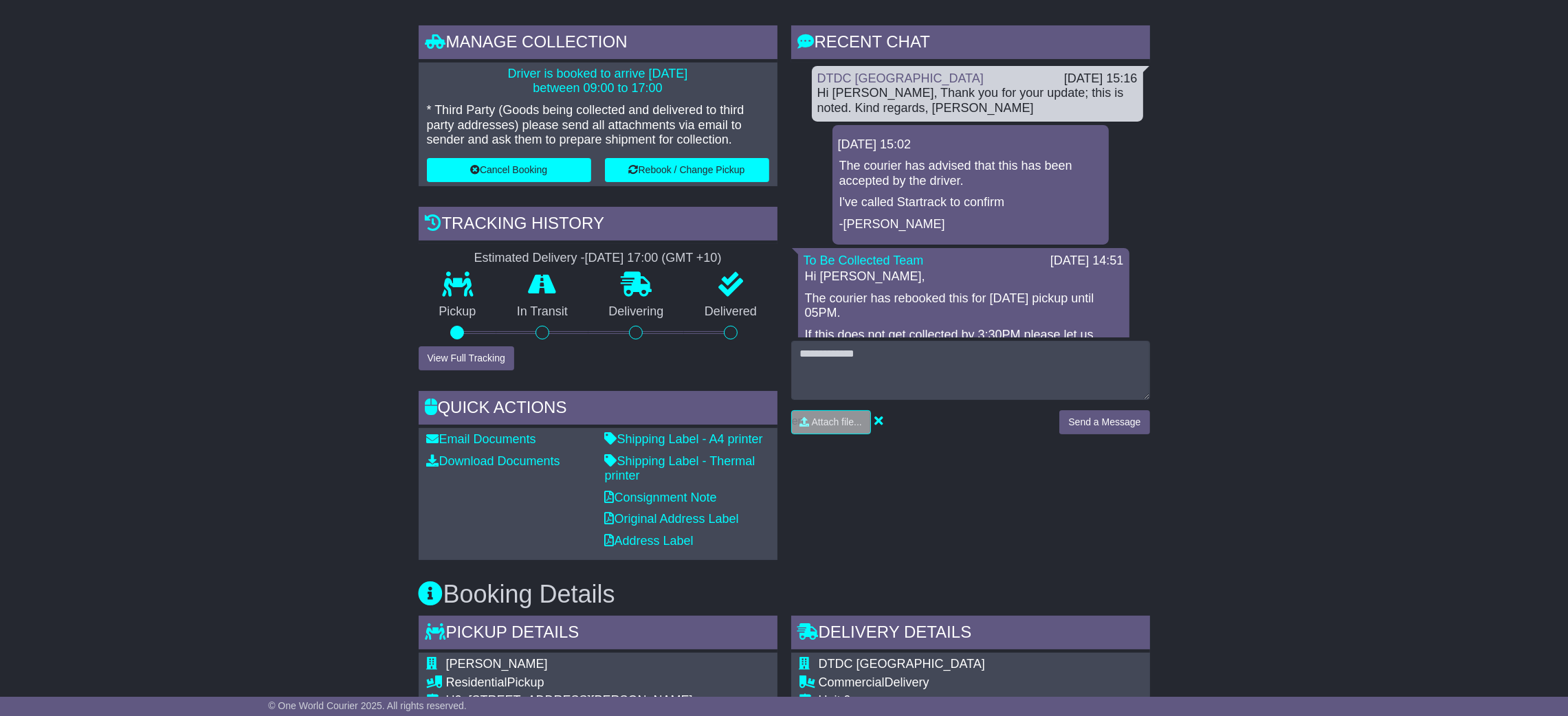
drag, startPoint x: 851, startPoint y: 535, endPoint x: 897, endPoint y: 315, distance: 224.8
click at [851, 535] on div "RECENT CHAT Loading... No messages DTDC [GEOGRAPHIC_DATA] [DATE] 15:16 Hi [PERS…" at bounding box center [971, 293] width 373 height 535
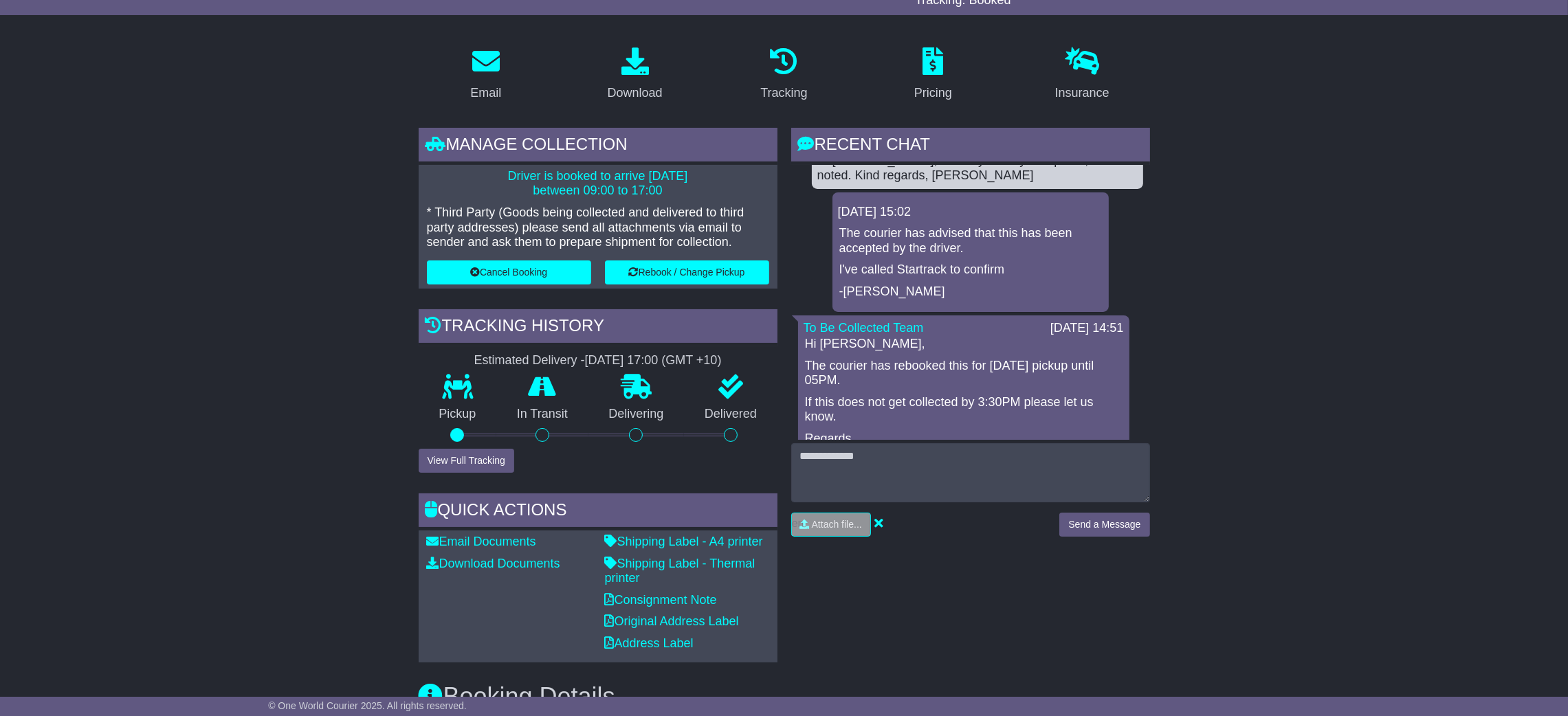
scroll to position [0, 0]
